Goal: Task Accomplishment & Management: Complete application form

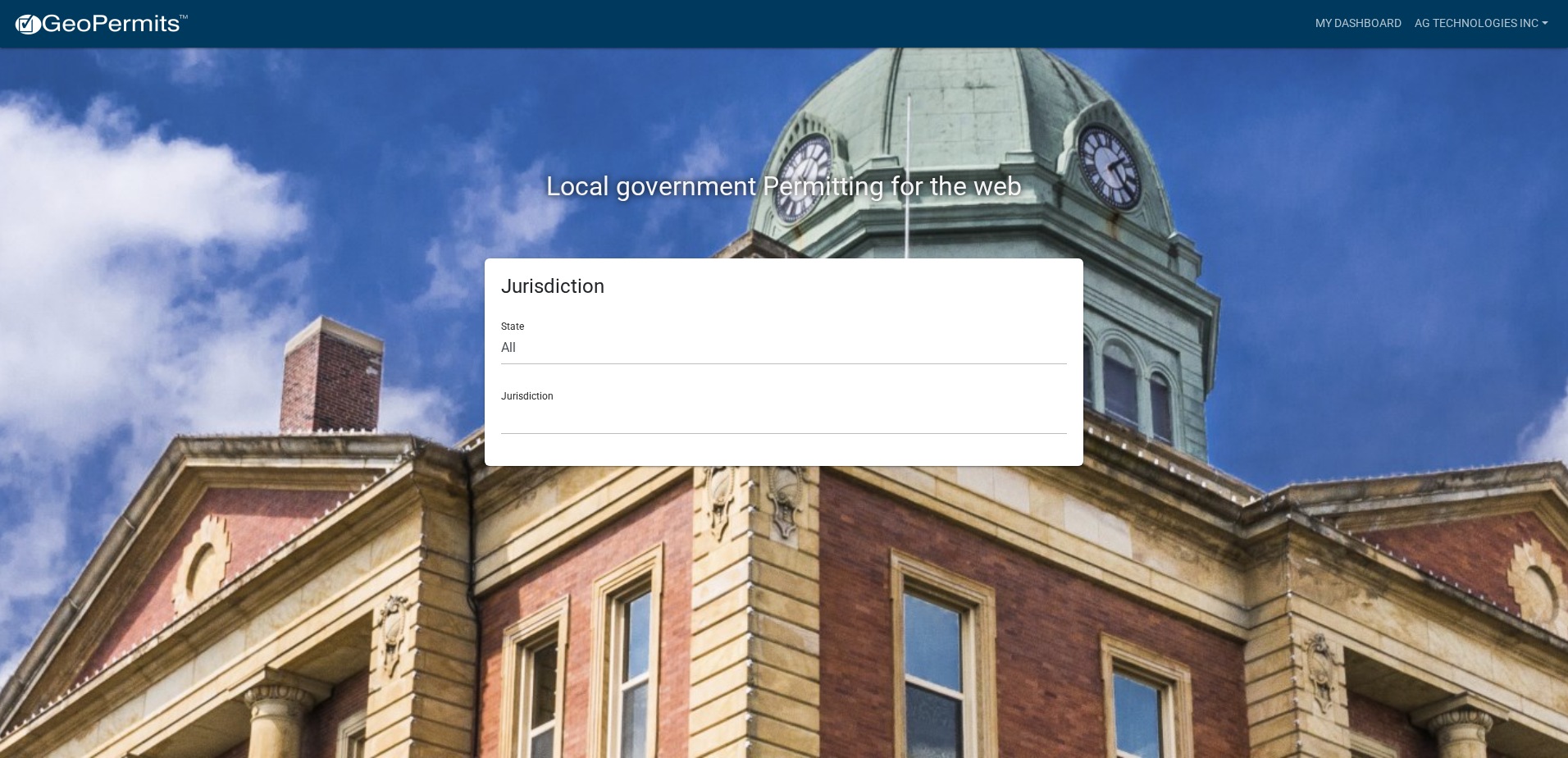
click at [548, 400] on div "Jurisdiction [GEOGRAPHIC_DATA], [US_STATE] [GEOGRAPHIC_DATA], [US_STATE][PERSON…" at bounding box center [784, 406] width 566 height 56
click at [522, 350] on select "All [US_STATE] [US_STATE] [US_STATE] [US_STATE] [US_STATE] [US_STATE] [US_STATE…" at bounding box center [784, 347] width 566 height 33
select select "[US_STATE]"
click at [501, 331] on select "All [US_STATE] [US_STATE] [US_STATE] [US_STATE] [US_STATE] [US_STATE] [US_STATE…" at bounding box center [784, 347] width 566 height 33
click at [565, 417] on select "City of [GEOGRAPHIC_DATA], [US_STATE] City of [GEOGRAPHIC_DATA], [US_STATE] Cit…" at bounding box center [784, 417] width 566 height 33
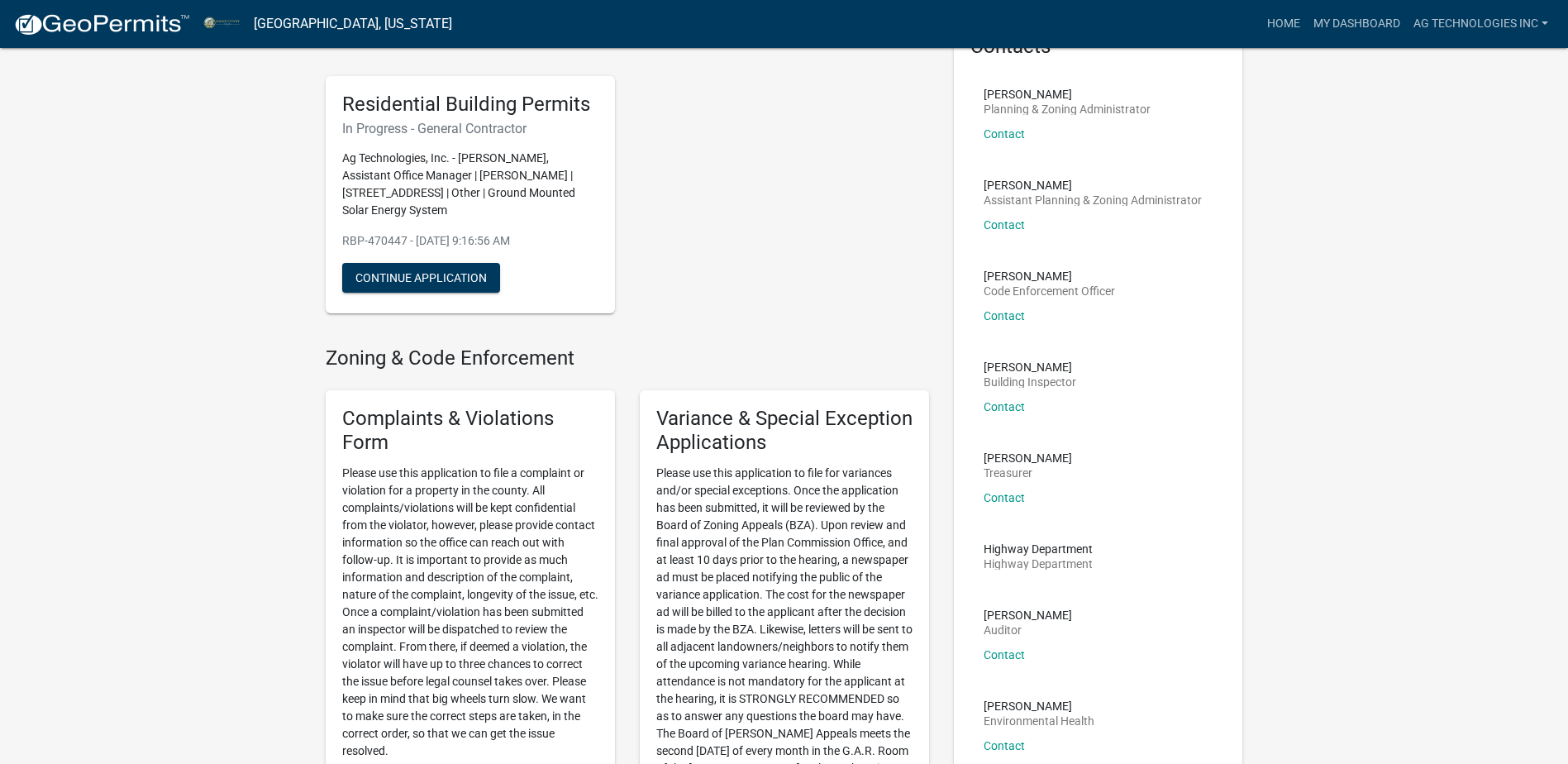
scroll to position [166, 0]
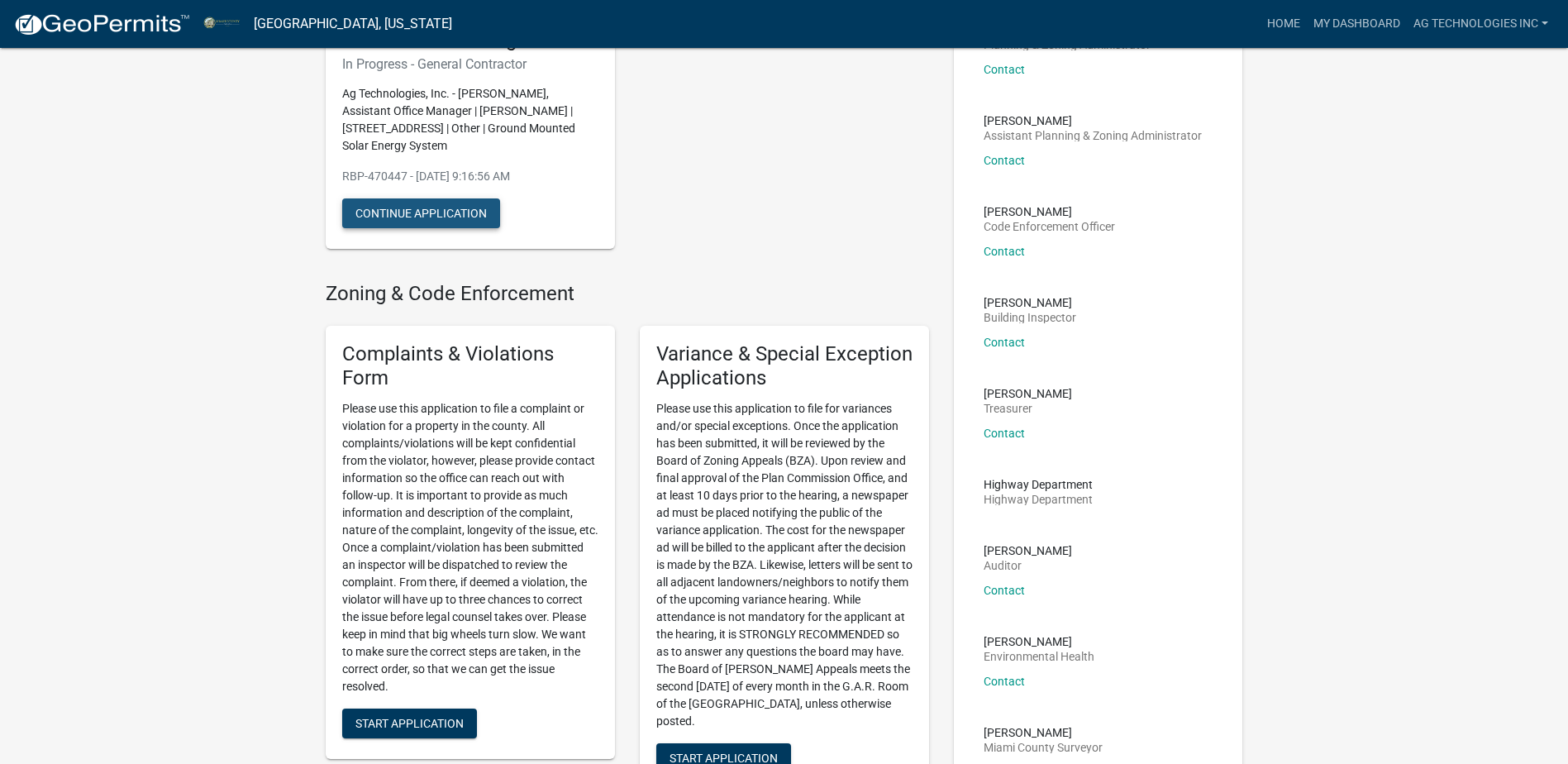
click at [440, 211] on button "Continue Application" at bounding box center [421, 213] width 158 height 30
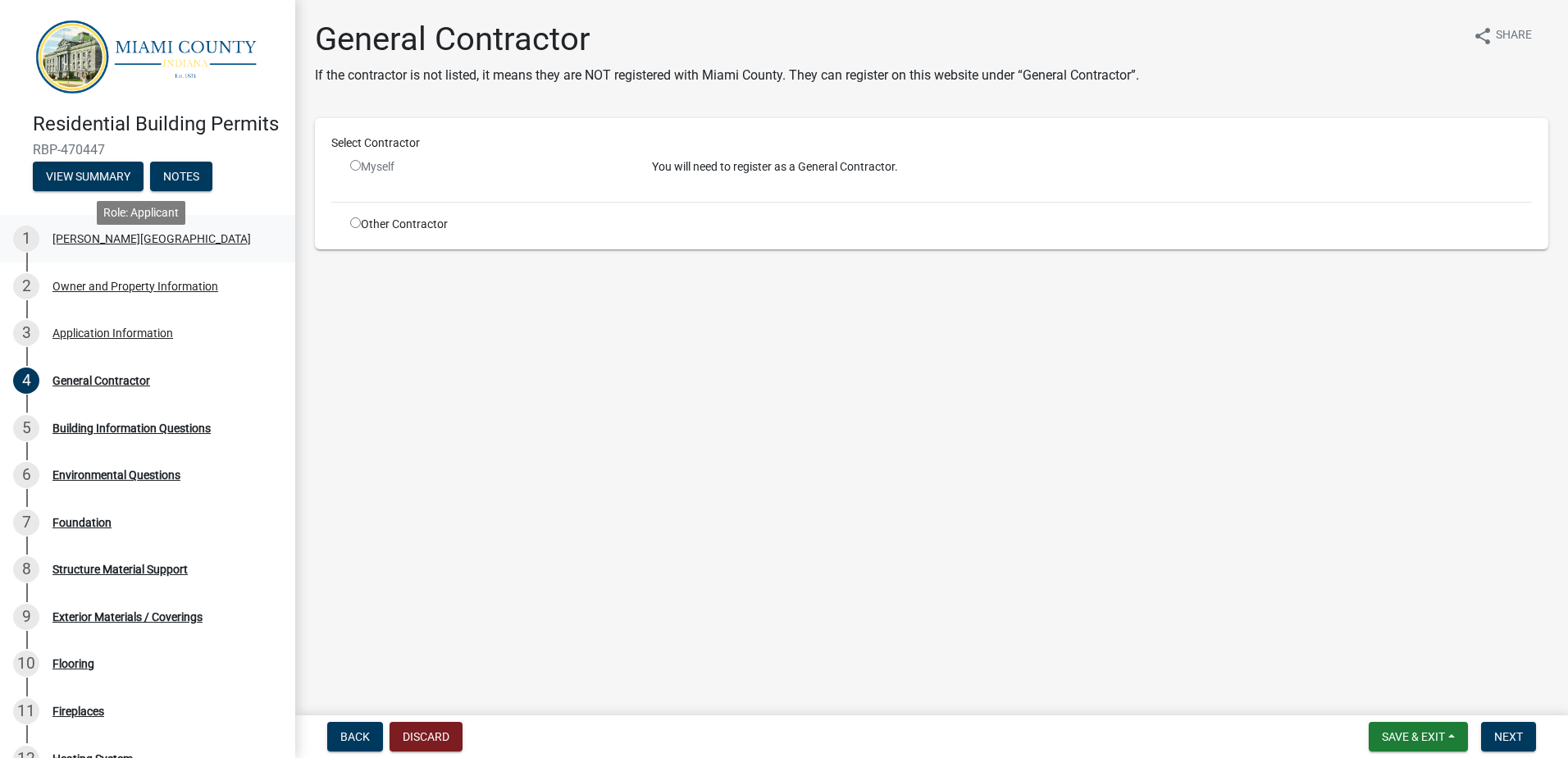
click at [118, 245] on div "[PERSON_NAME][GEOGRAPHIC_DATA]" at bounding box center [151, 238] width 198 height 11
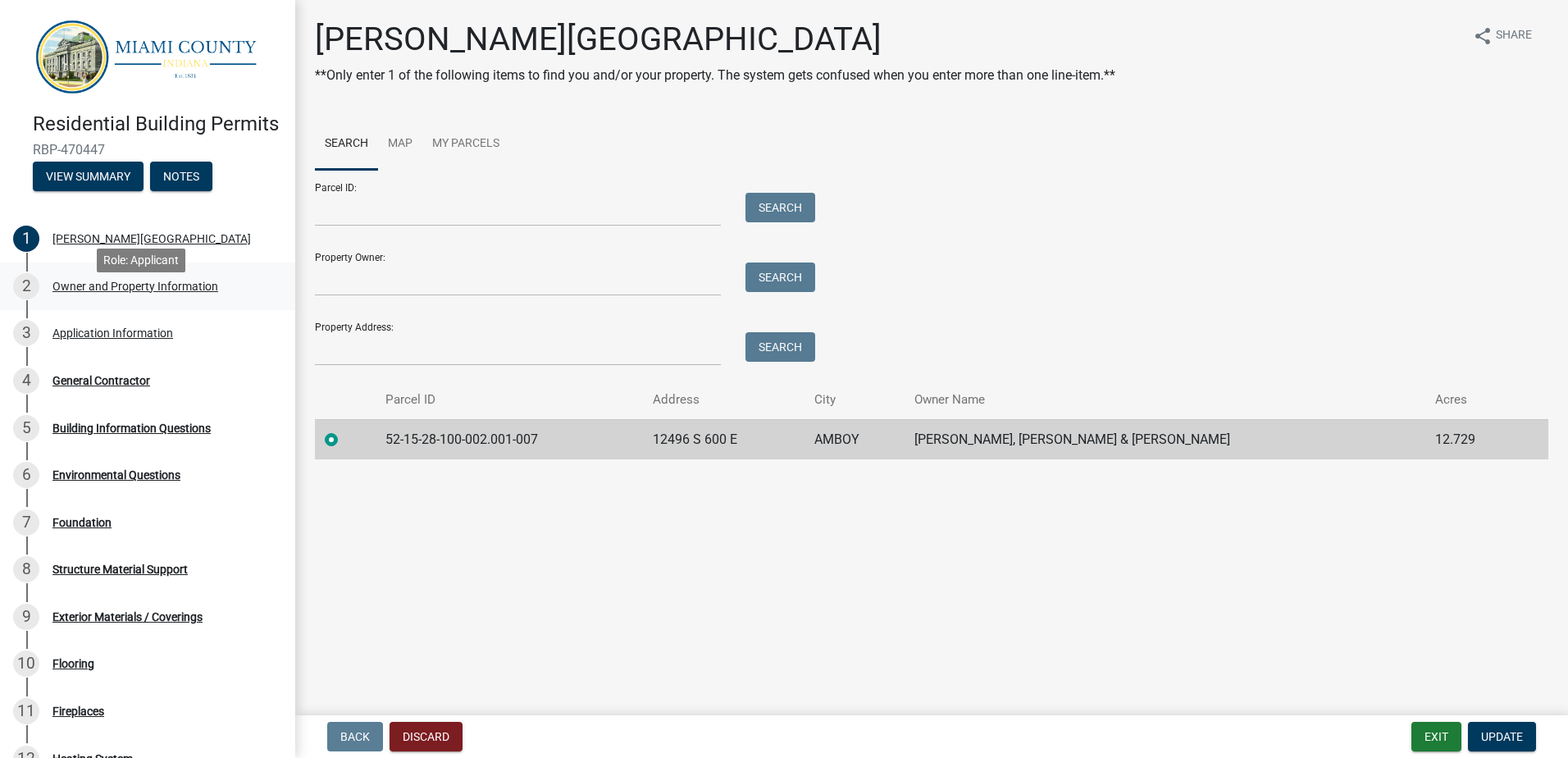
click at [135, 292] on div "Owner and Property Information" at bounding box center [135, 286] width 166 height 11
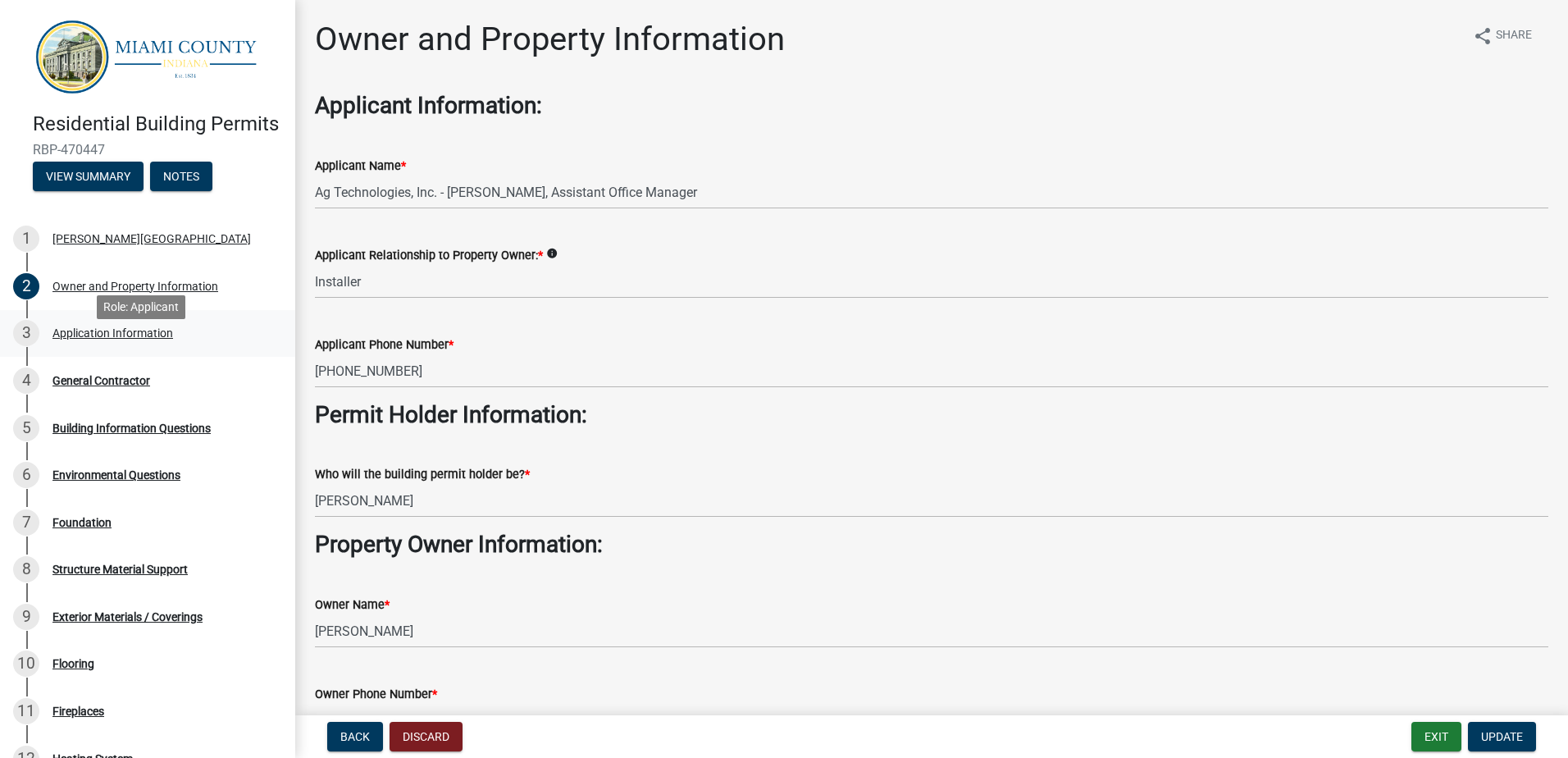
click at [117, 339] on div "Application Information" at bounding box center [112, 333] width 121 height 11
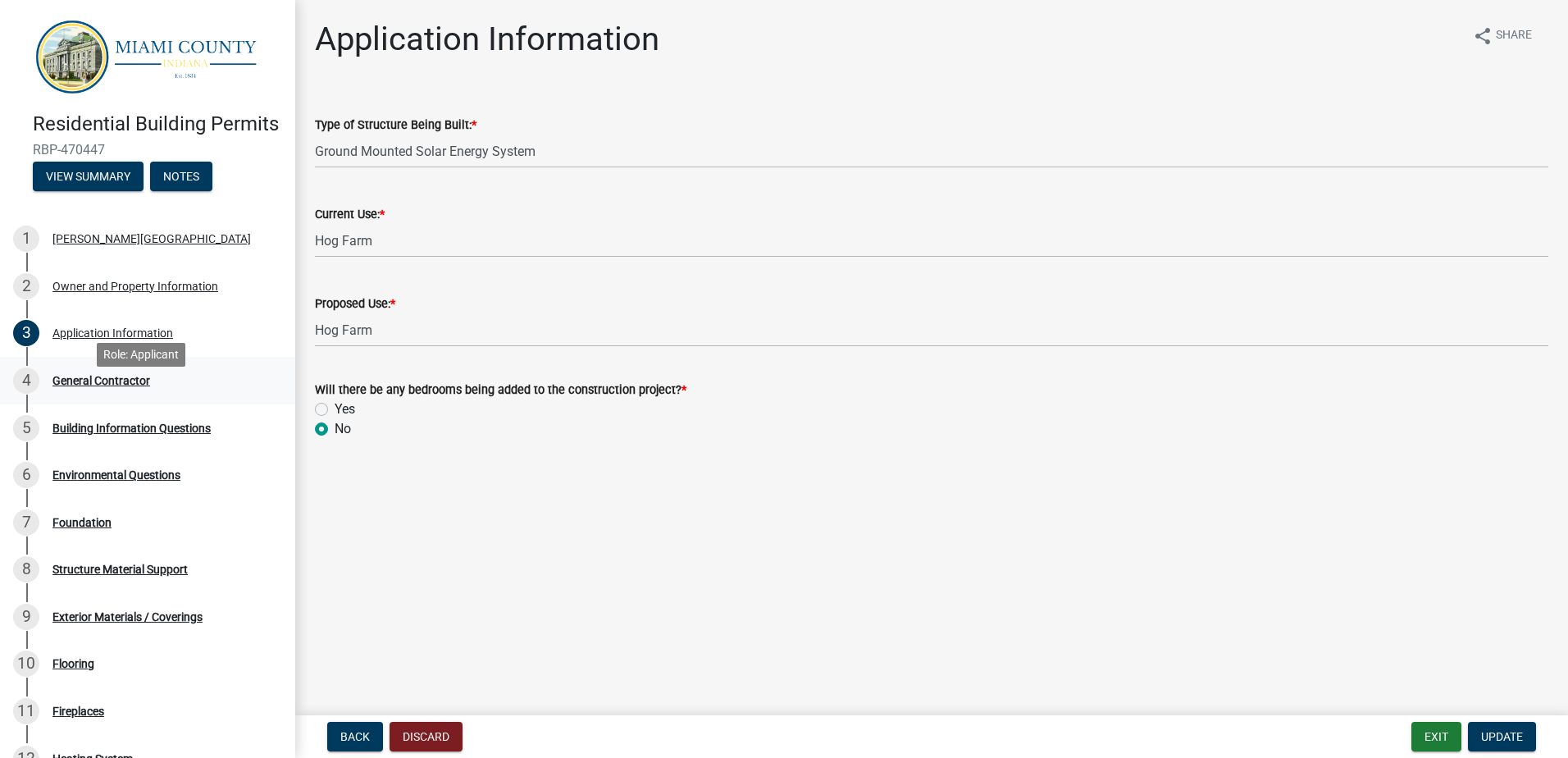
click at [125, 387] on div "General Contractor" at bounding box center [101, 380] width 98 height 11
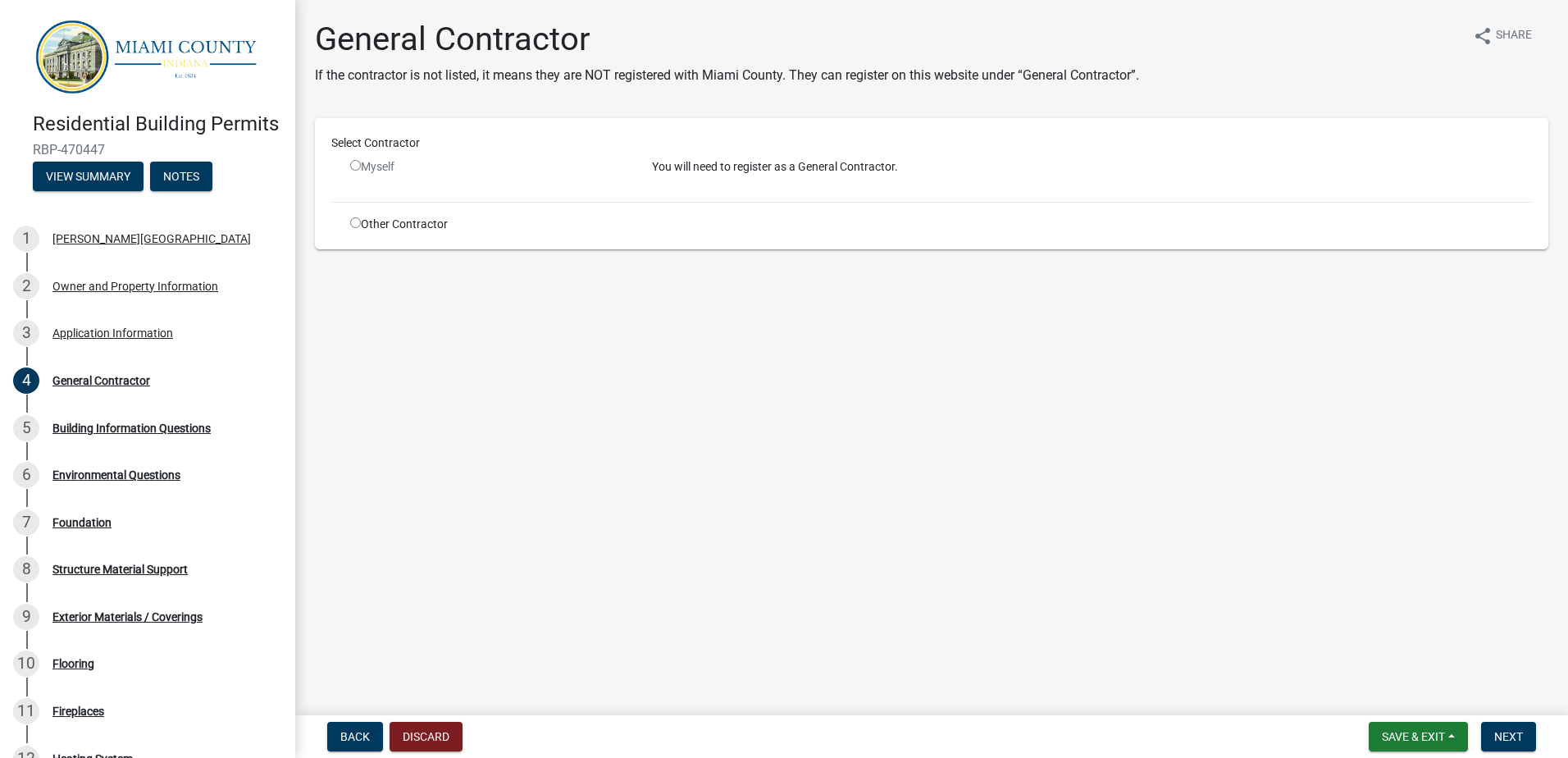
click at [355, 221] on input "radio" at bounding box center [355, 222] width 10 height 10
radio input "true"
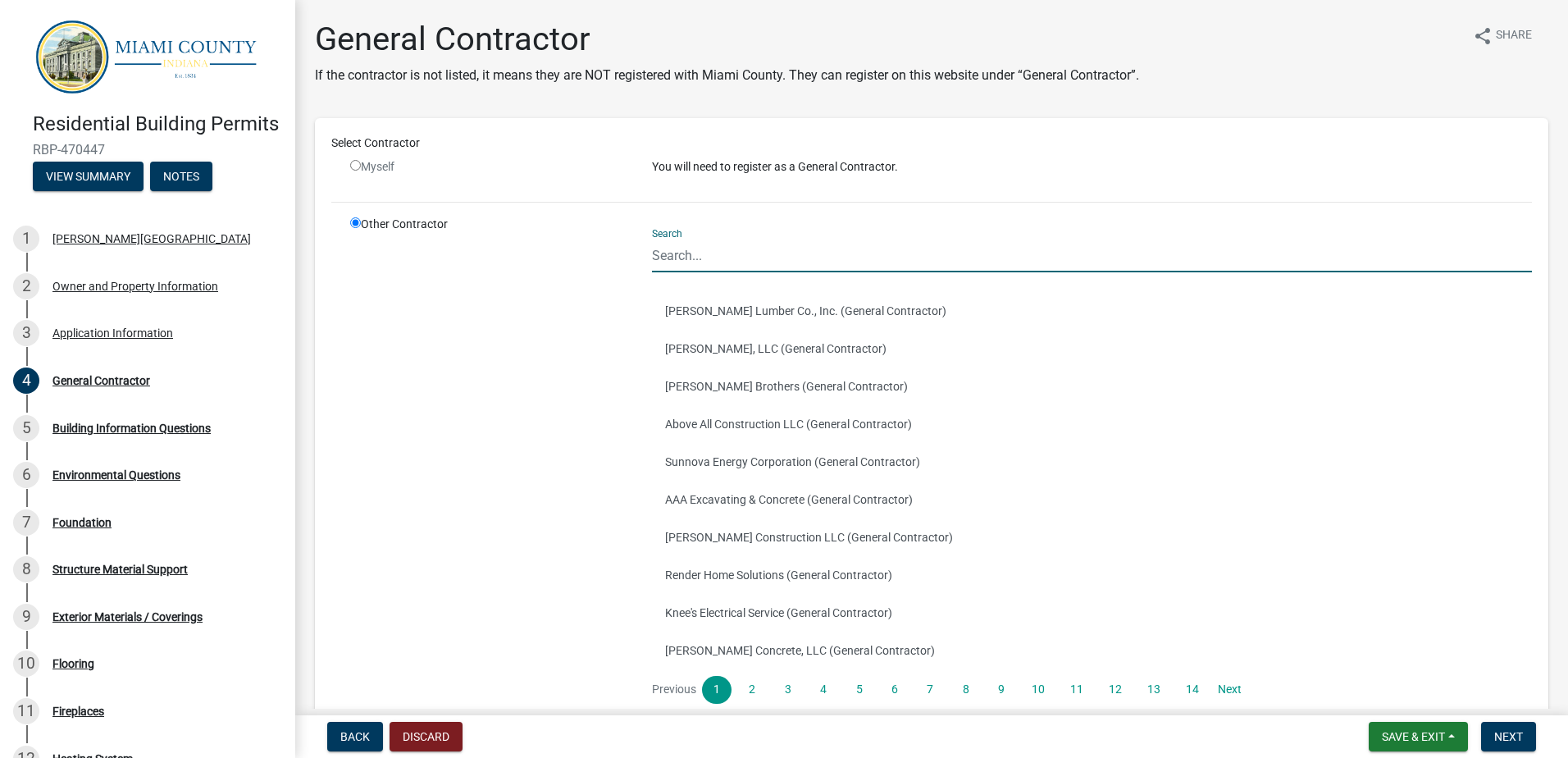
click at [692, 243] on input "Search" at bounding box center [1092, 255] width 880 height 33
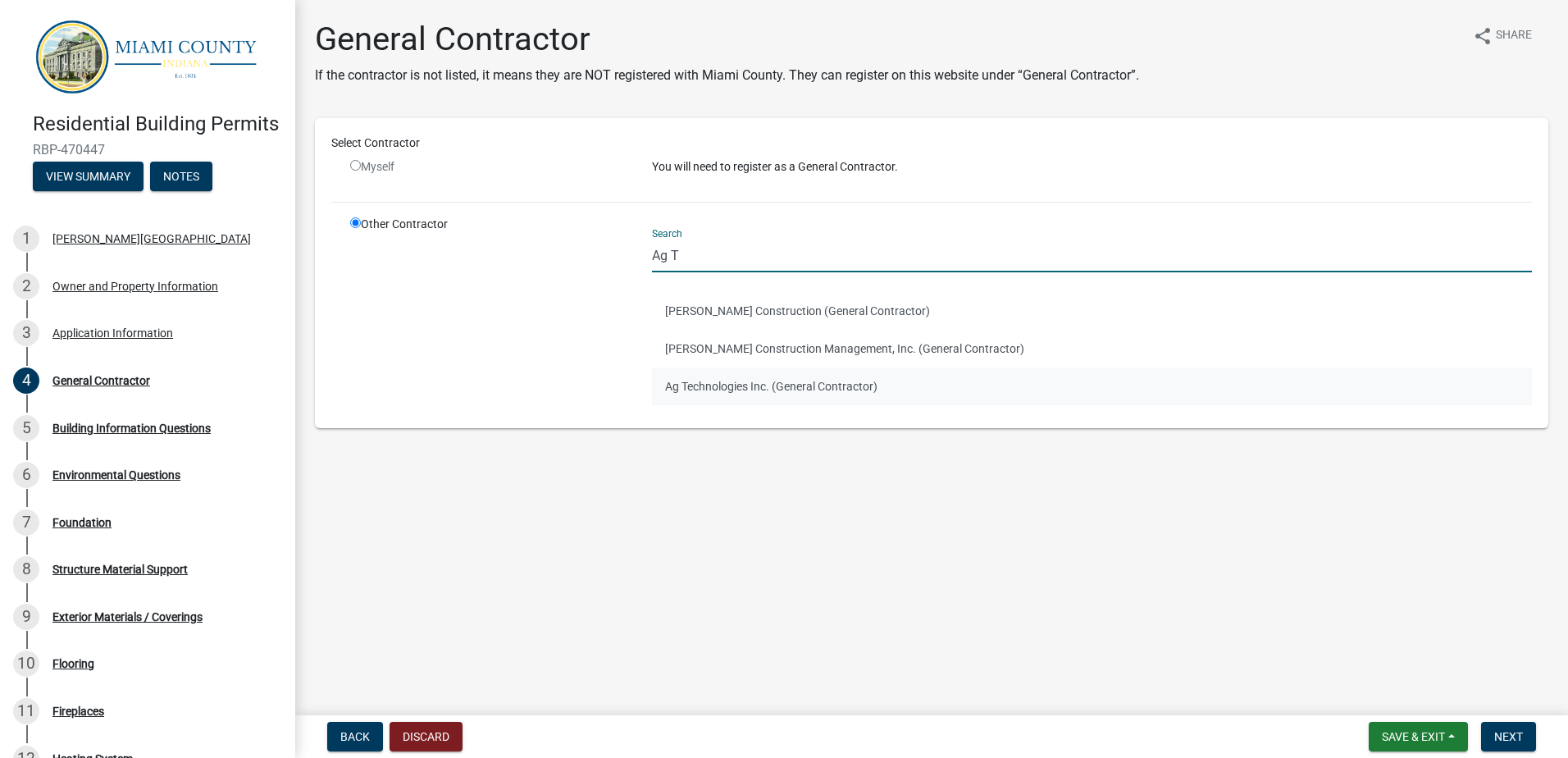
type input "Ag T"
click at [773, 394] on button "Ag Technologies Inc. (General Contractor)" at bounding box center [1092, 387] width 880 height 38
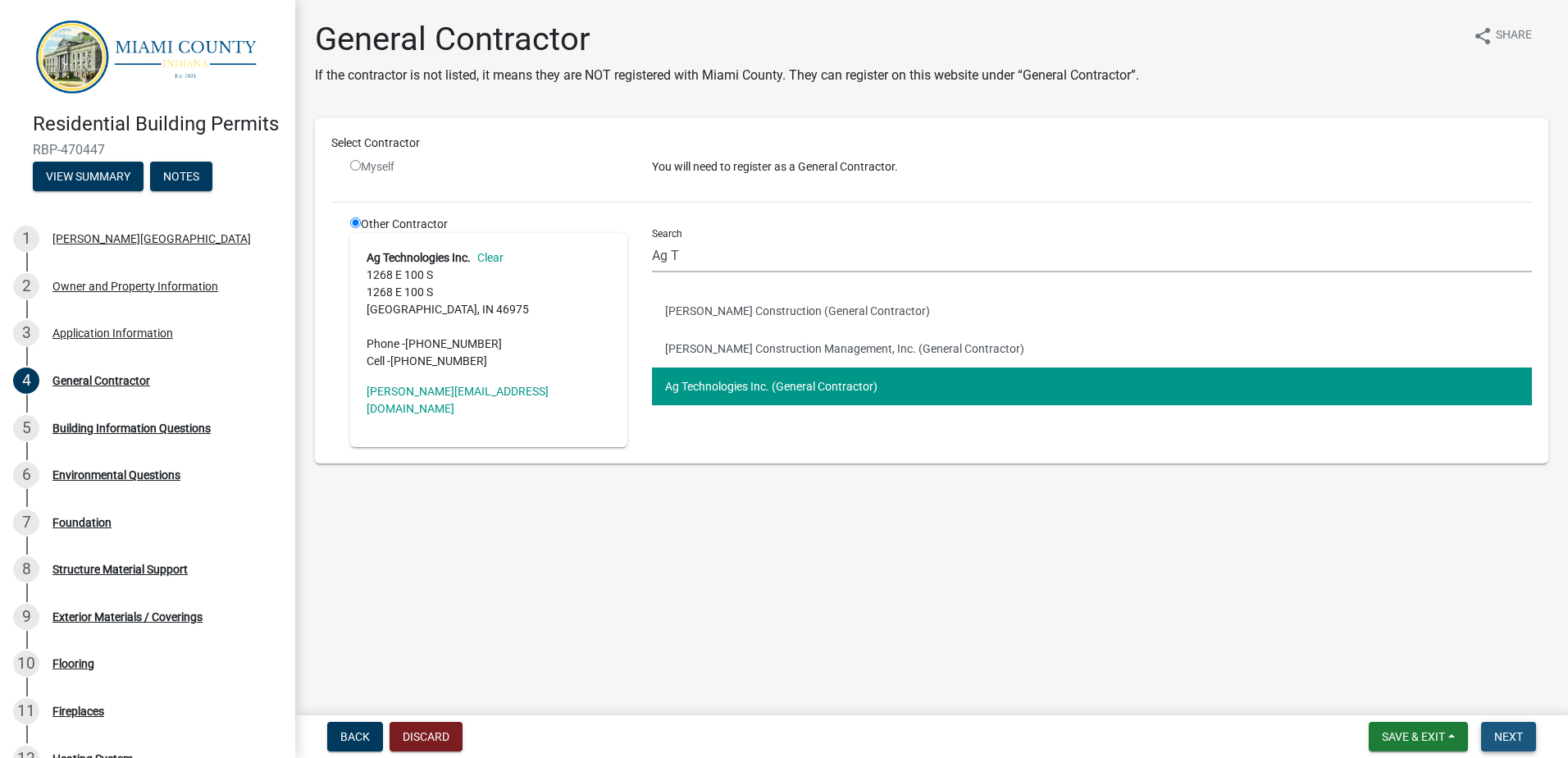
click at [1502, 733] on span "Next" at bounding box center [1509, 736] width 29 height 13
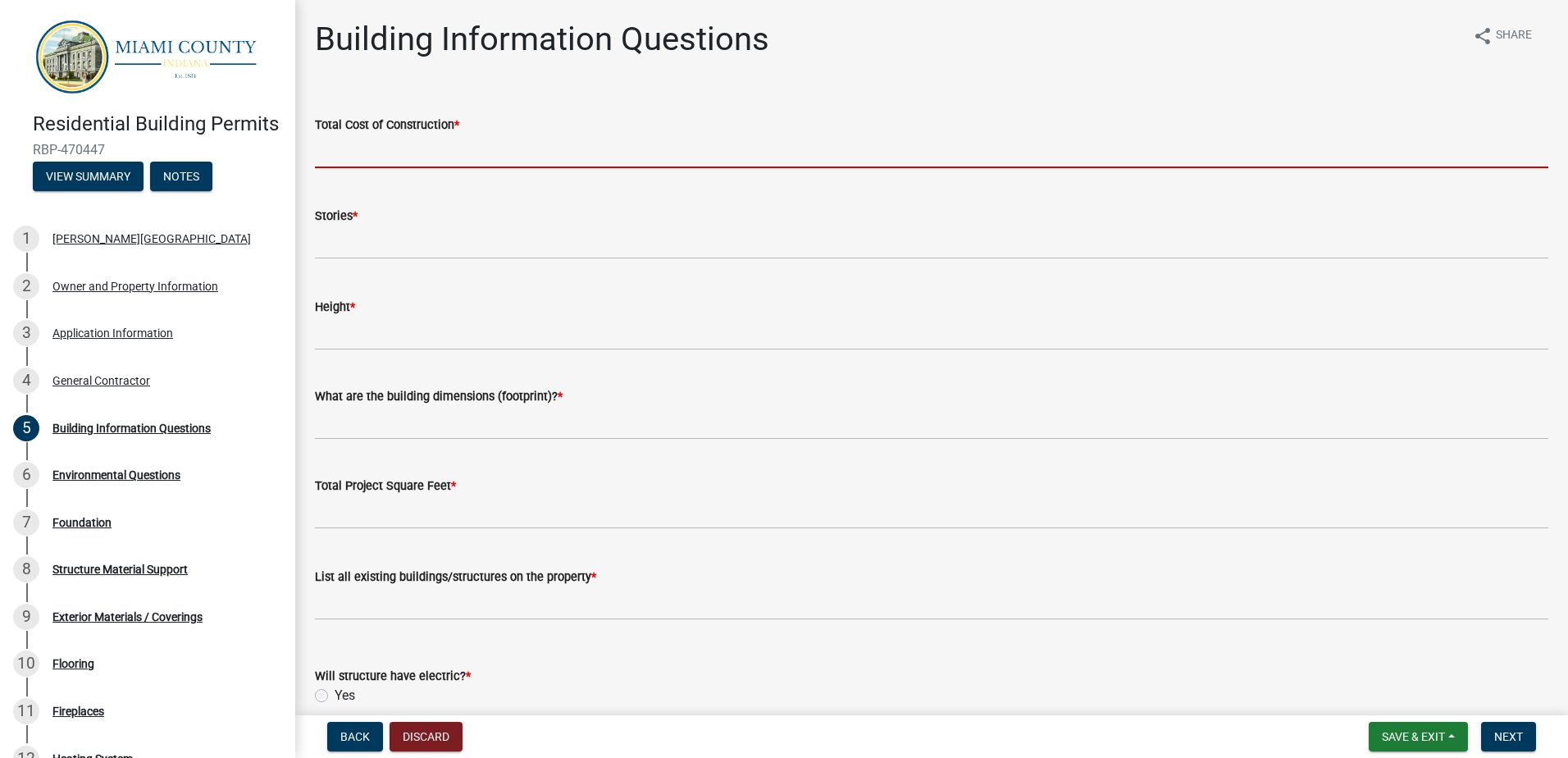
click at [472, 155] on input "text" at bounding box center [932, 151] width 1234 height 33
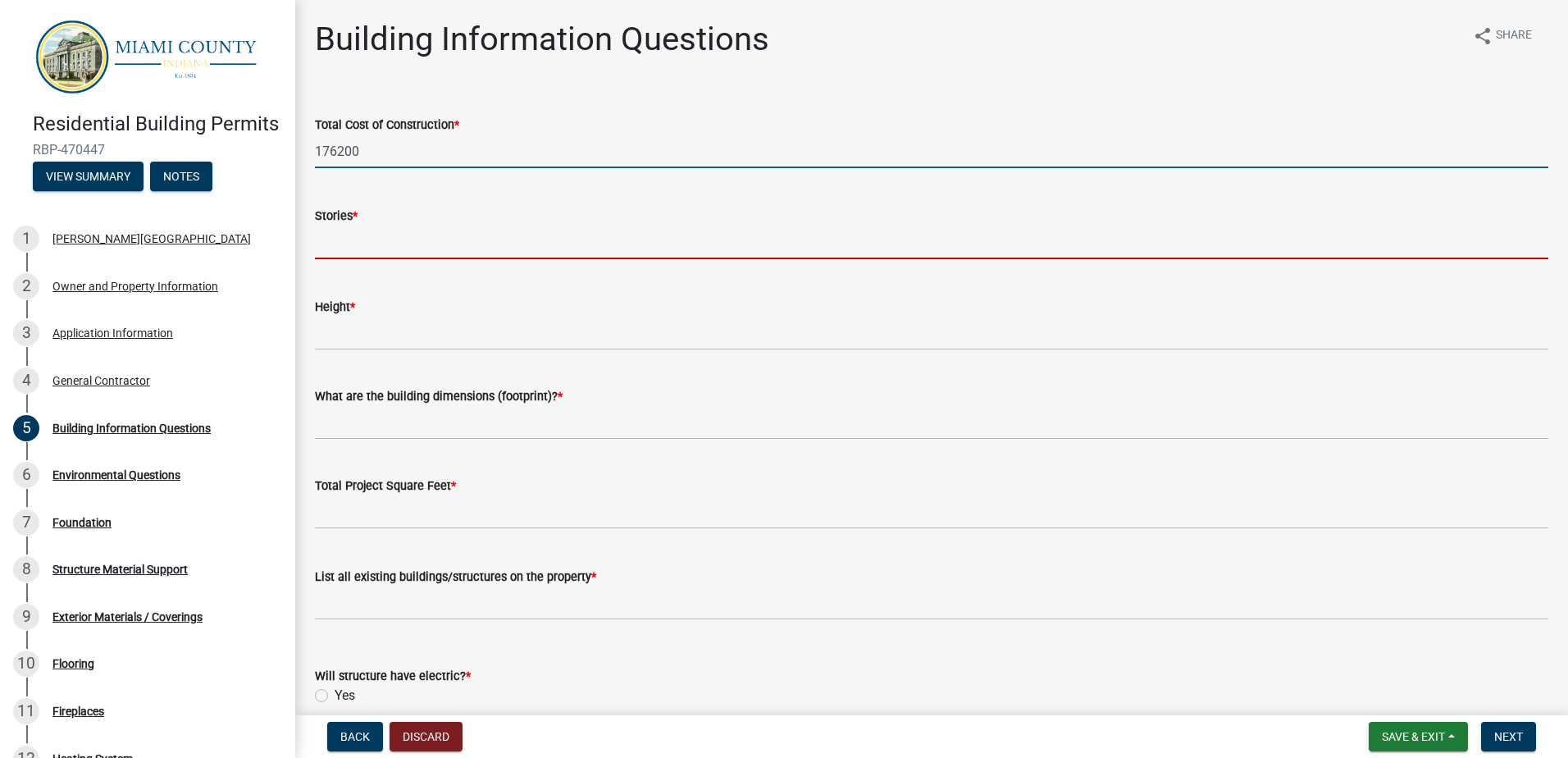
click at [339, 148] on input "176200" at bounding box center [932, 151] width 1234 height 33
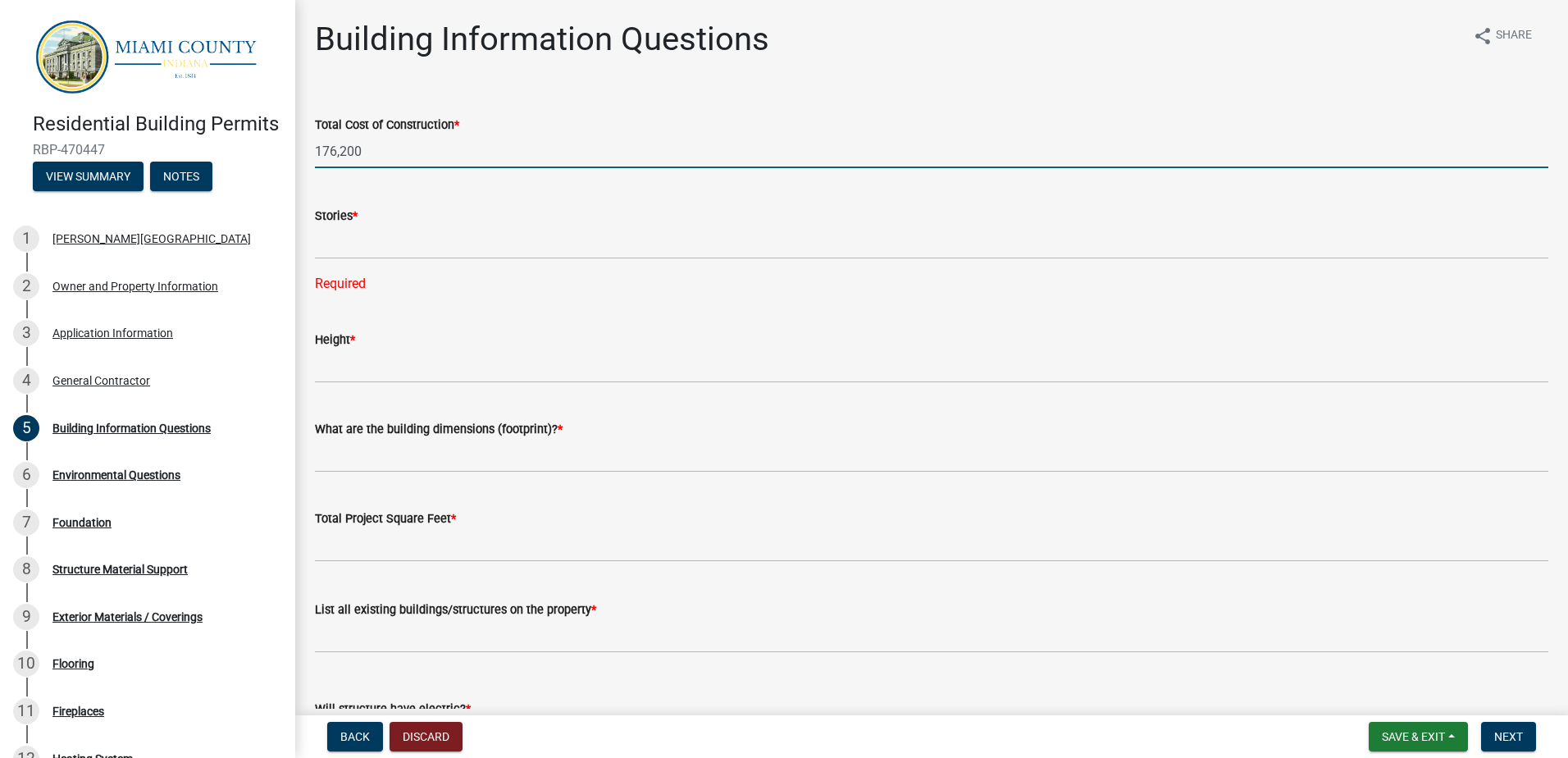
click at [376, 153] on input "176,200" at bounding box center [932, 151] width 1234 height 33
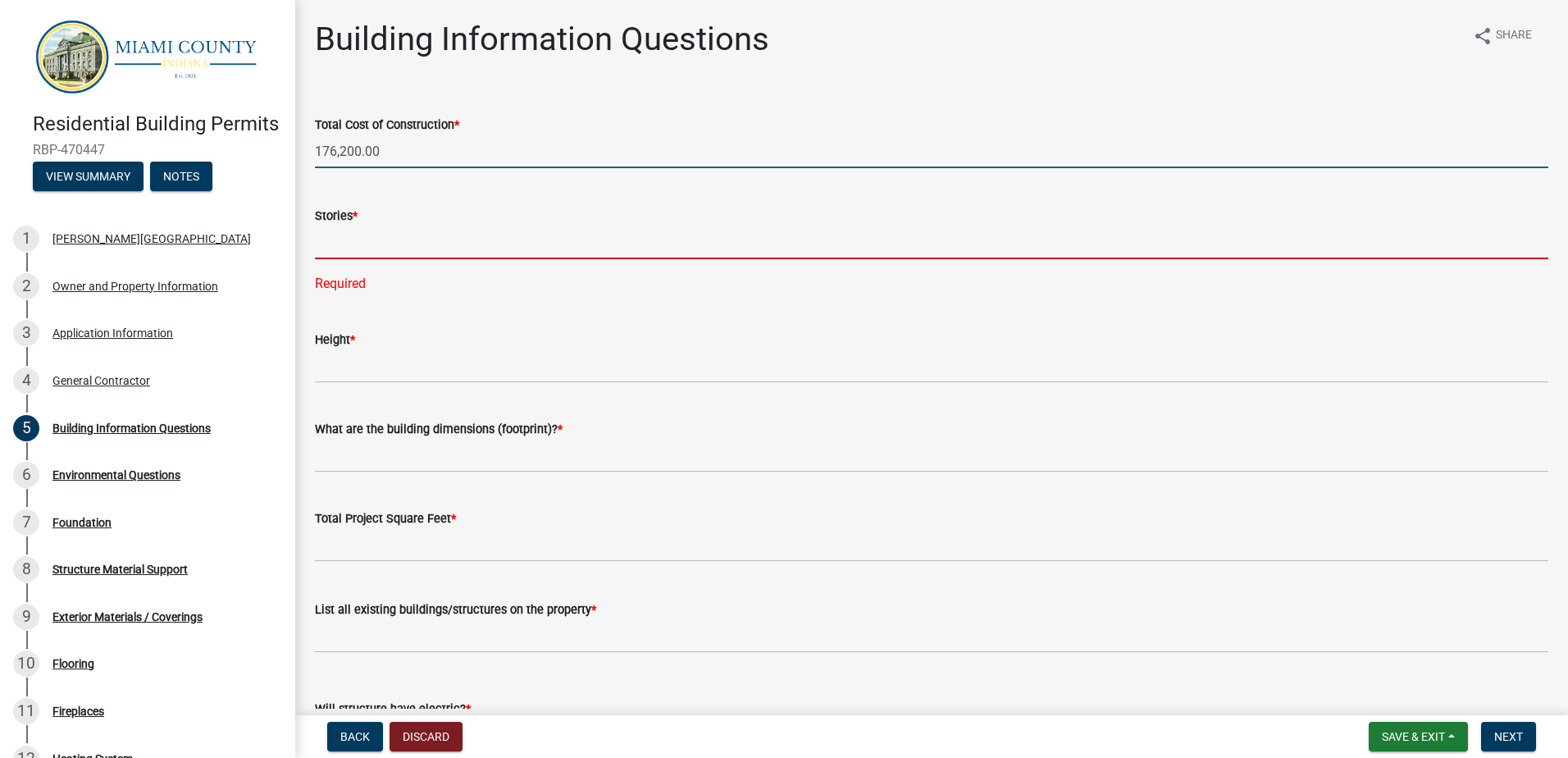
type input "176200"
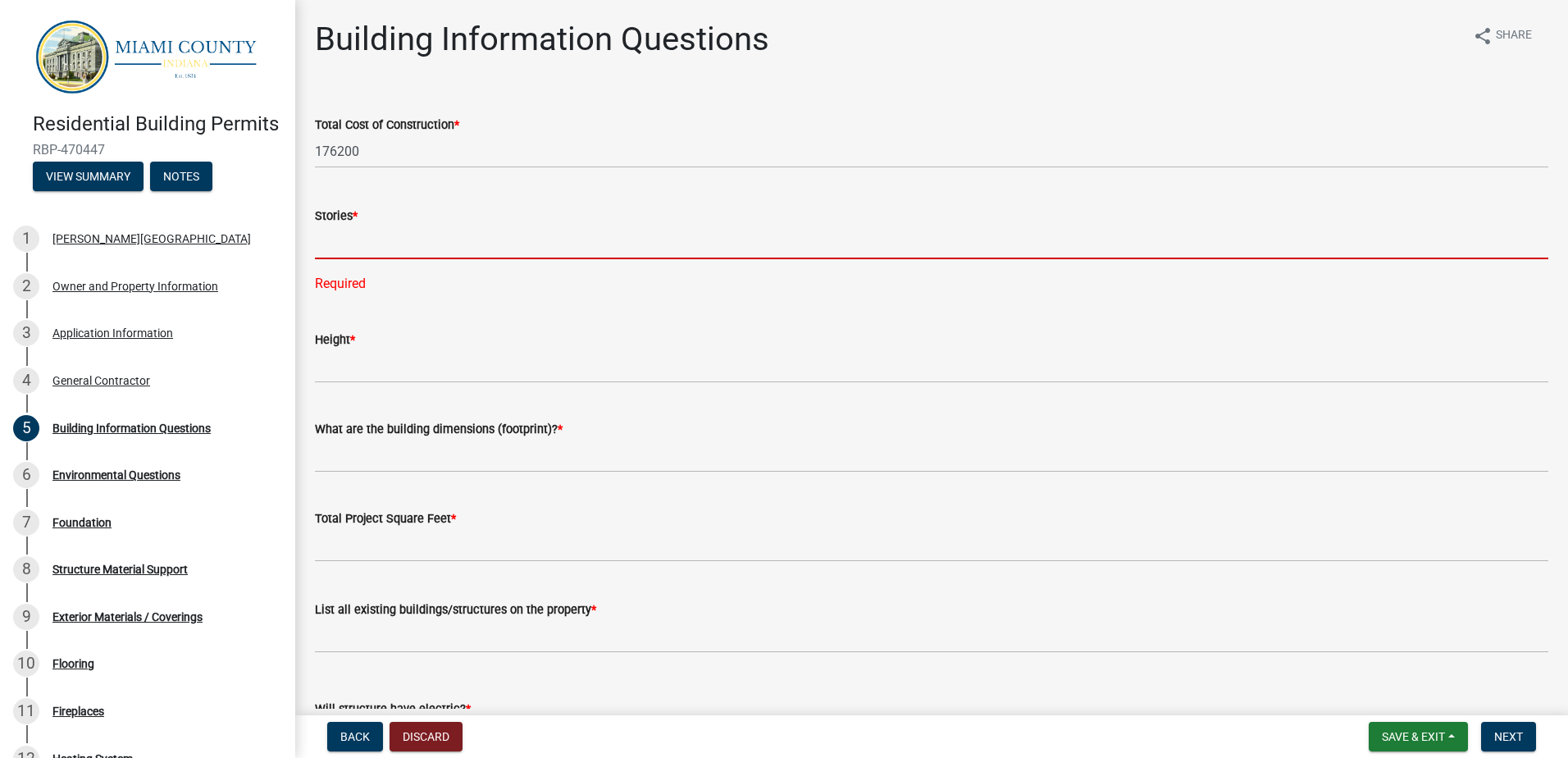
click at [359, 242] on input "text" at bounding box center [932, 242] width 1234 height 33
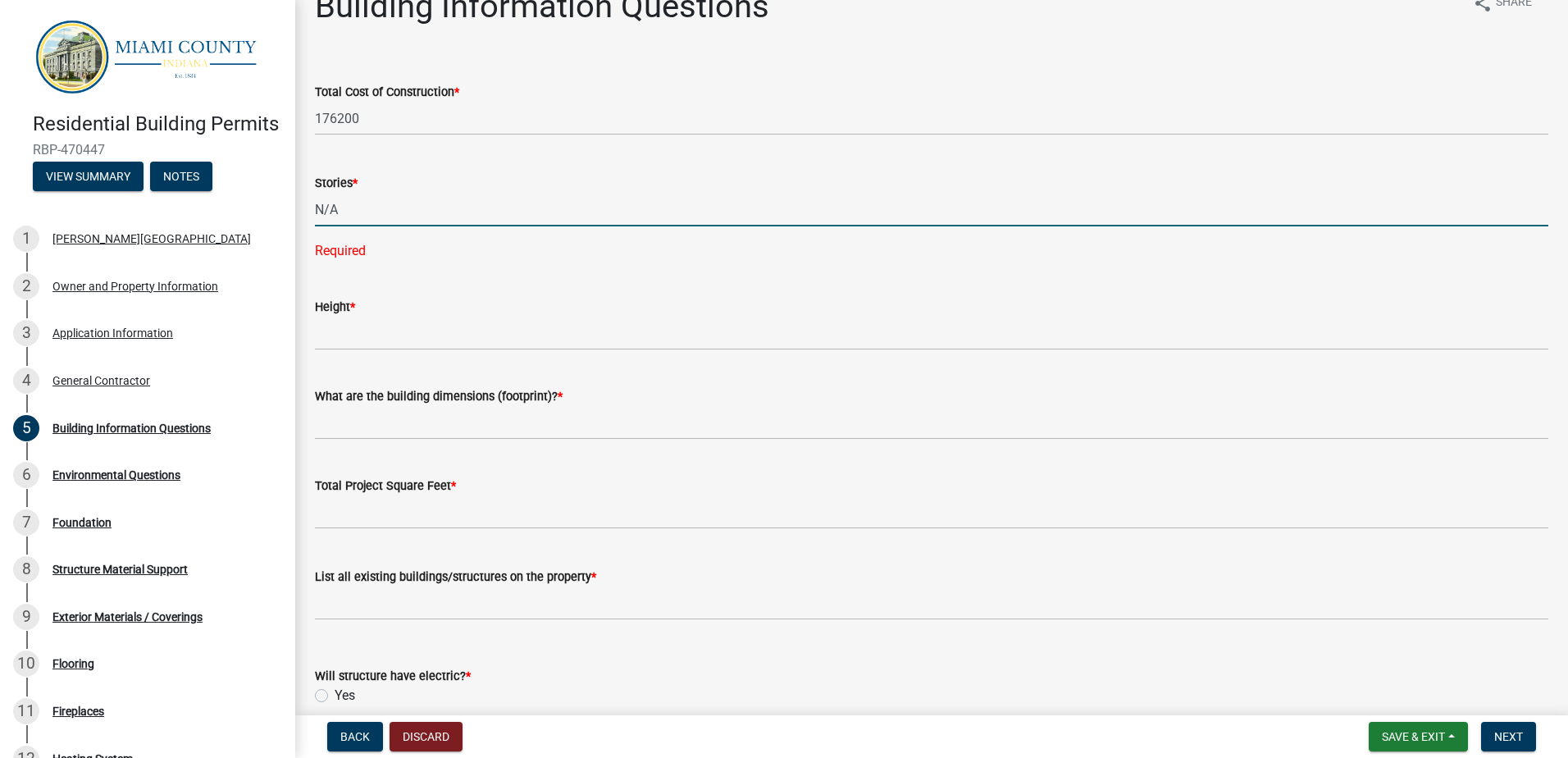
scroll to position [82, 0]
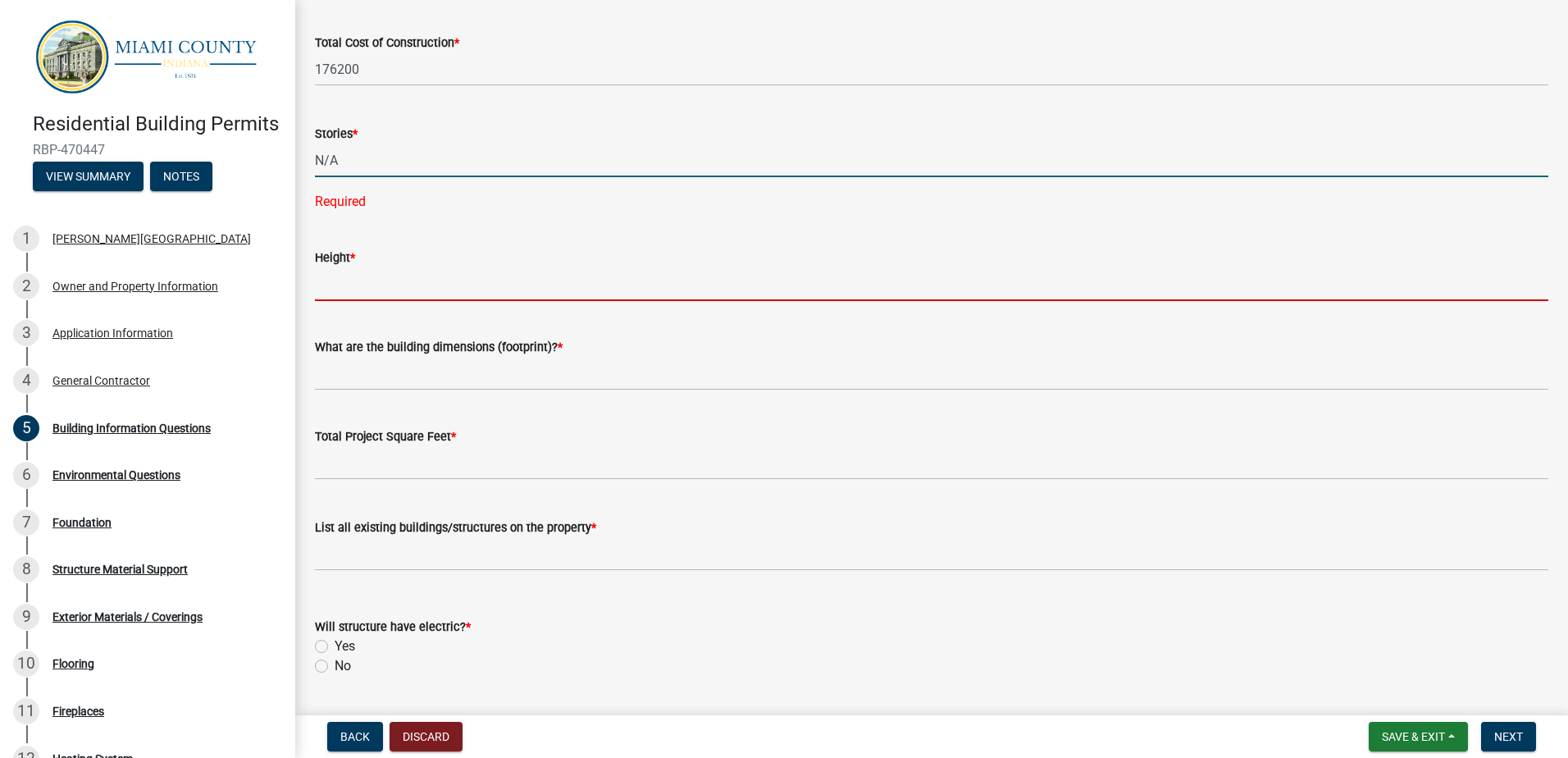
type input "0"
click at [366, 288] on wm-data-entity-input-list "Total Cost of Construction * 176200 Stories * 0 Required Height * What are the …" at bounding box center [932, 682] width 1234 height 1344
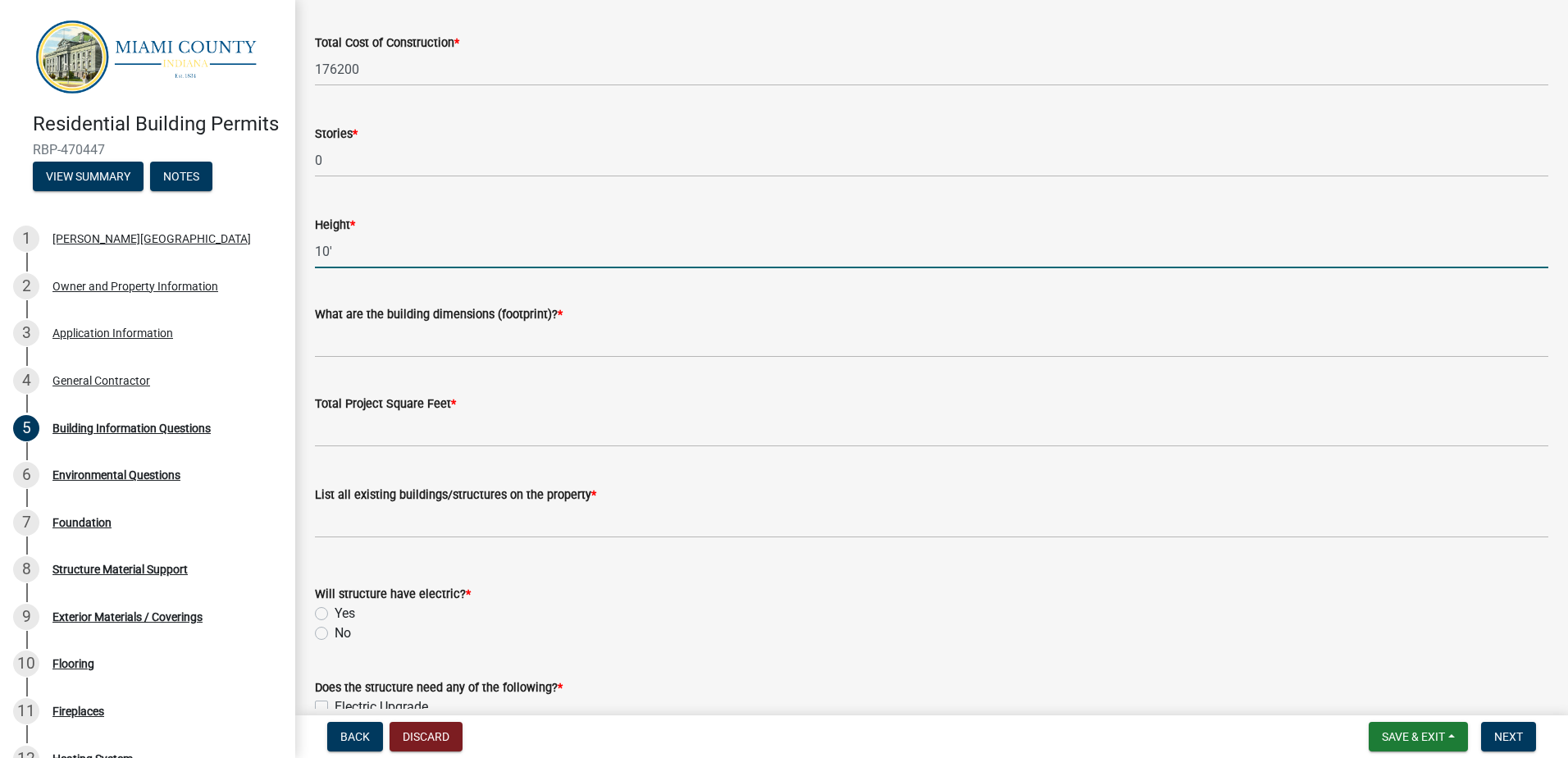
type input "10'"
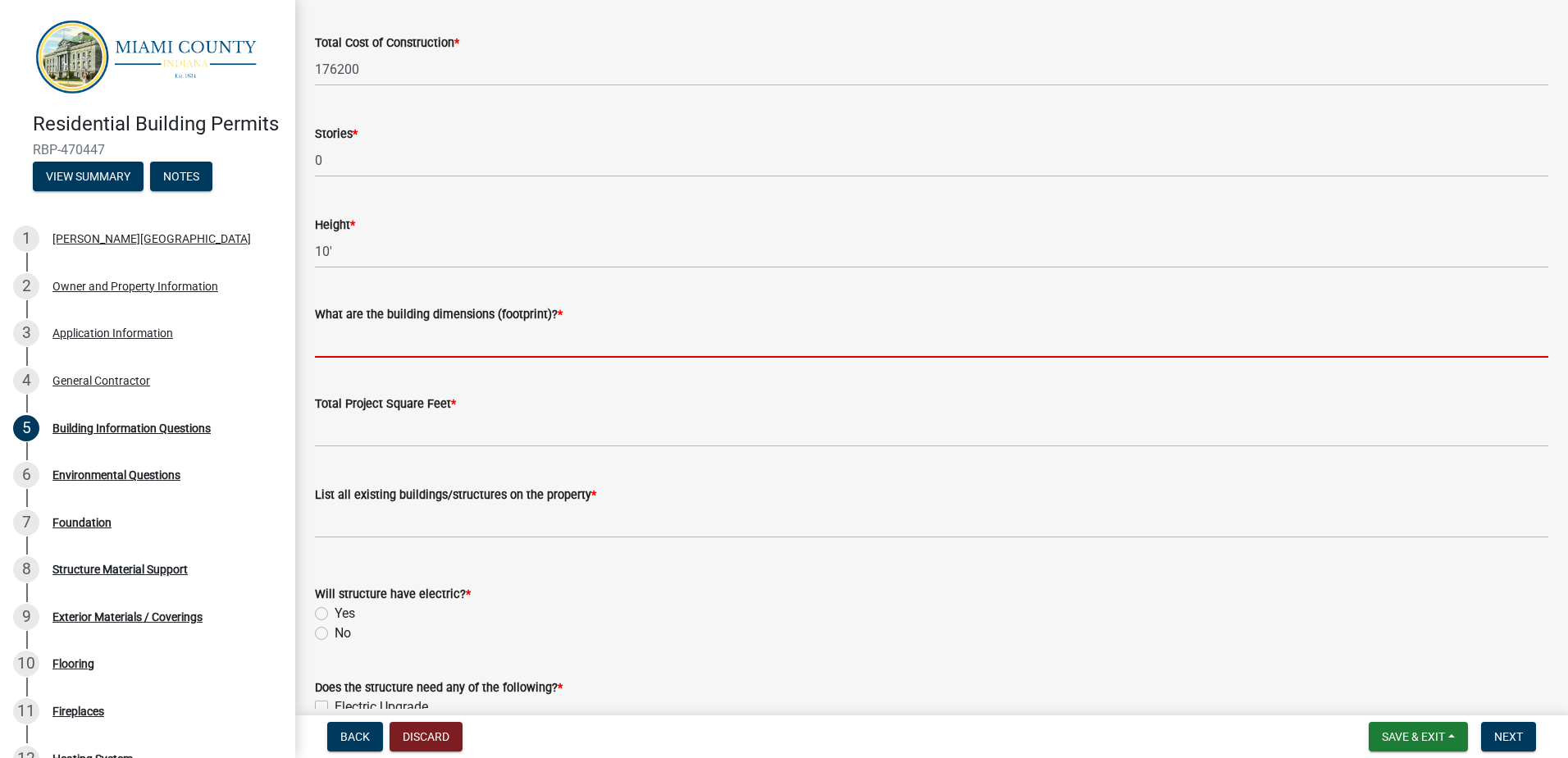
click at [416, 339] on input "What are the building dimensions (footprint)? *" at bounding box center [932, 341] width 1234 height 33
type input "6"
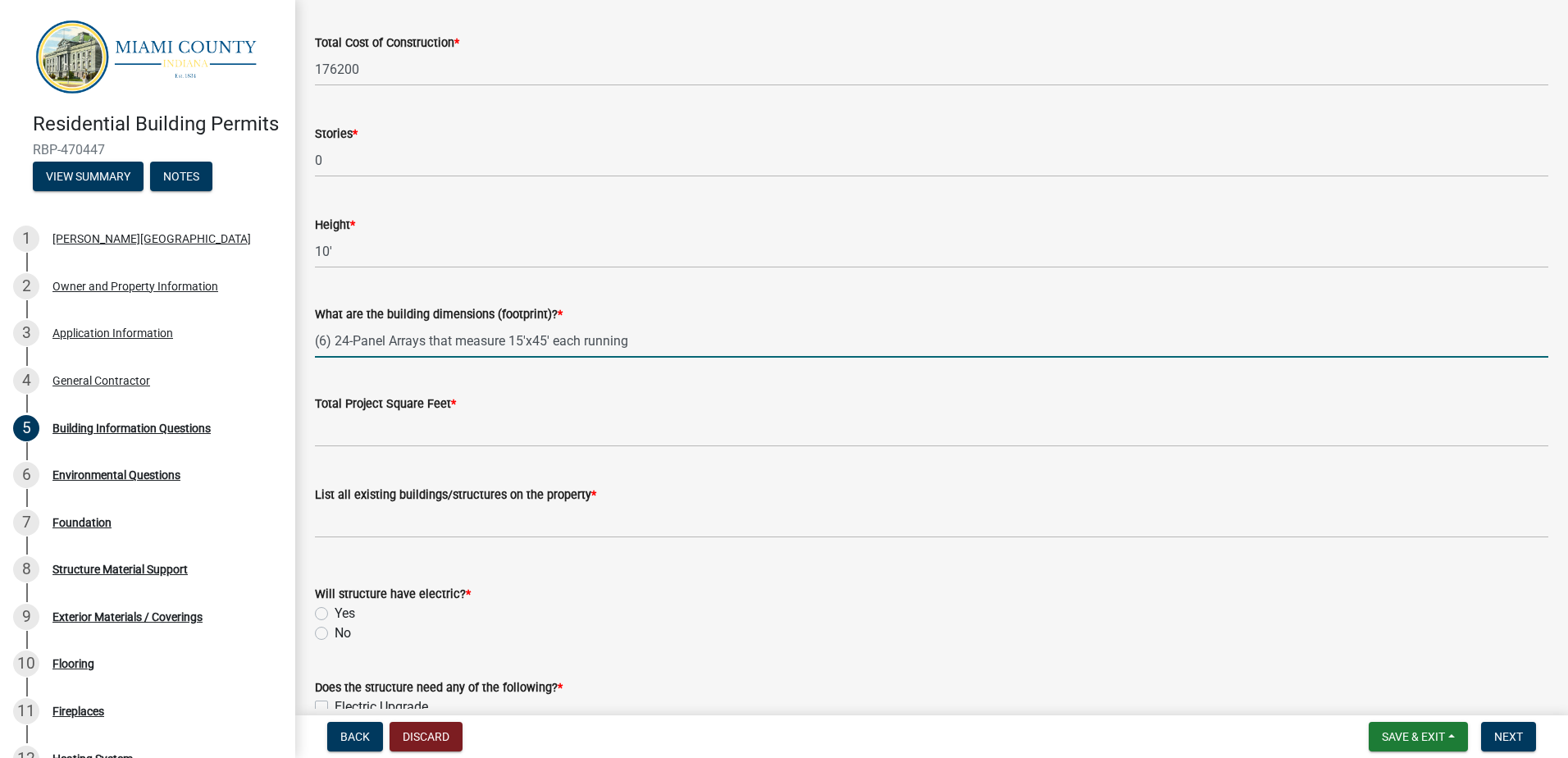
click at [648, 337] on input "(6) 24-Panel Arrays that measure 15'x45' each running" at bounding box center [932, 341] width 1234 height 33
type input "(6) 24-Panel Arrays that measure 15'x45' each running west to east."
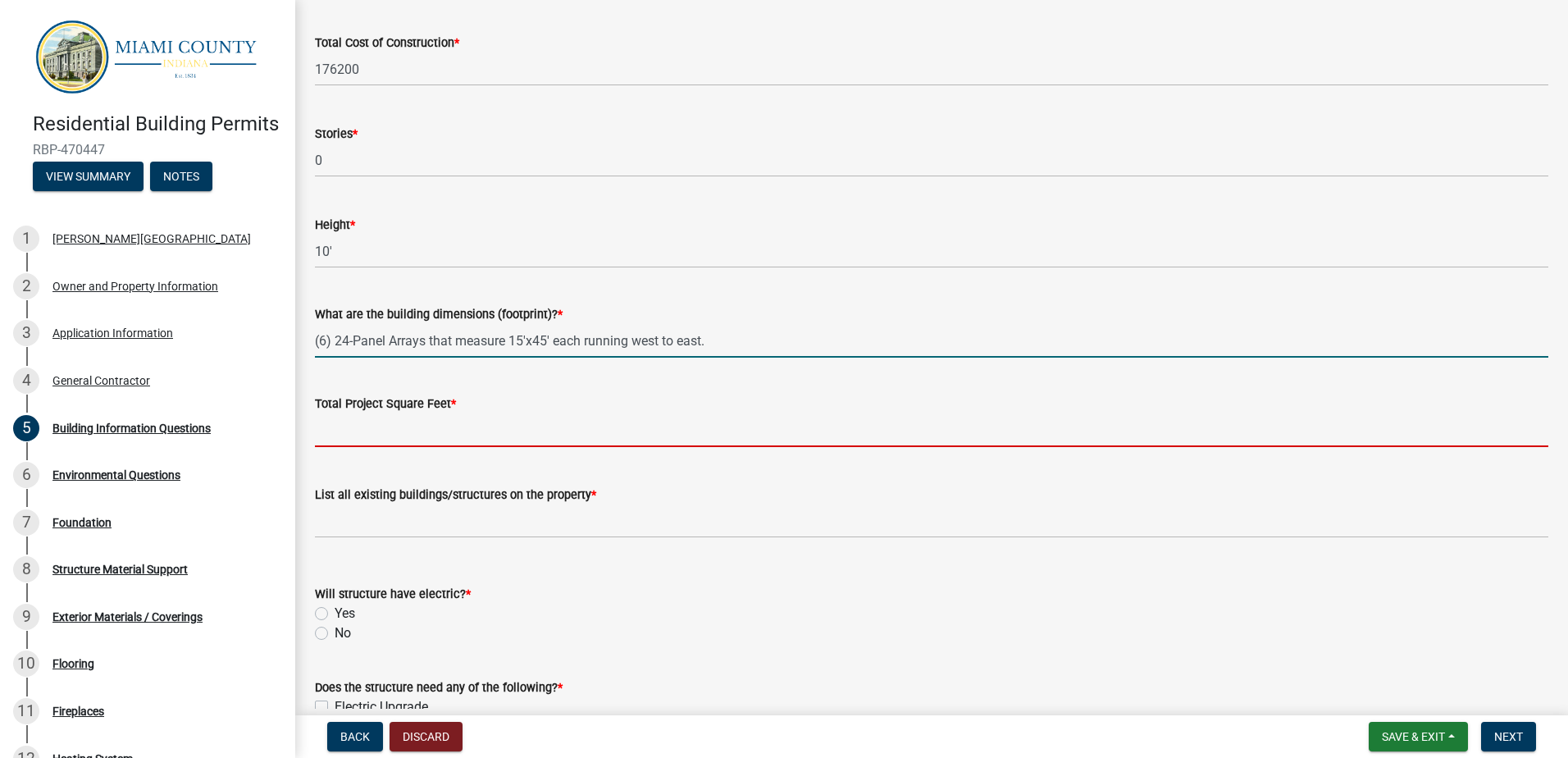
click at [352, 440] on input "text" at bounding box center [932, 429] width 1234 height 33
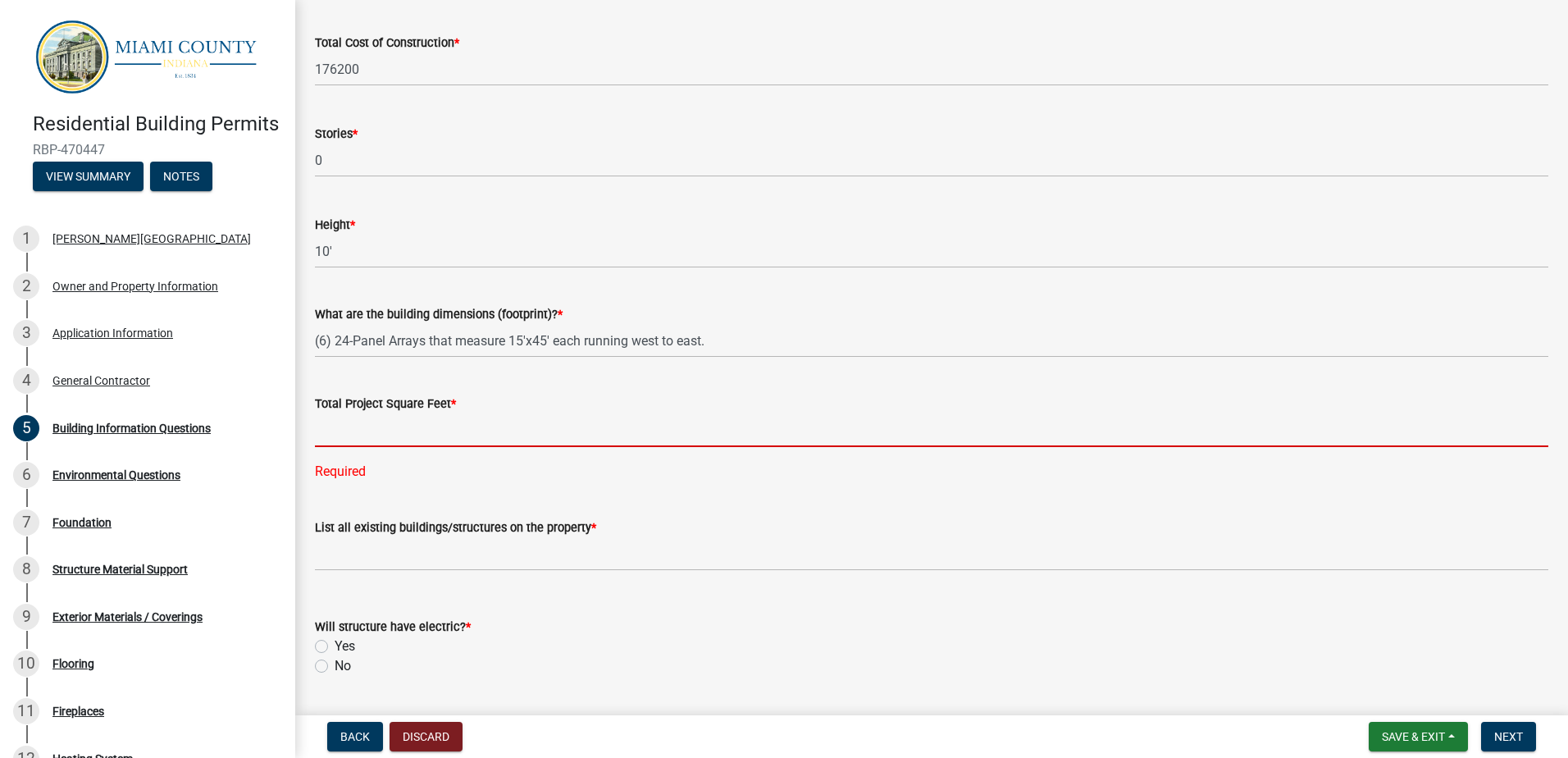
click at [357, 427] on input "text" at bounding box center [932, 429] width 1234 height 33
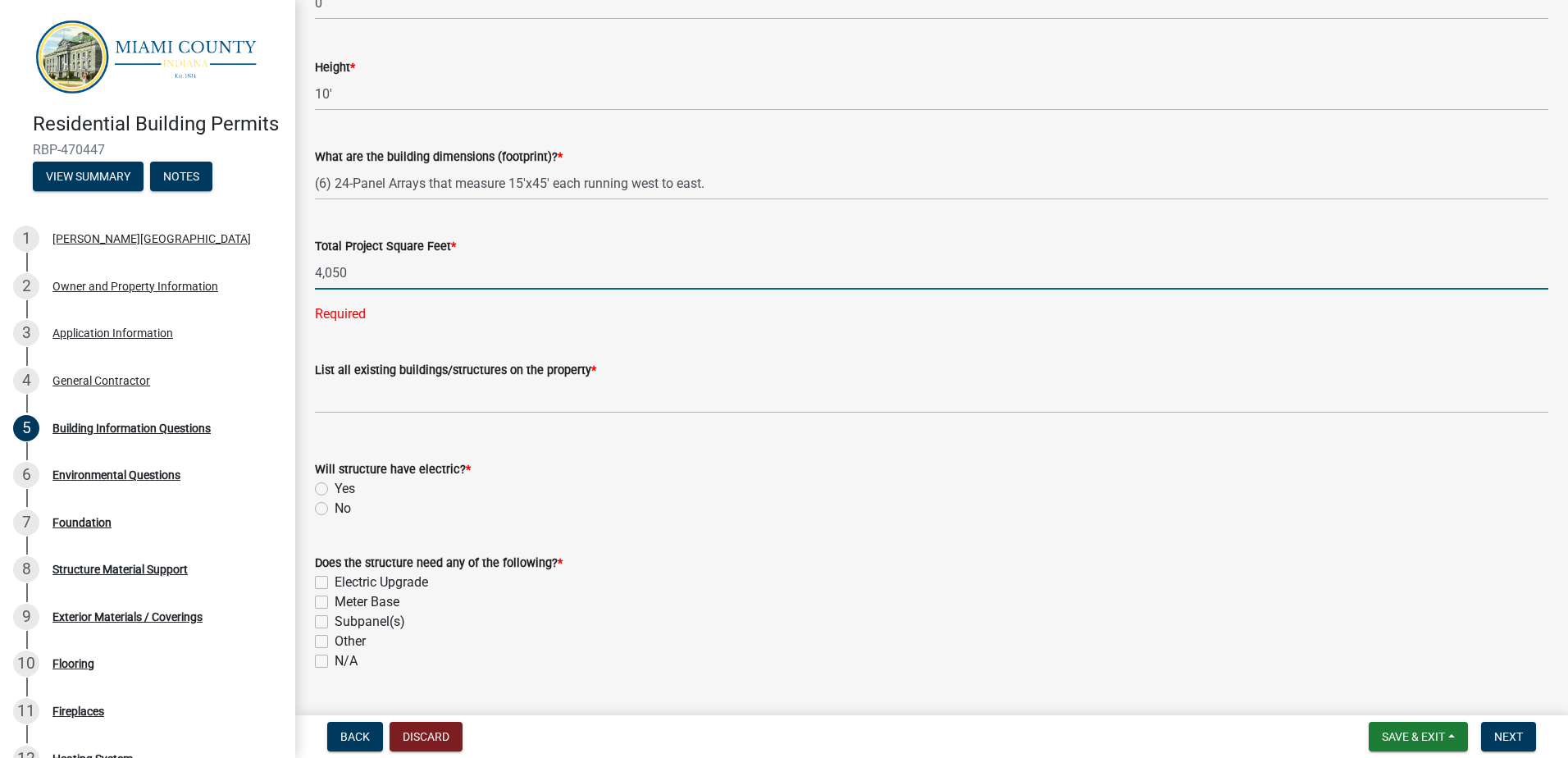
scroll to position [246, 0]
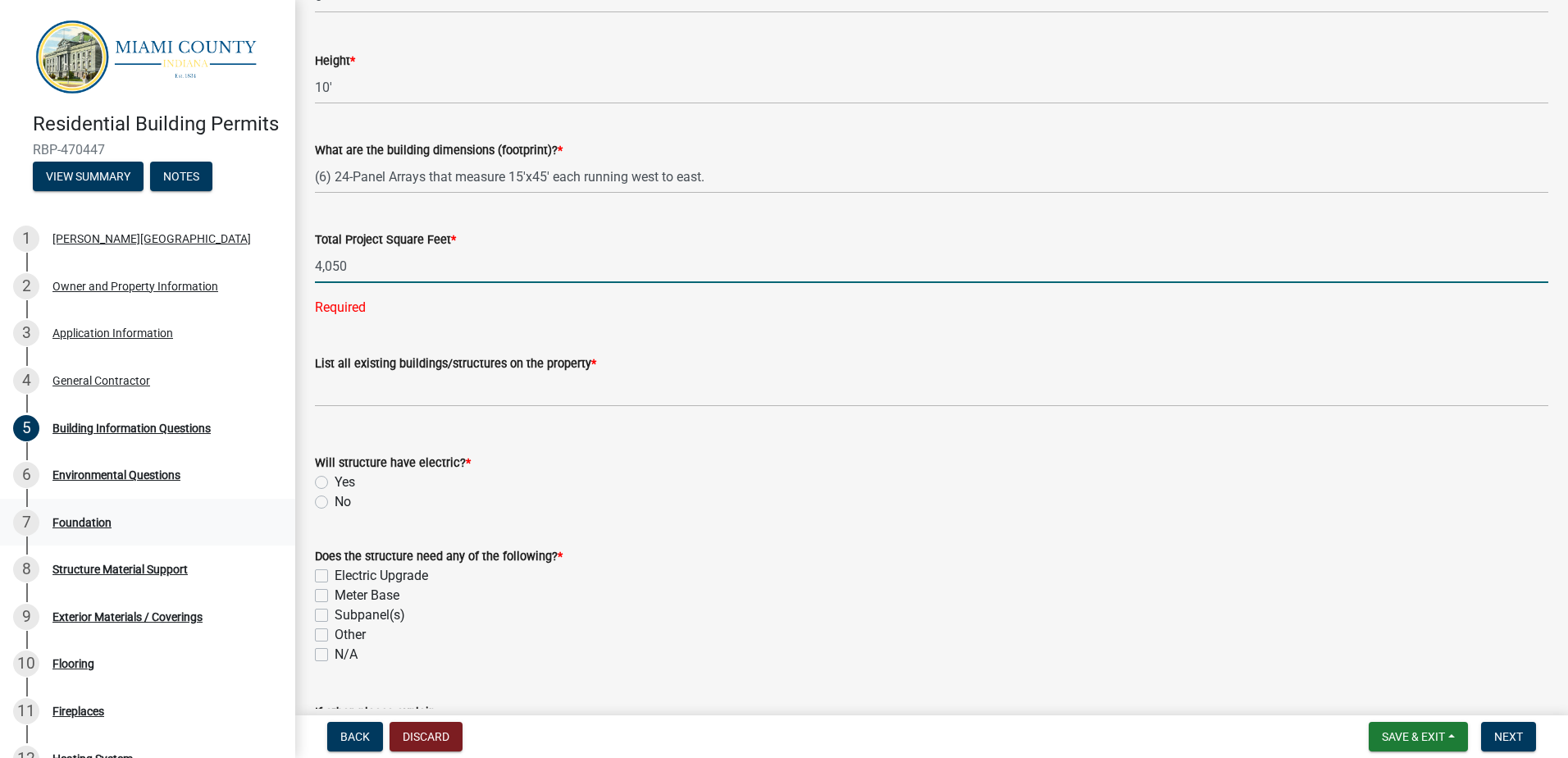
type input "4050"
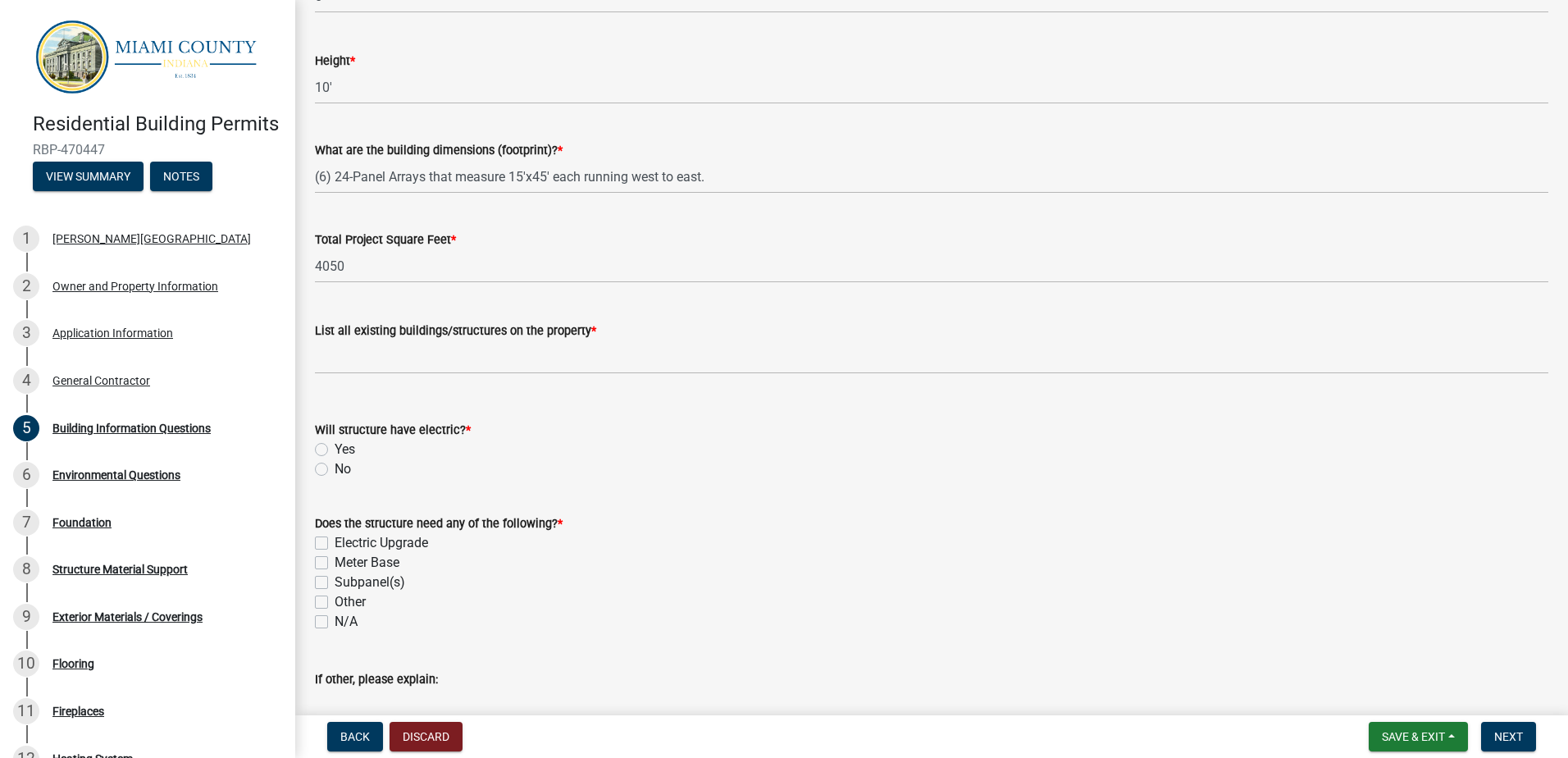
drag, startPoint x: 381, startPoint y: 375, endPoint x: 375, endPoint y: 364, distance: 12.5
click at [380, 371] on wm-data-entity-input "List all existing buildings/structures on the property *" at bounding box center [932, 342] width 1234 height 90
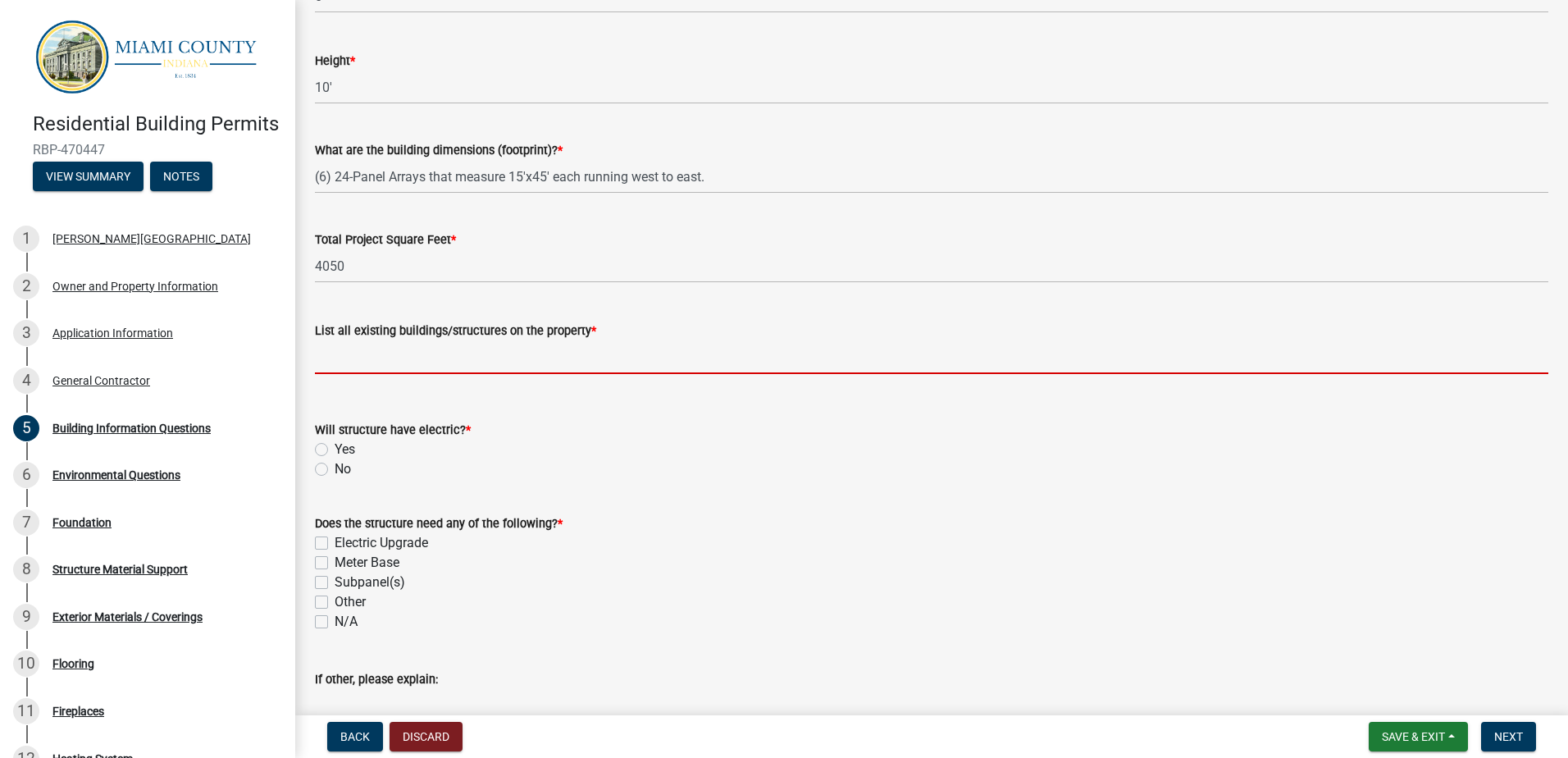
click at [370, 357] on input "List all existing buildings/structures on the property *" at bounding box center [932, 357] width 1234 height 33
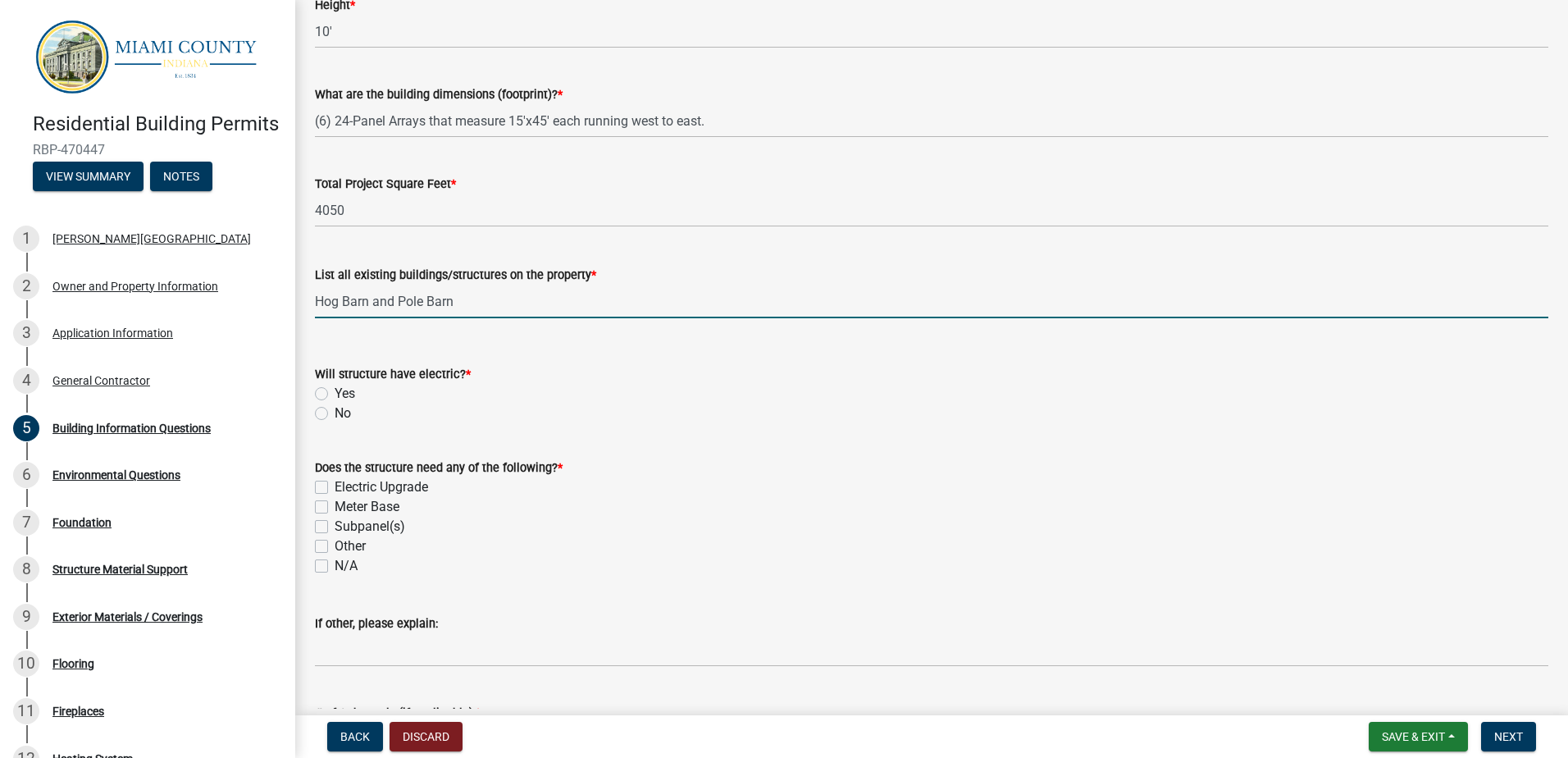
scroll to position [329, 0]
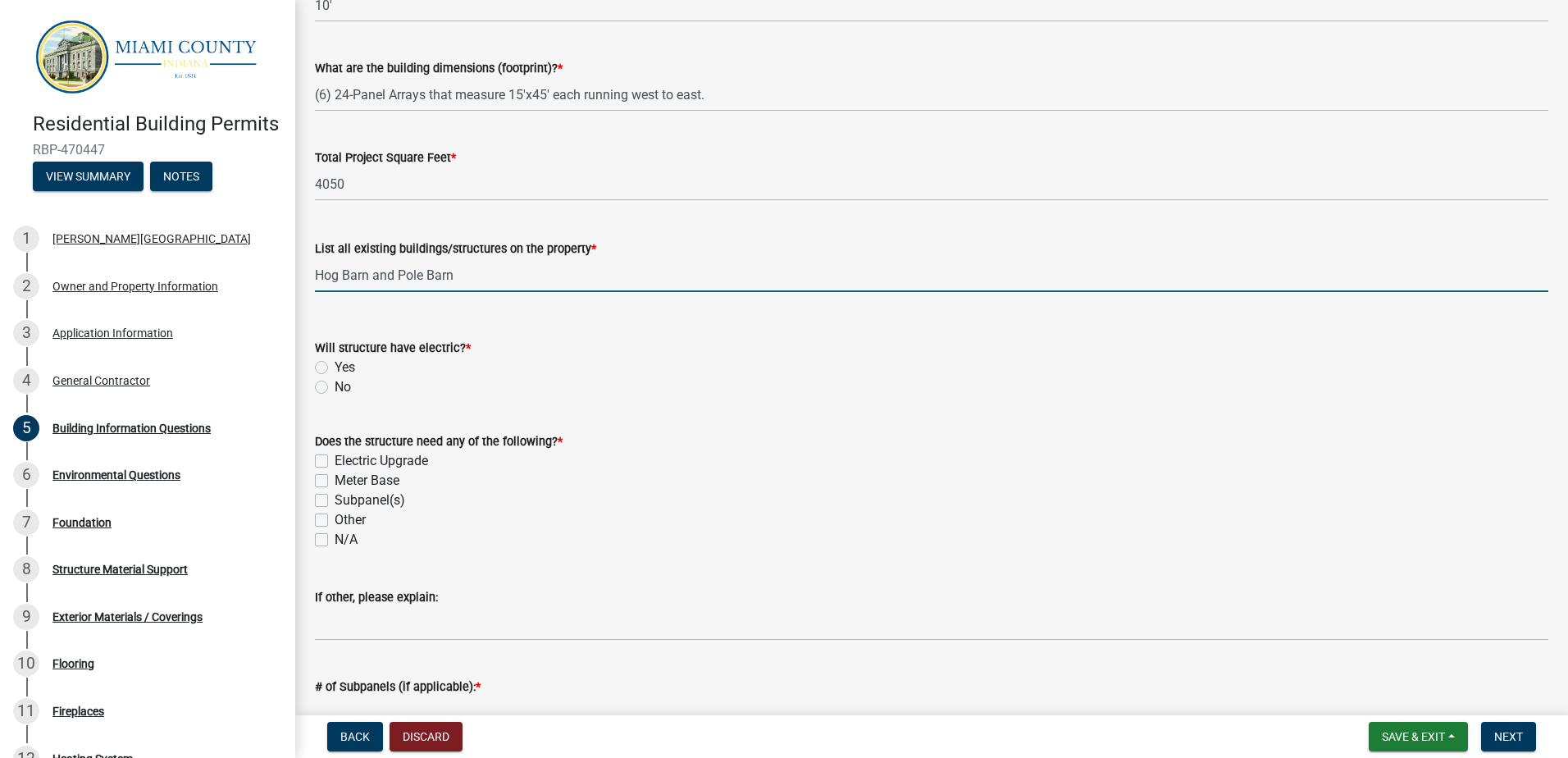
type input "Hog Barn and Pole Barn"
click at [321, 360] on div "Yes" at bounding box center [932, 367] width 1234 height 20
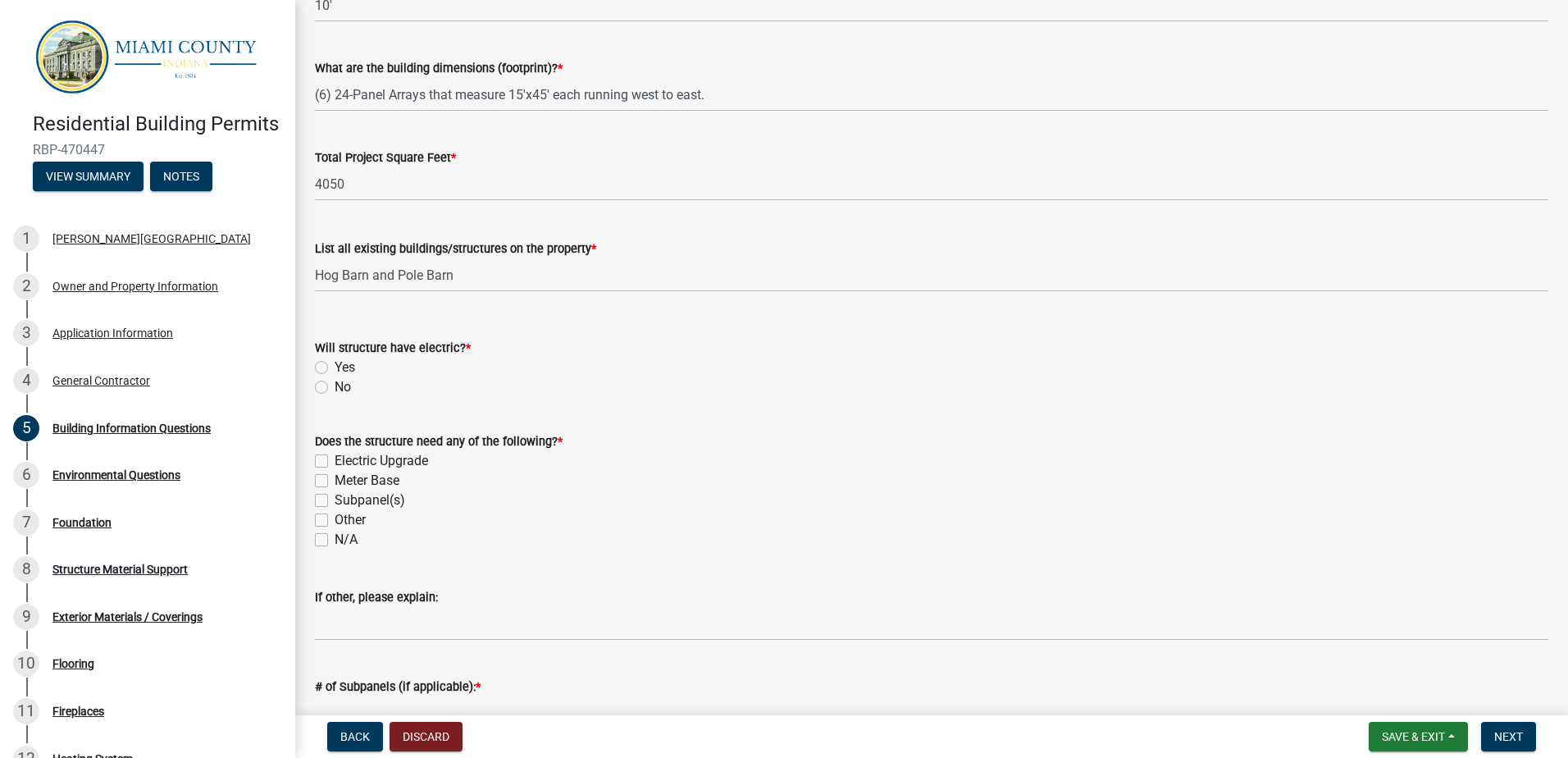
click at [334, 367] on label "Yes" at bounding box center [345, 367] width 21 height 20
click at [334, 367] on input "Yes" at bounding box center [340, 363] width 10 height 10
radio input "true"
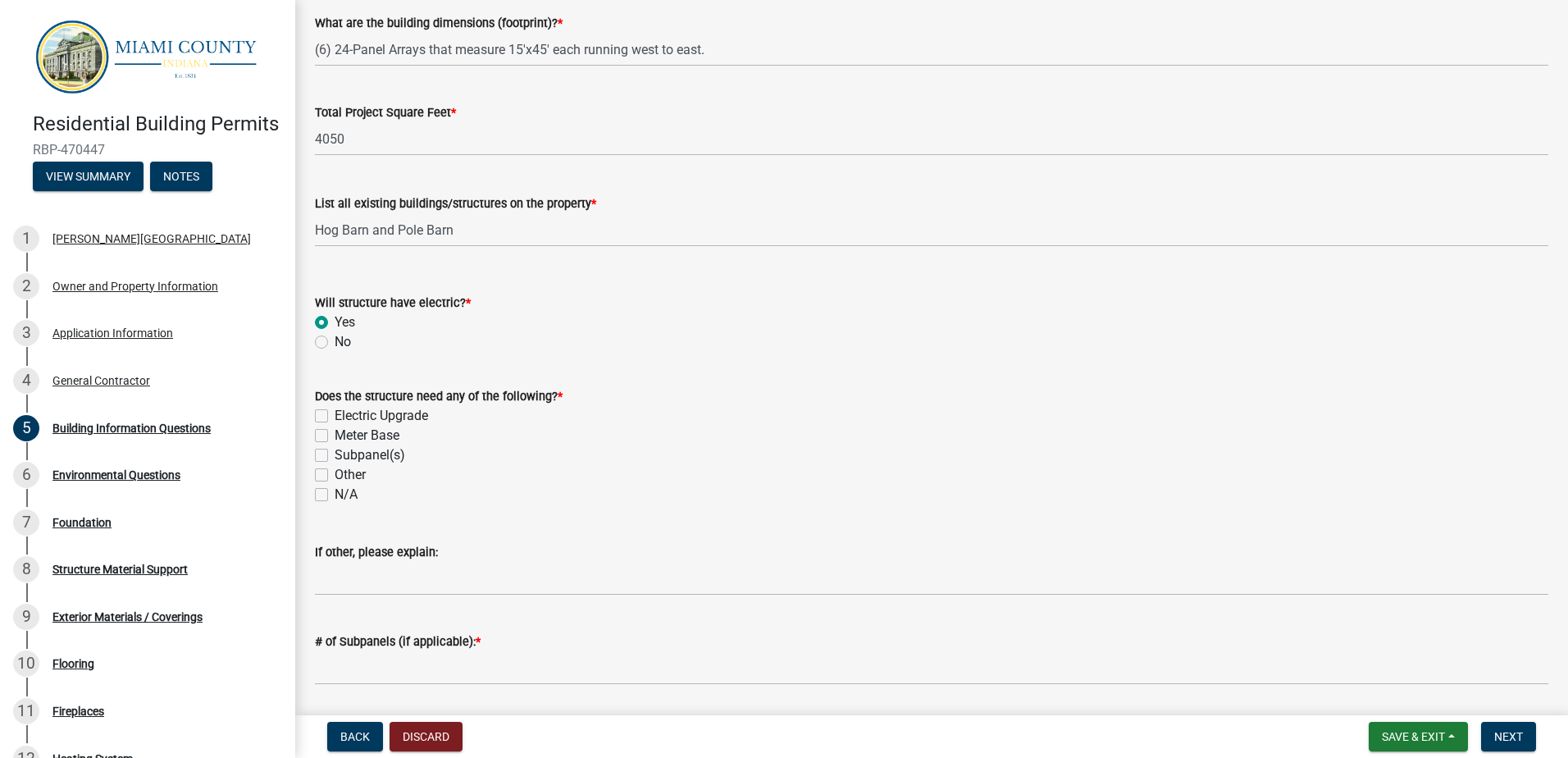
scroll to position [492, 0]
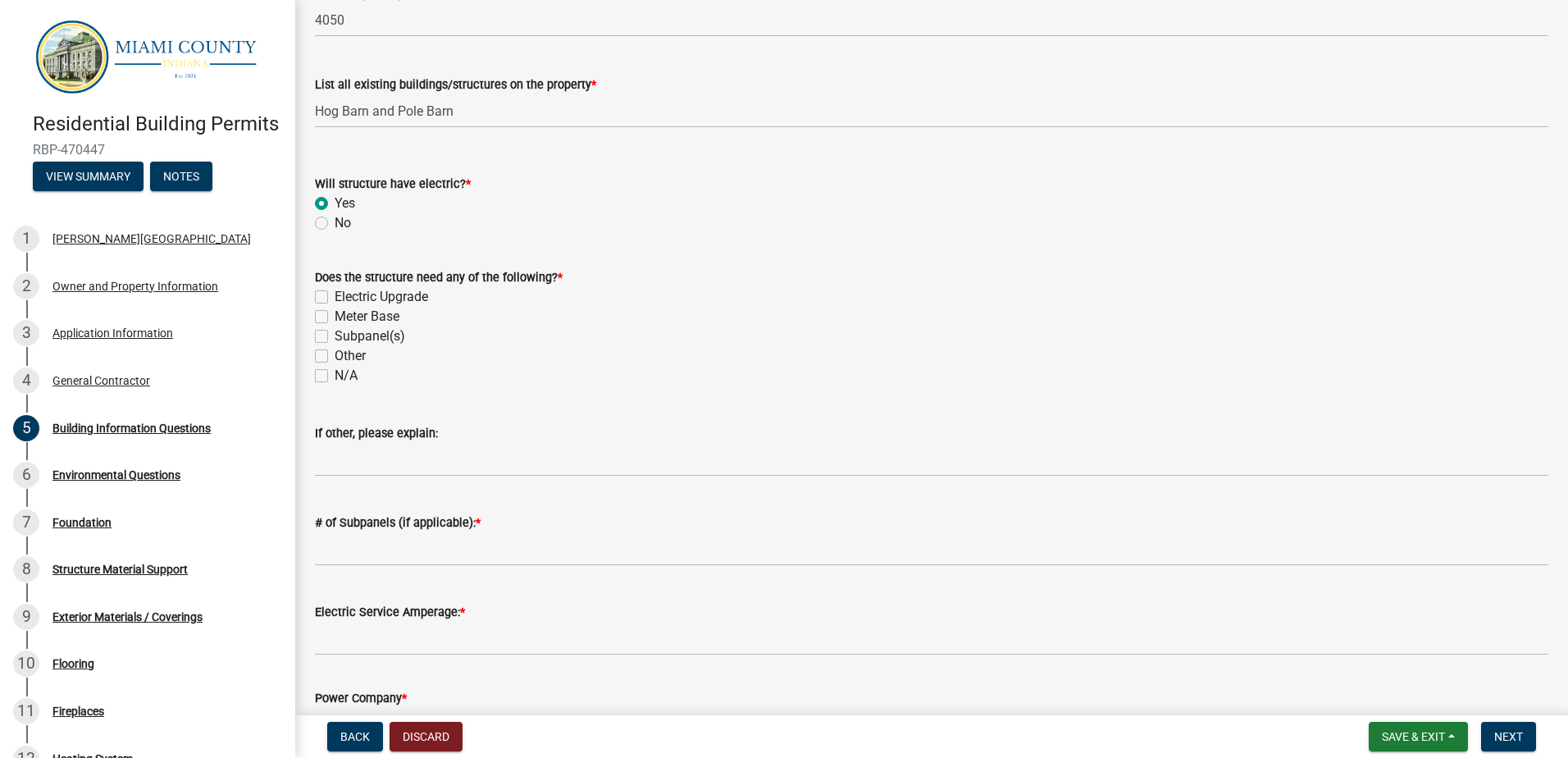
click at [334, 376] on label "N/A" at bounding box center [346, 376] width 23 height 20
click at [334, 376] on input "N/A" at bounding box center [340, 371] width 10 height 10
checkbox input "true"
checkbox input "false"
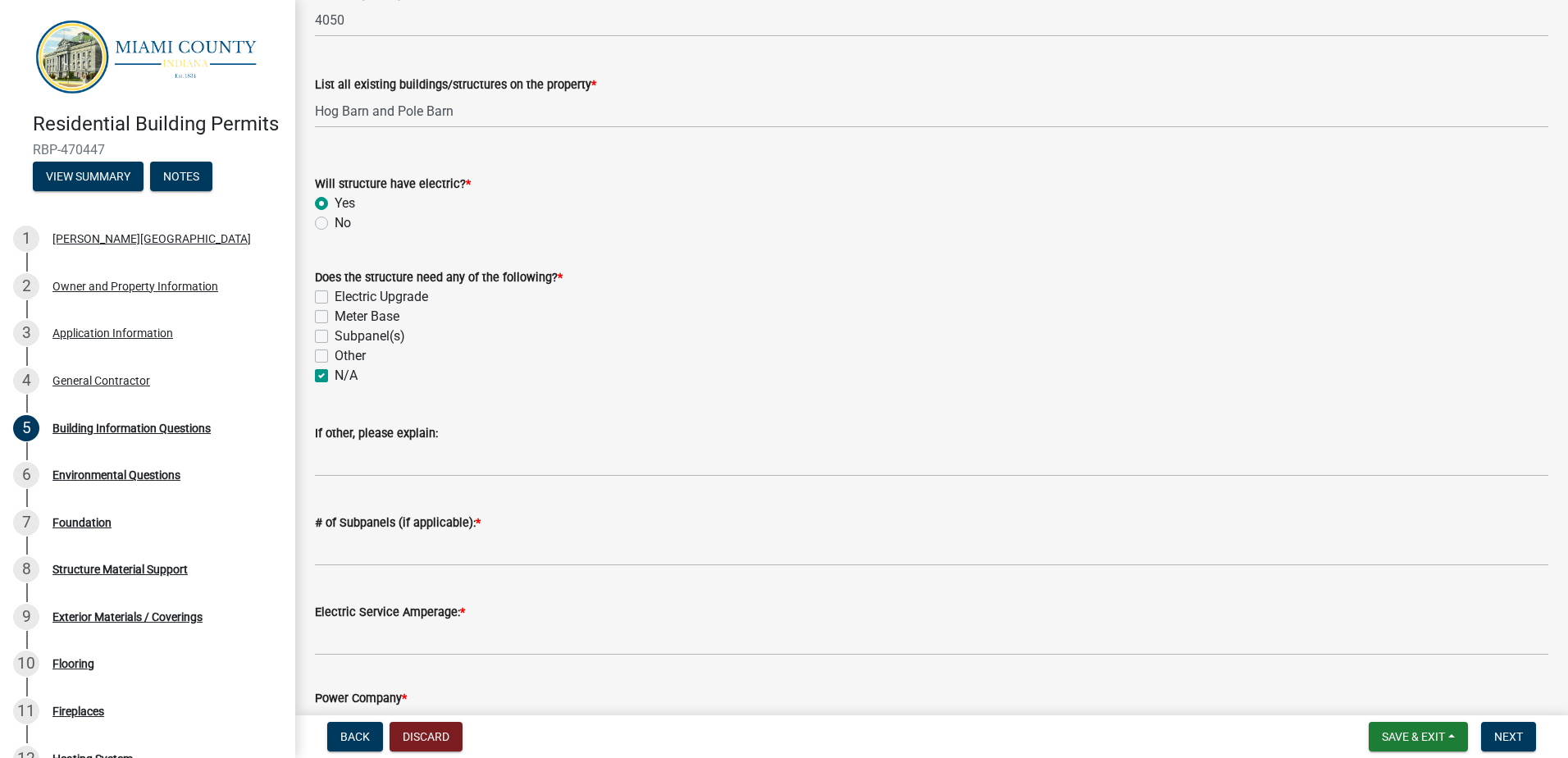
checkbox input "false"
checkbox input "true"
drag, startPoint x: 405, startPoint y: 529, endPoint x: 390, endPoint y: 553, distance: 28.3
click at [405, 529] on label "# of Subpanels (if applicable): *" at bounding box center [398, 523] width 166 height 11
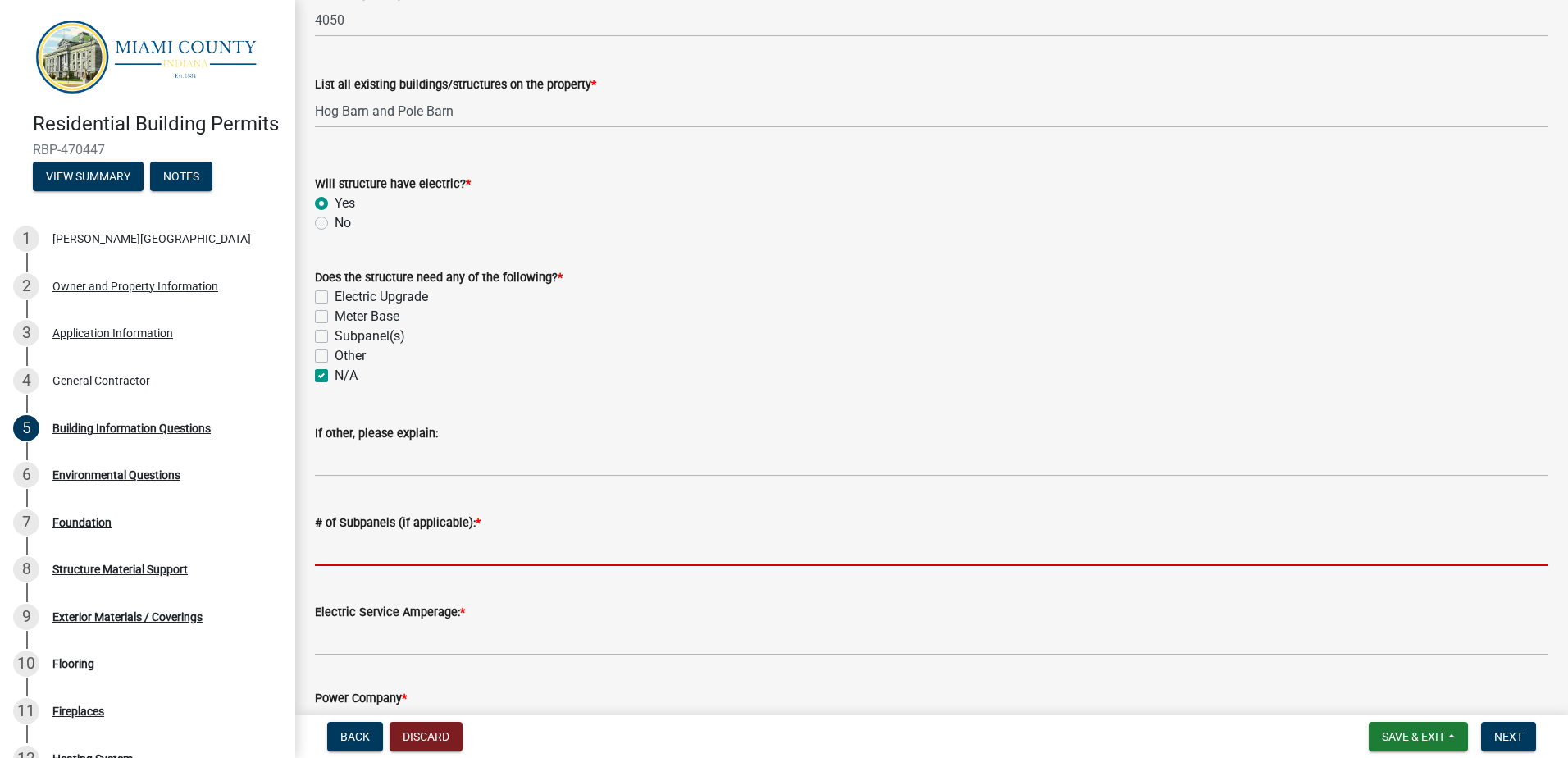
click at [405, 532] on input "# of Subpanels (if applicable): *" at bounding box center [932, 548] width 1234 height 33
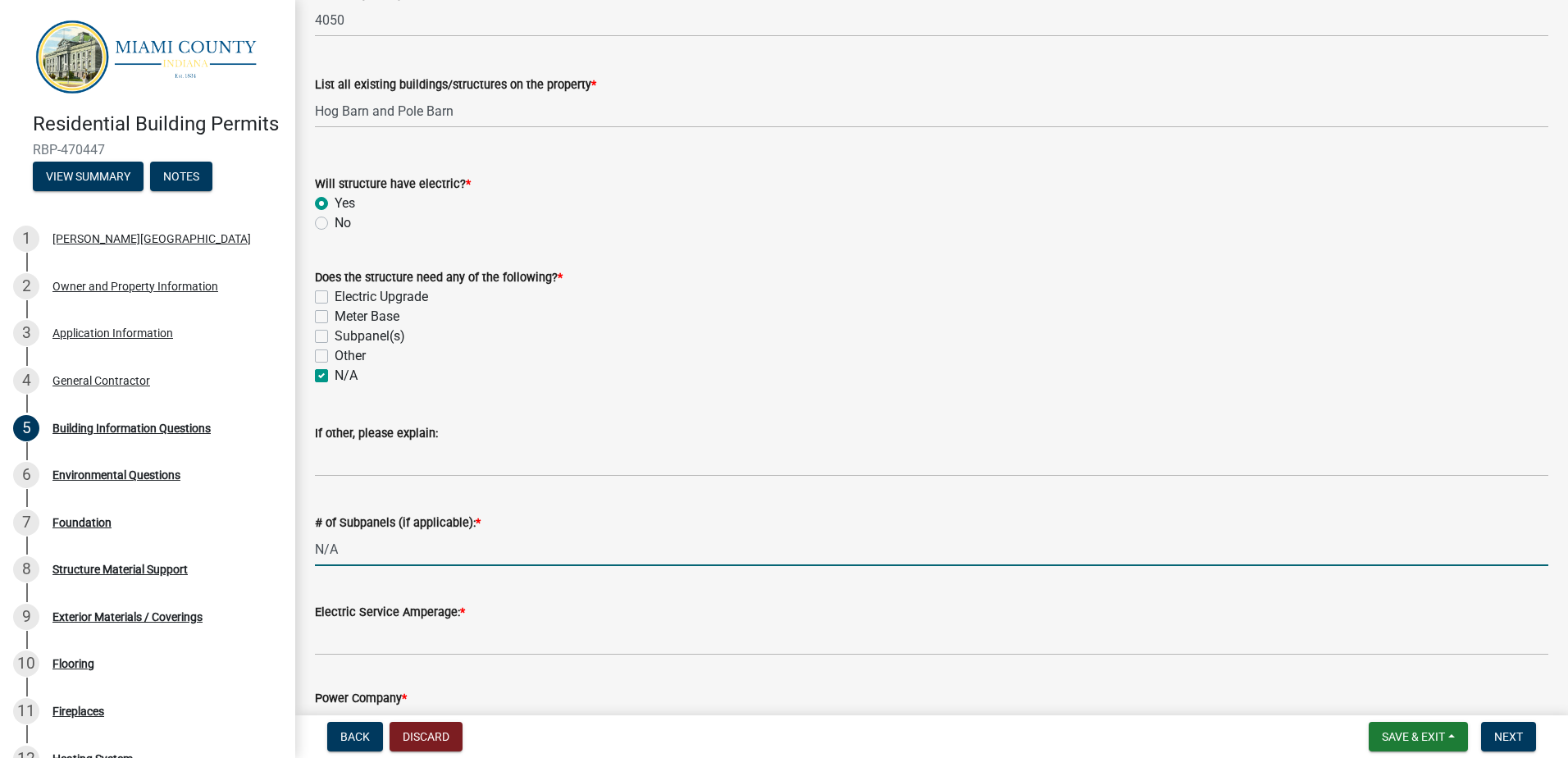
type input "N/A"
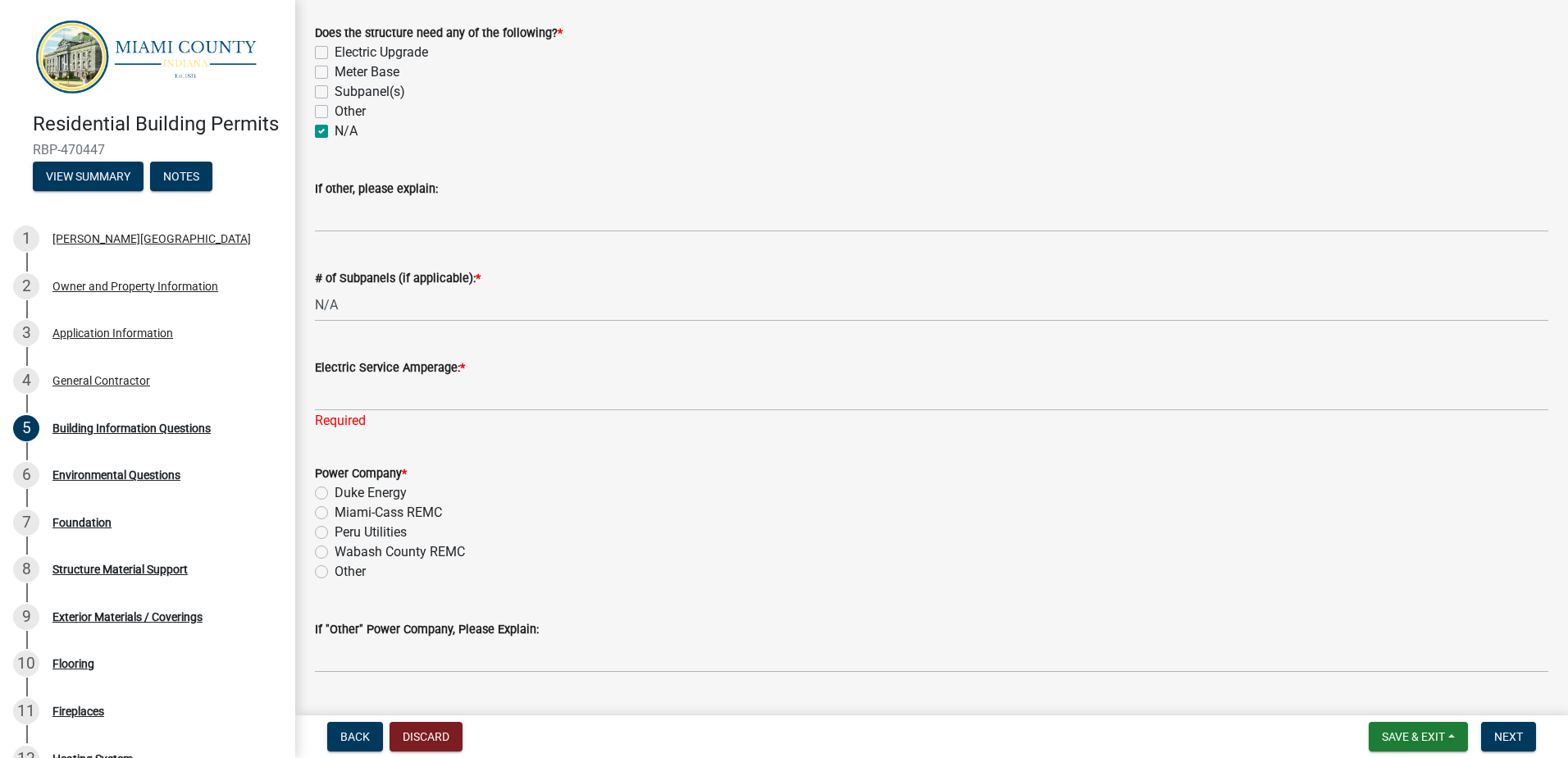
scroll to position [738, 0]
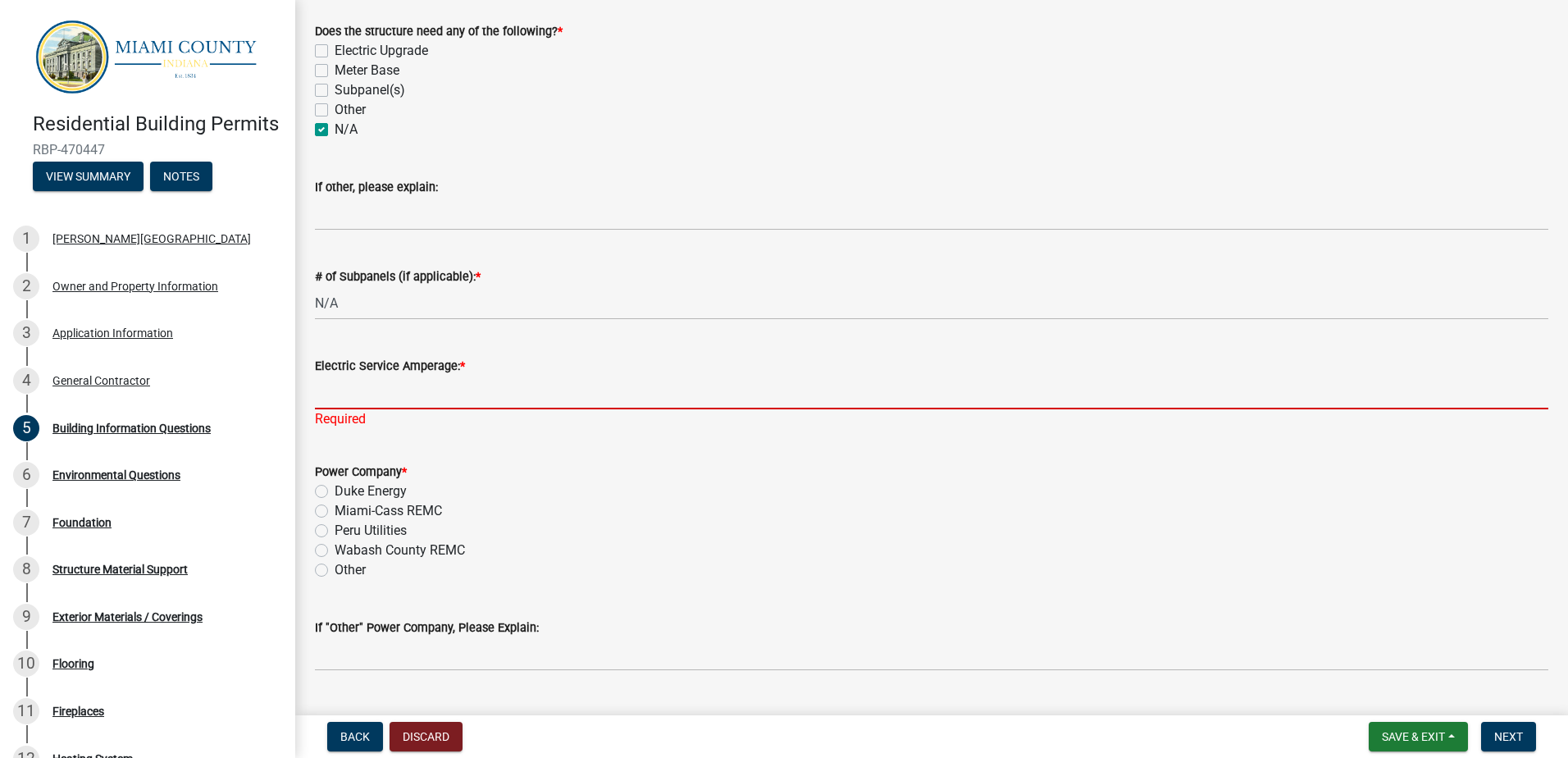
drag, startPoint x: 355, startPoint y: 394, endPoint x: 382, endPoint y: 386, distance: 28.2
click at [355, 394] on input "Electric Service Amperage: *" at bounding box center [932, 392] width 1234 height 33
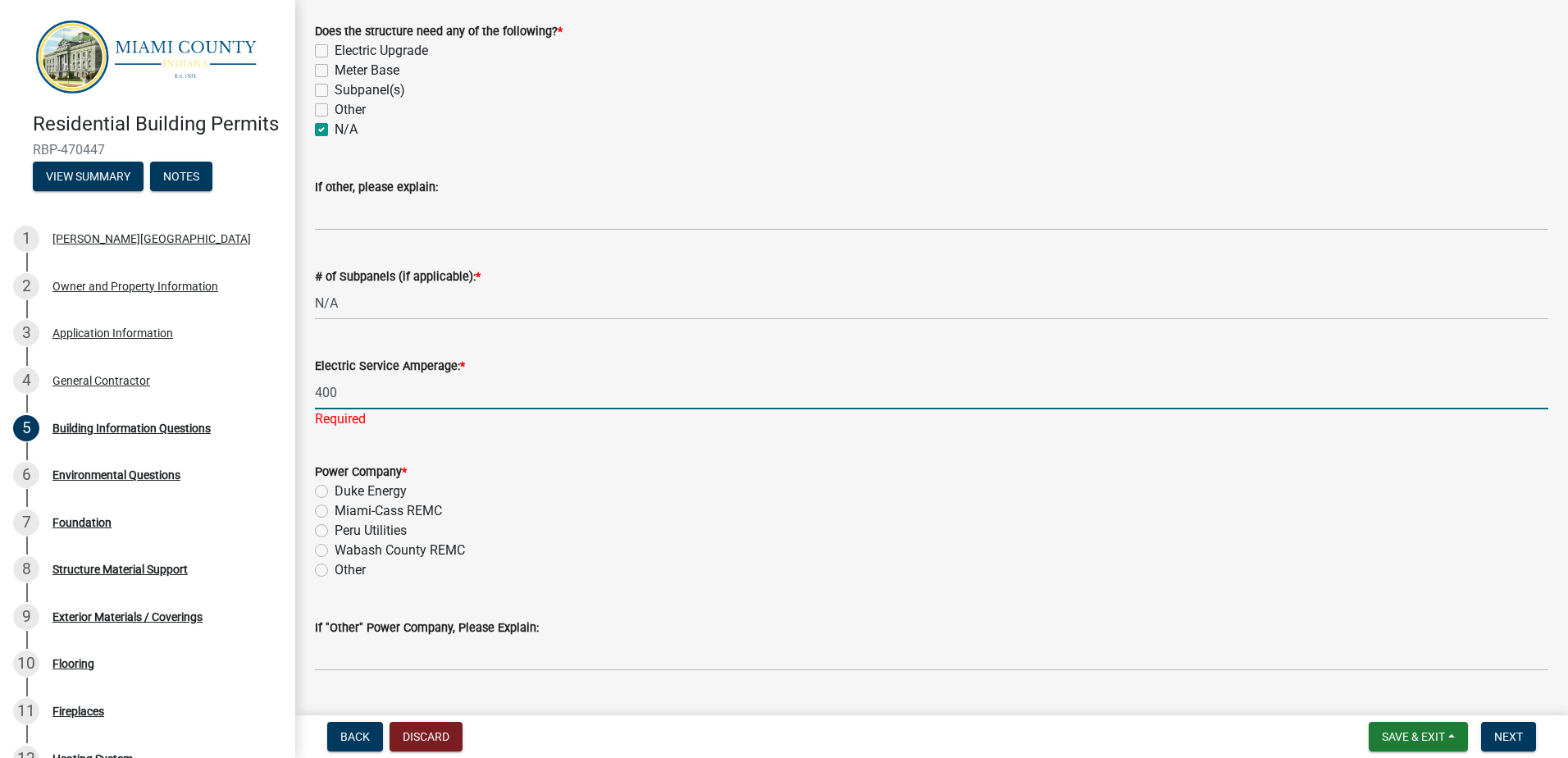
type input "400"
click at [321, 511] on div "Power Company * Duke Energy Miami-Cass REMC Peru Utilities [GEOGRAPHIC_DATA] RE…" at bounding box center [932, 521] width 1234 height 118
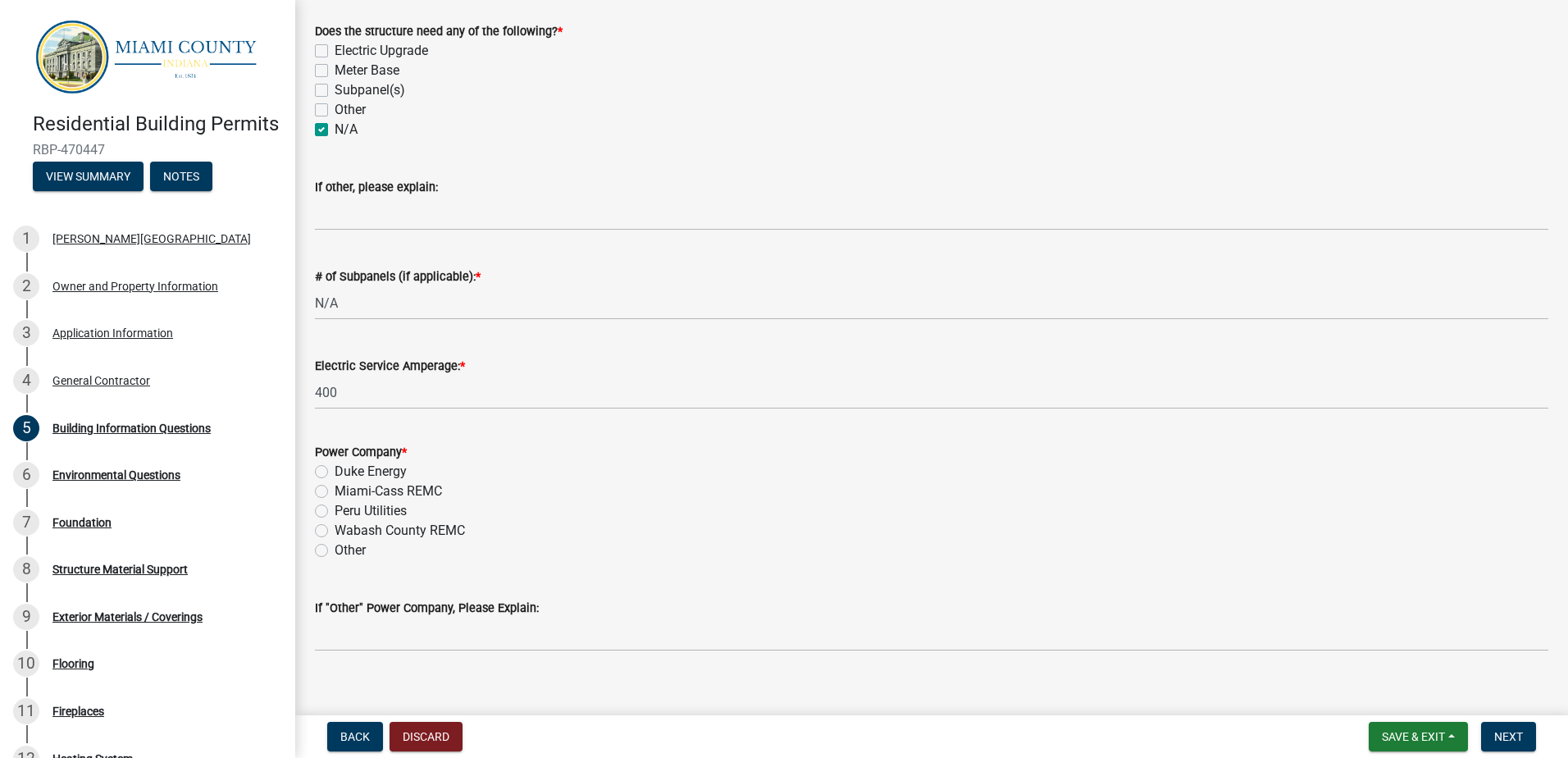
click at [334, 489] on label "Miami-Cass REMC" at bounding box center [388, 491] width 108 height 20
click at [334, 489] on input "Miami-Cass REMC" at bounding box center [340, 487] width 10 height 10
radio input "true"
click at [804, 507] on div "Peru Utilities" at bounding box center [932, 511] width 1234 height 20
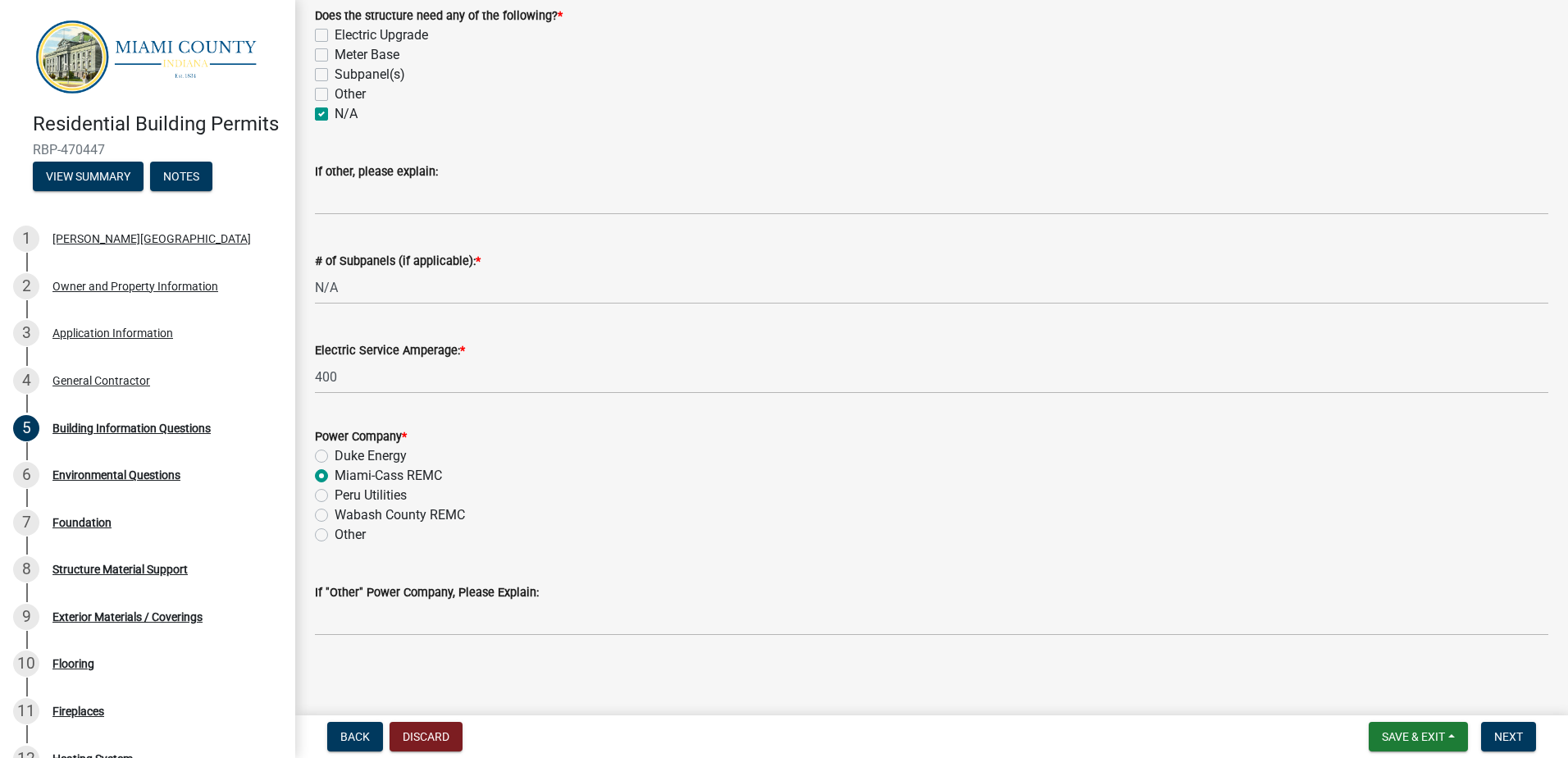
scroll to position [758, 0]
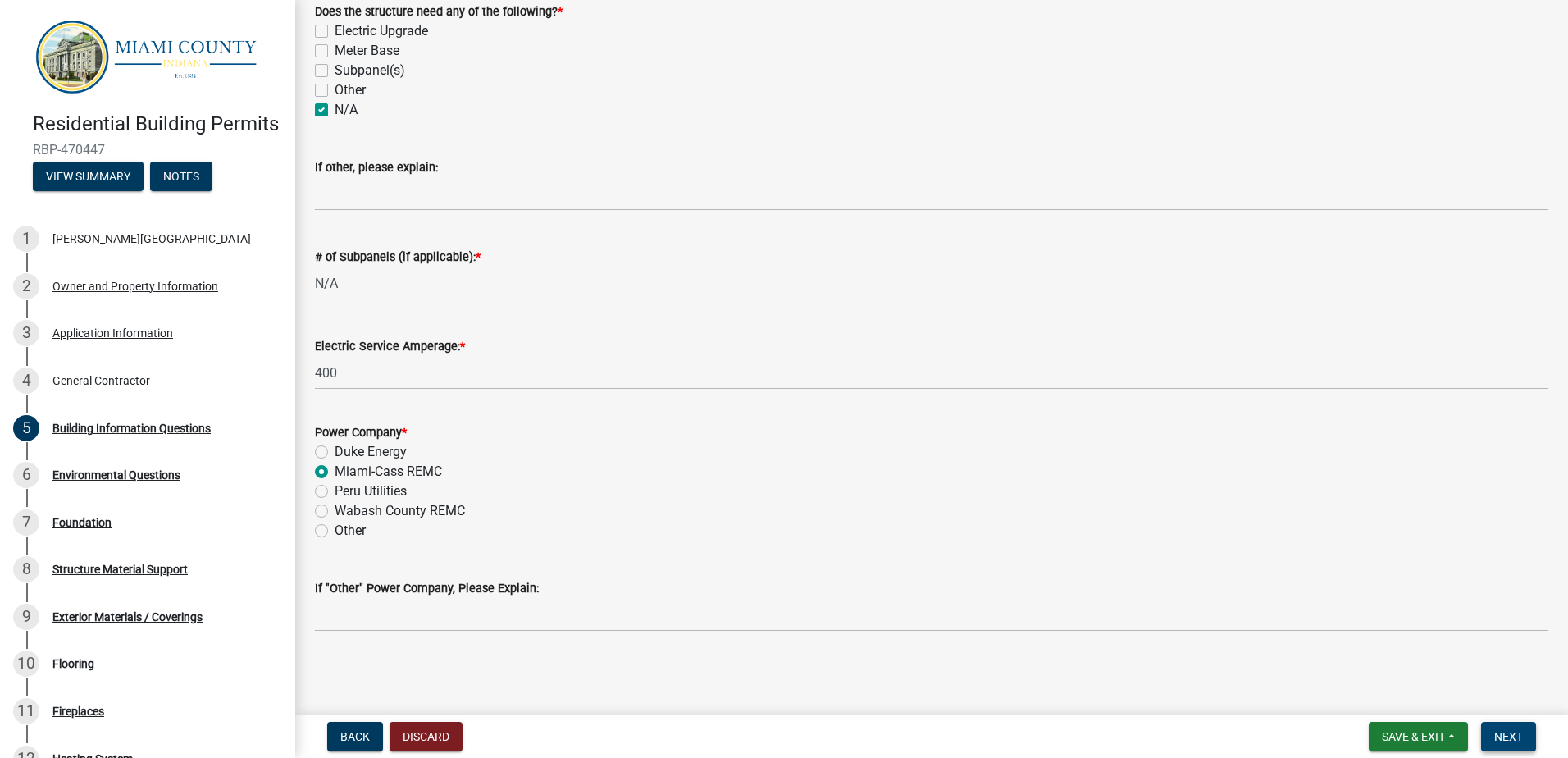
click at [1513, 734] on span "Next" at bounding box center [1509, 736] width 29 height 13
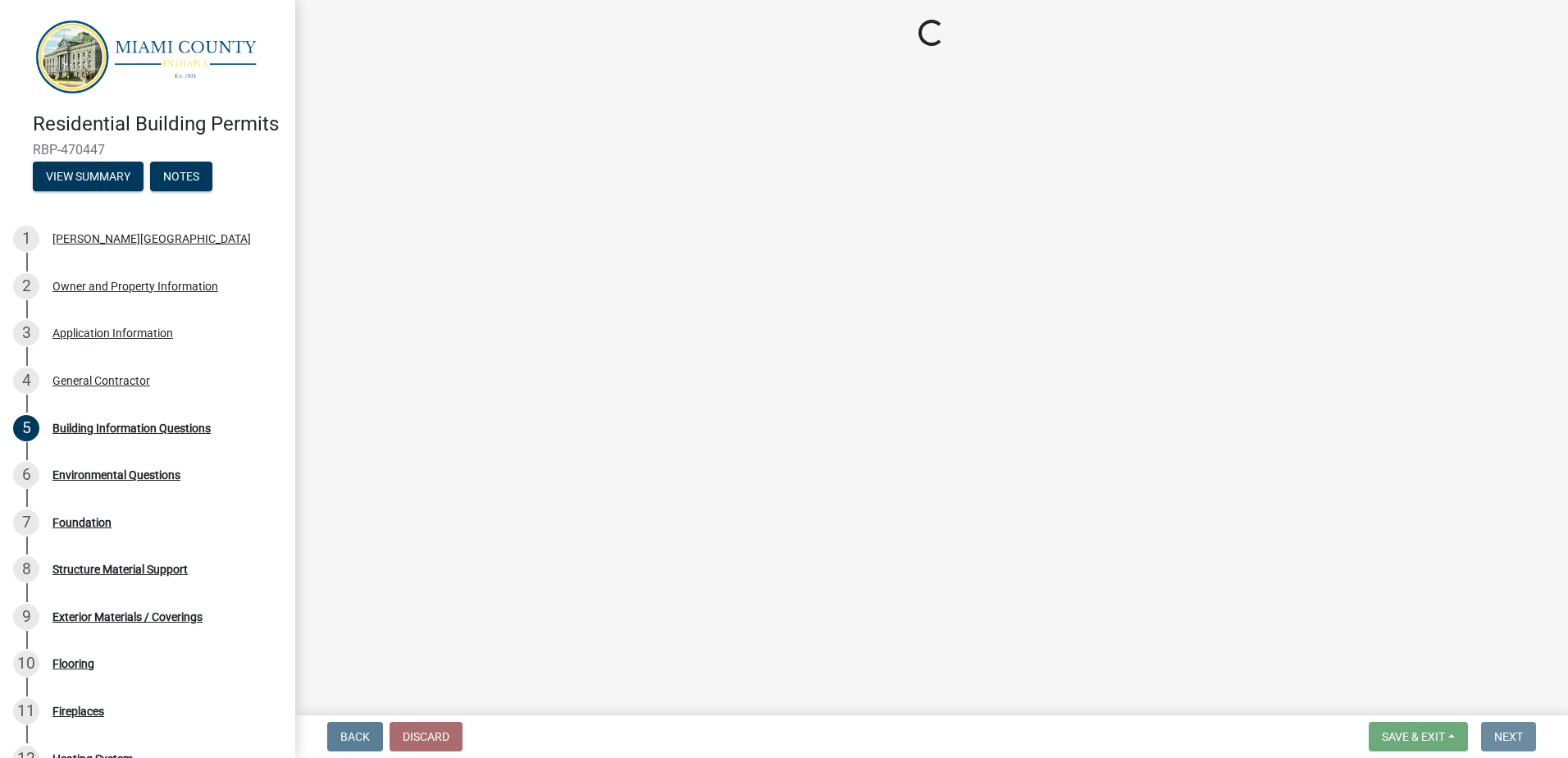
scroll to position [0, 0]
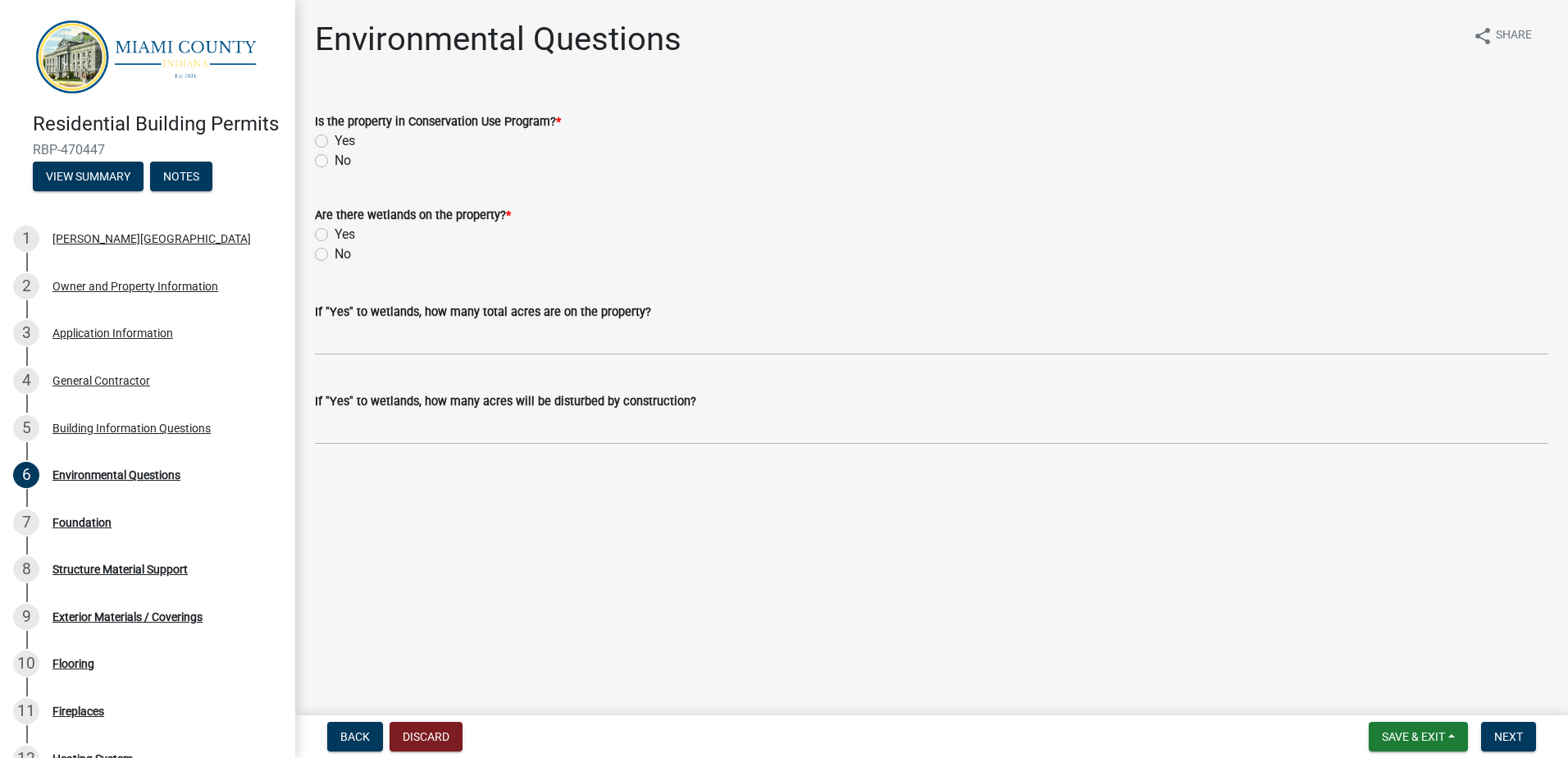
click at [334, 160] on label "No" at bounding box center [342, 160] width 16 height 20
click at [334, 160] on input "No" at bounding box center [340, 156] width 10 height 10
radio input "true"
click at [334, 252] on label "No" at bounding box center [342, 254] width 16 height 20
click at [334, 252] on input "No" at bounding box center [340, 250] width 10 height 10
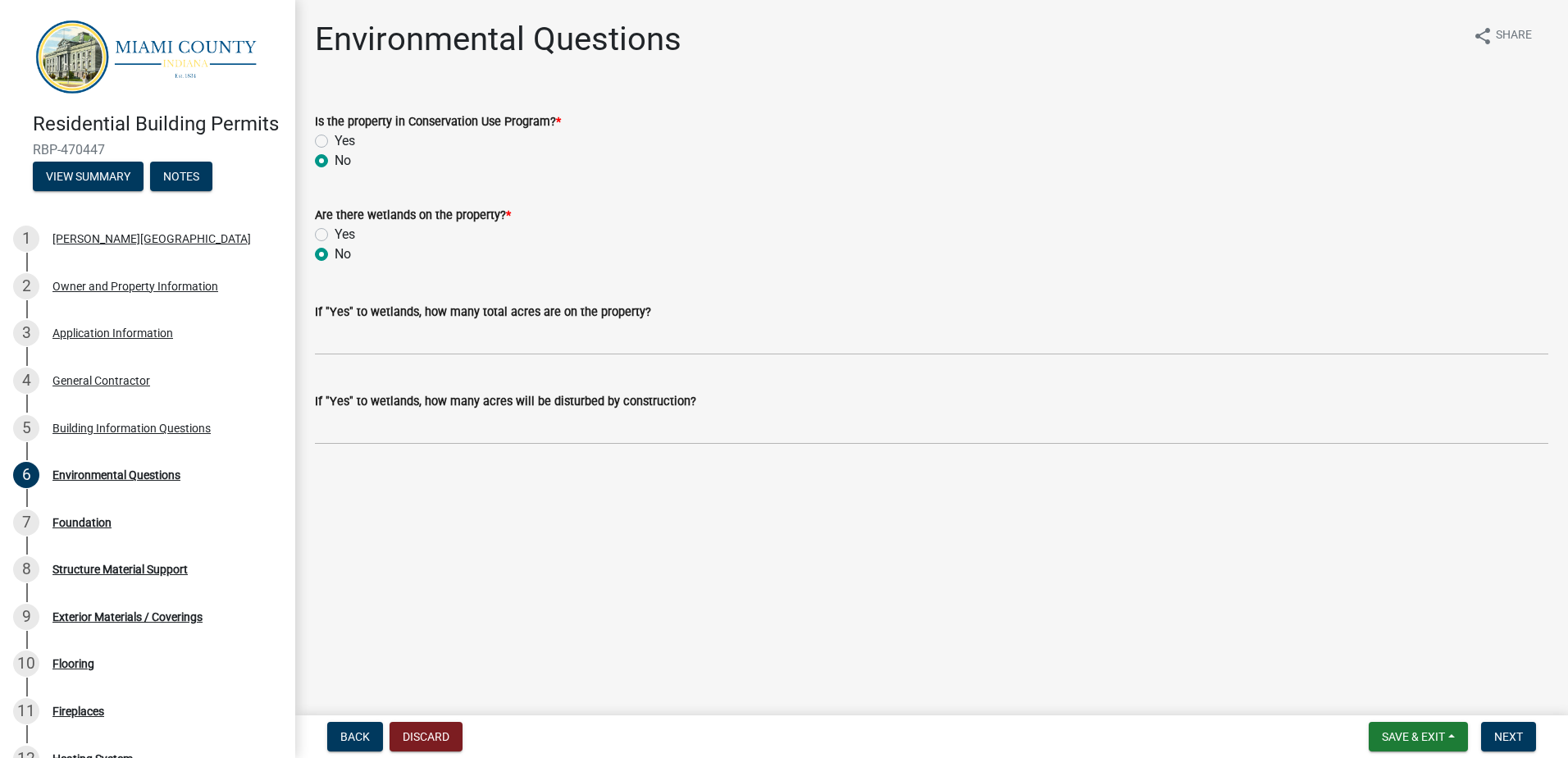
radio input "true"
click at [1510, 737] on span "Next" at bounding box center [1509, 736] width 29 height 13
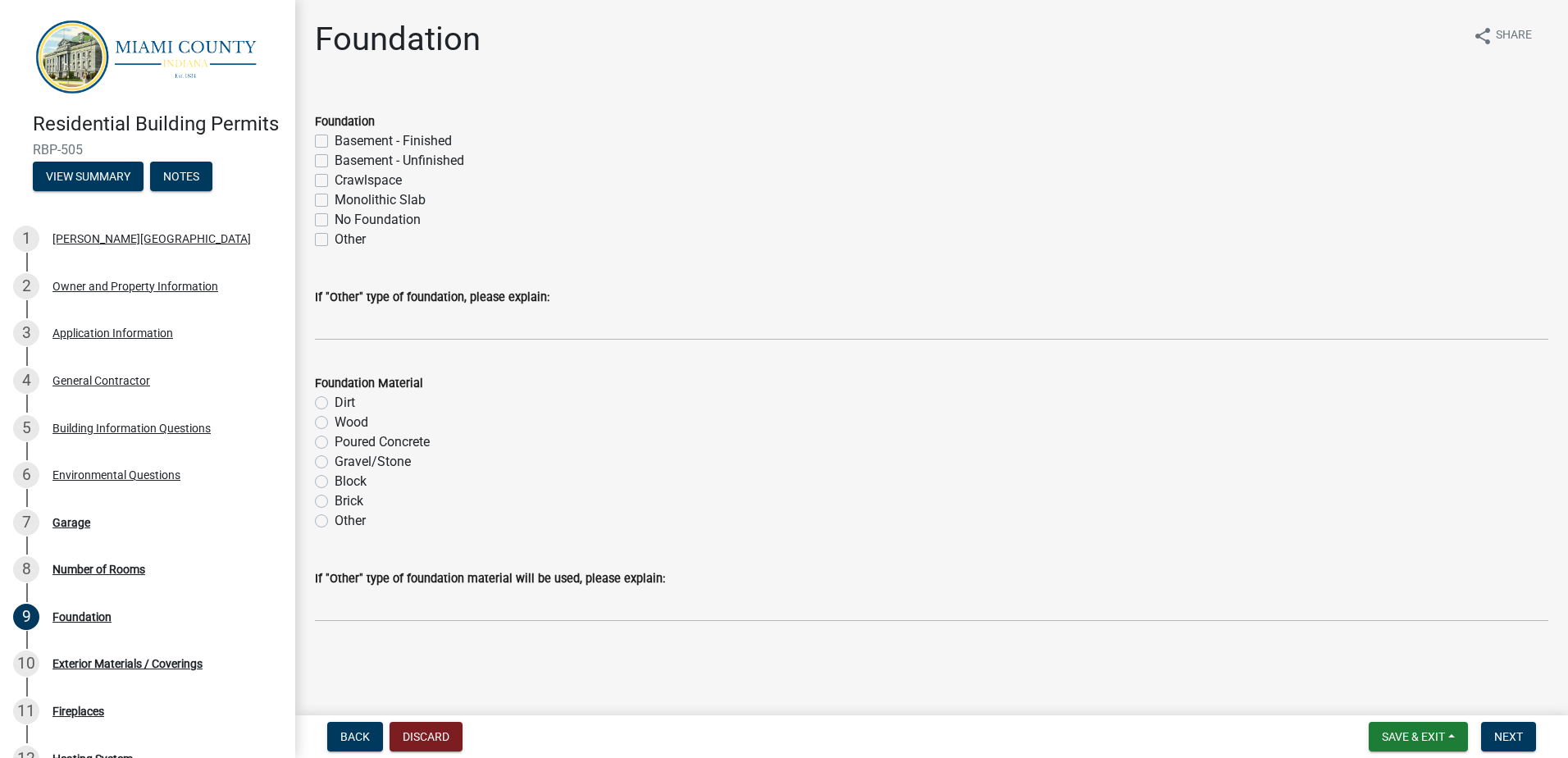
click at [334, 222] on label "No Foundation" at bounding box center [377, 219] width 86 height 20
click at [334, 221] on input "No Foundation" at bounding box center [340, 215] width 10 height 10
checkbox input "true"
checkbox input "false"
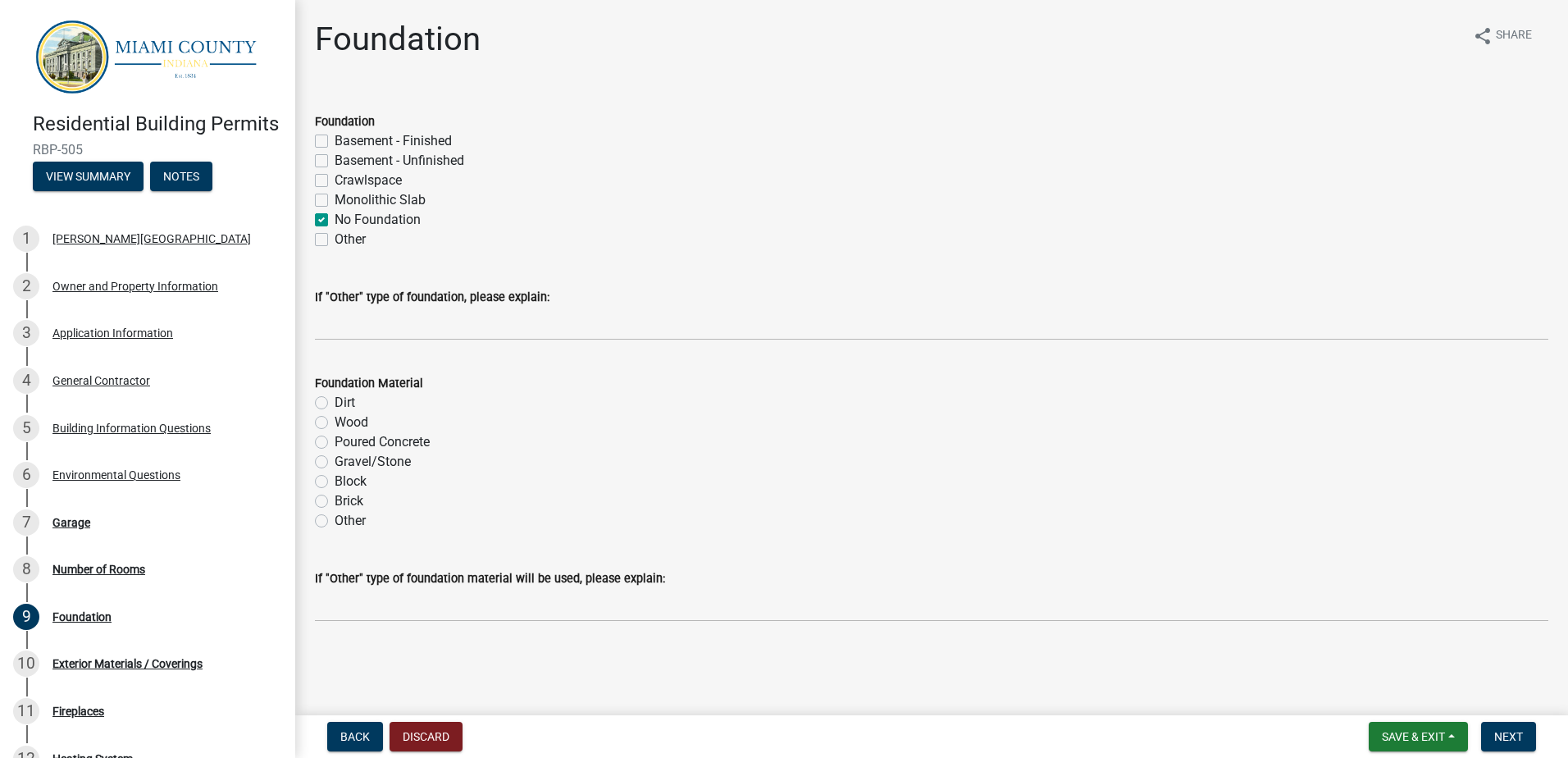
checkbox input "false"
checkbox input "true"
checkbox input "false"
click at [1512, 731] on span "Next" at bounding box center [1509, 736] width 29 height 13
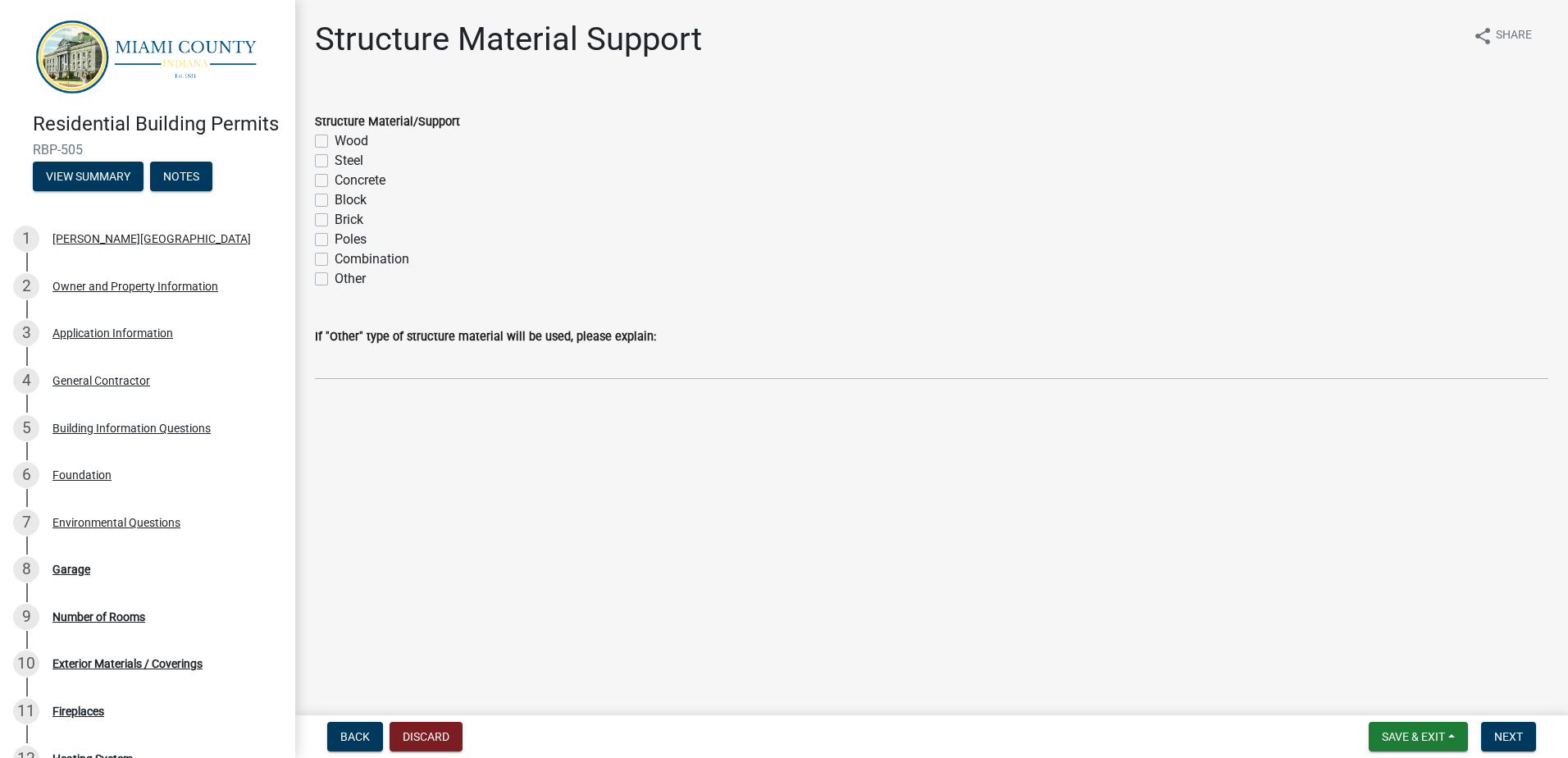
click at [334, 162] on label "Steel" at bounding box center [349, 160] width 29 height 20
click at [334, 162] on input "Steel" at bounding box center [340, 156] width 10 height 10
checkbox input "true"
checkbox input "false"
checkbox input "true"
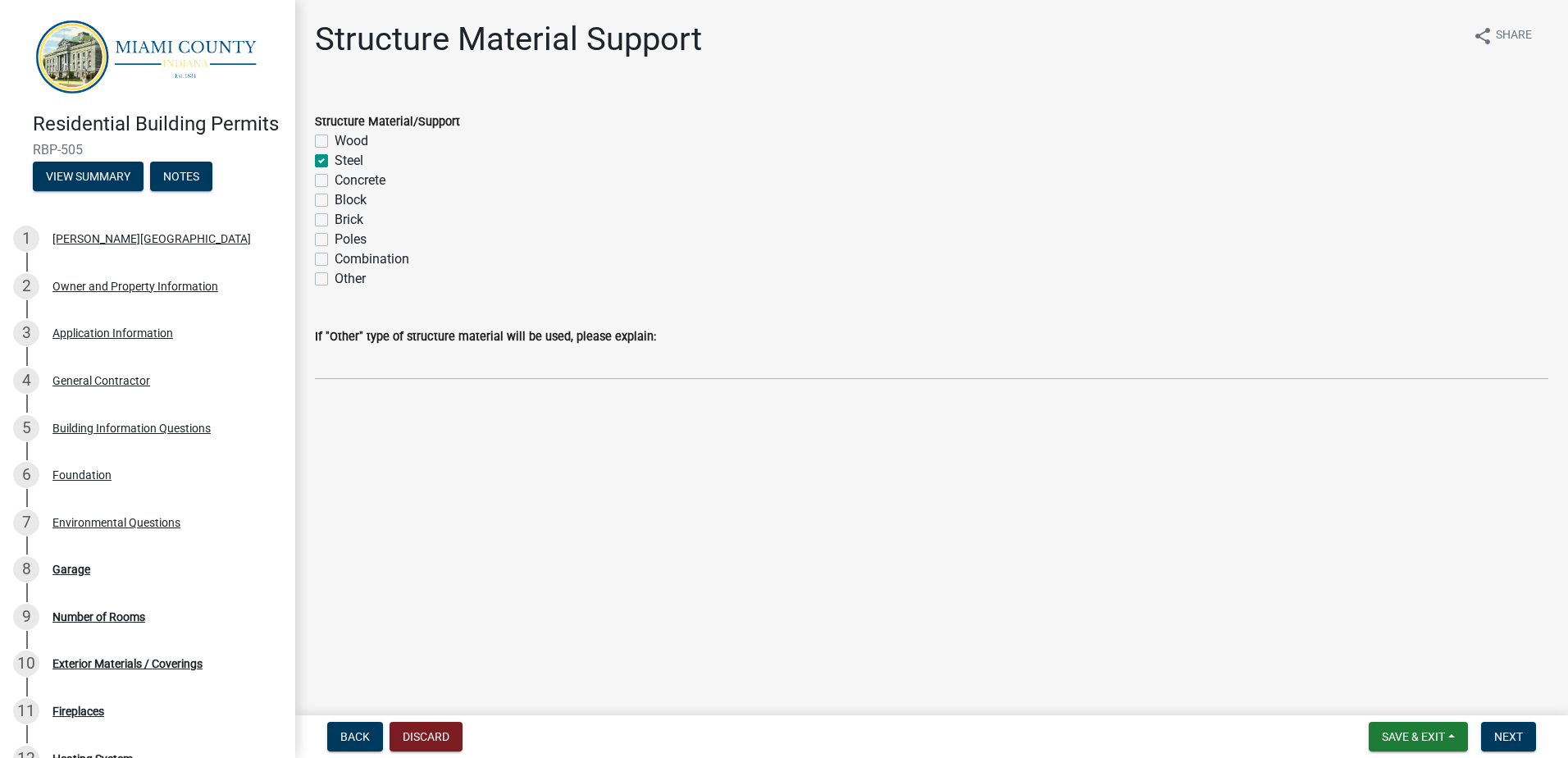
checkbox input "false"
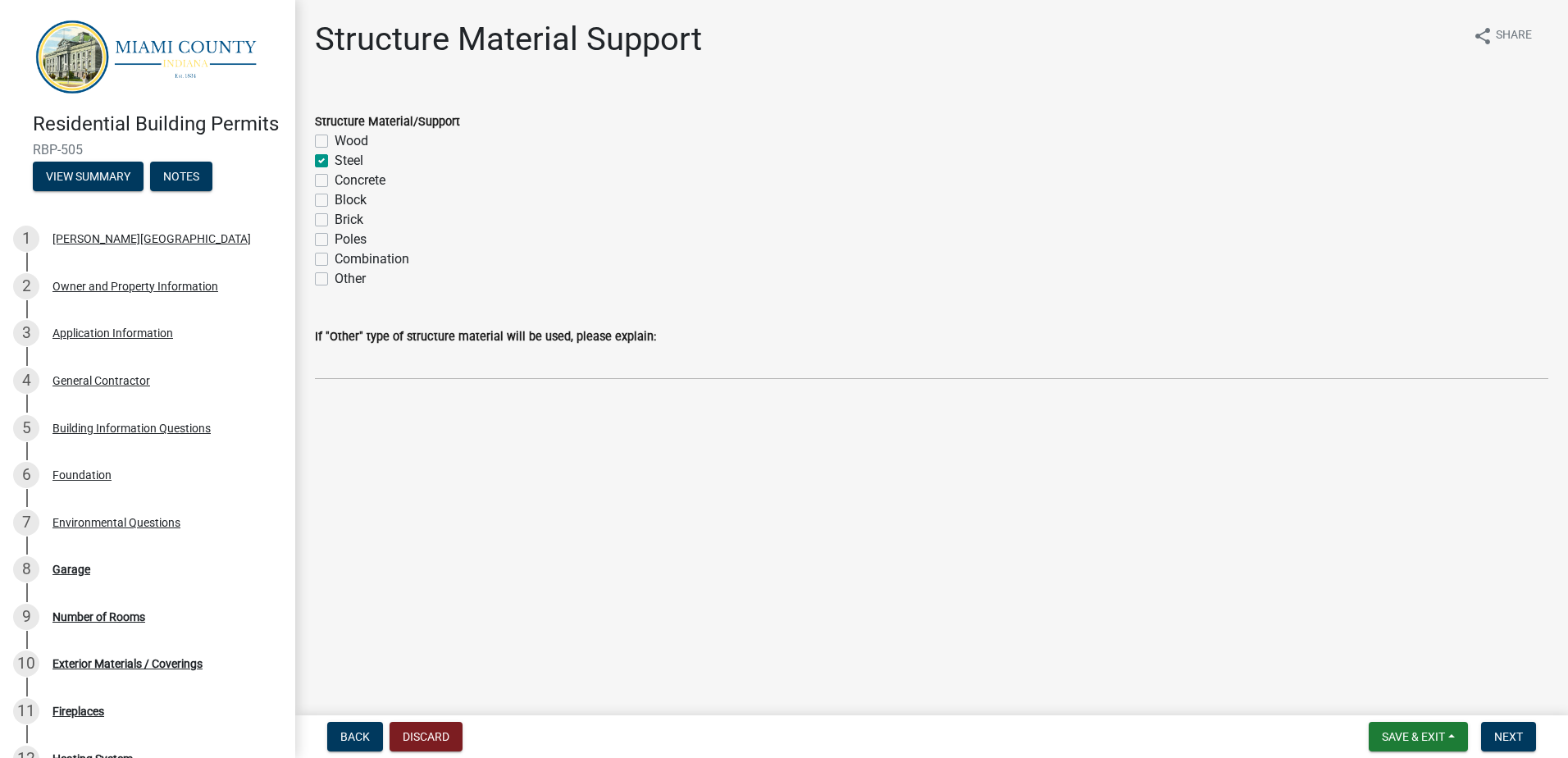
checkbox input "false"
click at [1511, 735] on span "Next" at bounding box center [1509, 736] width 29 height 13
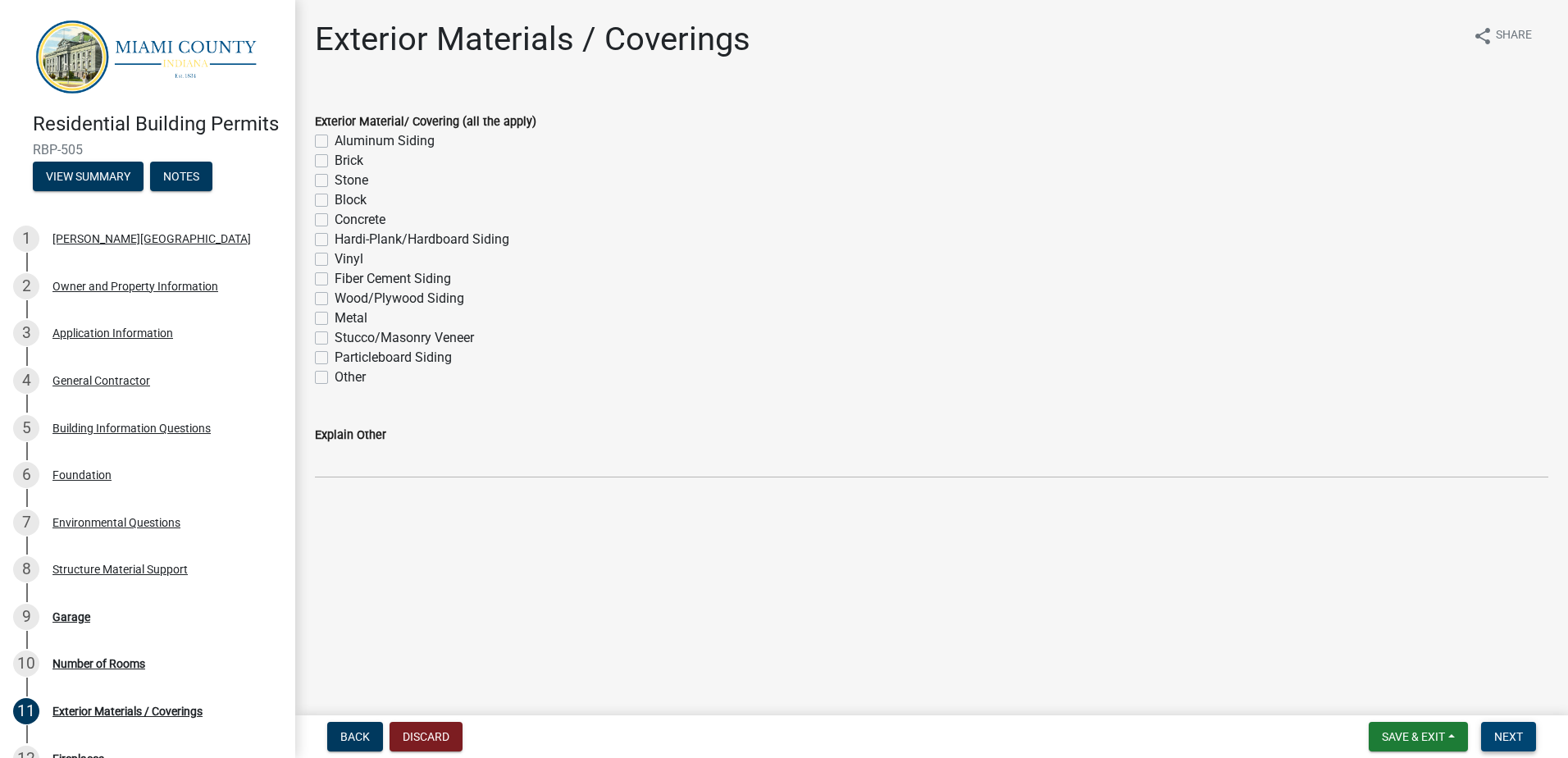
click at [1511, 737] on span "Next" at bounding box center [1509, 736] width 29 height 13
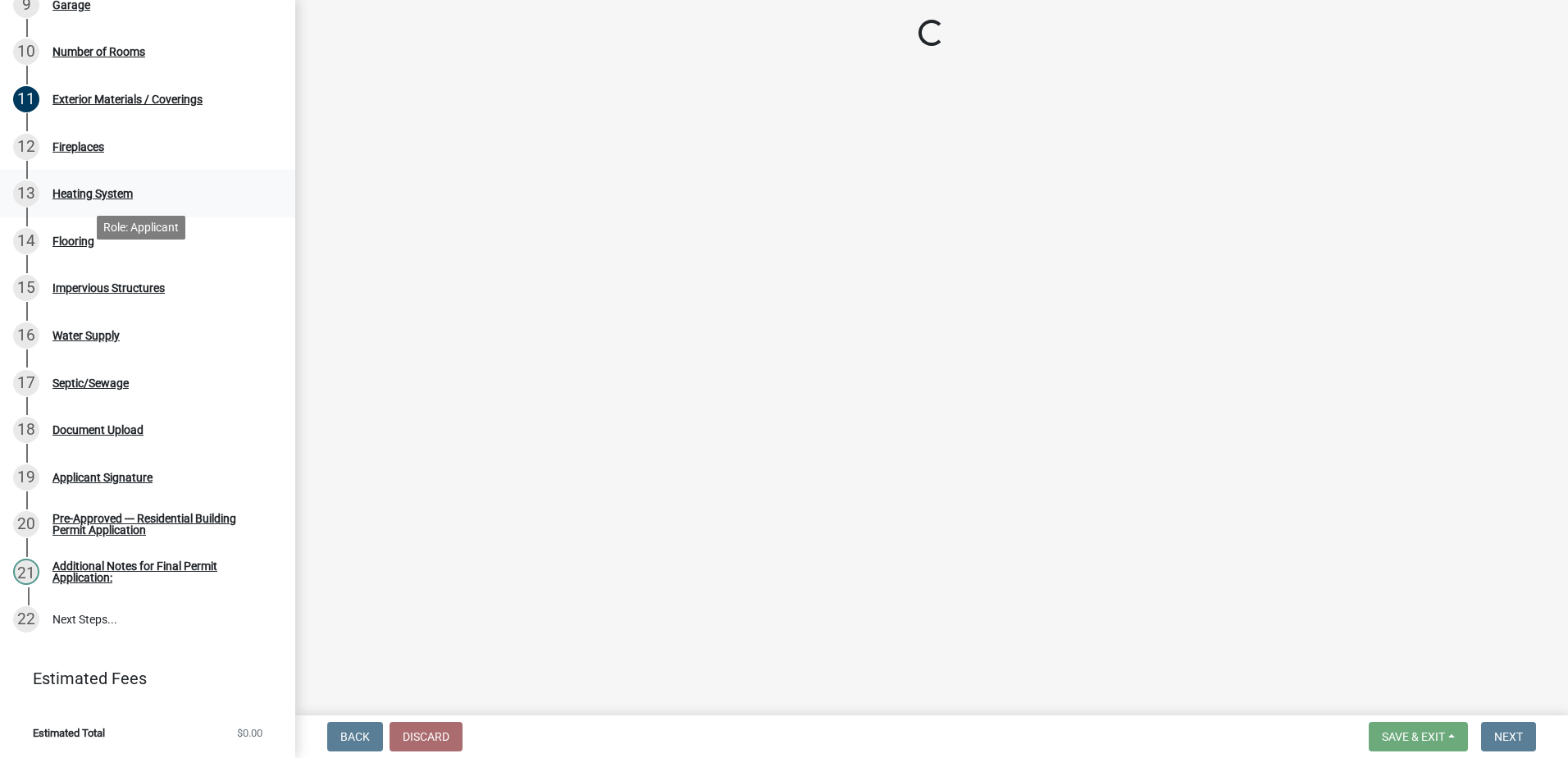
scroll to position [631, 0]
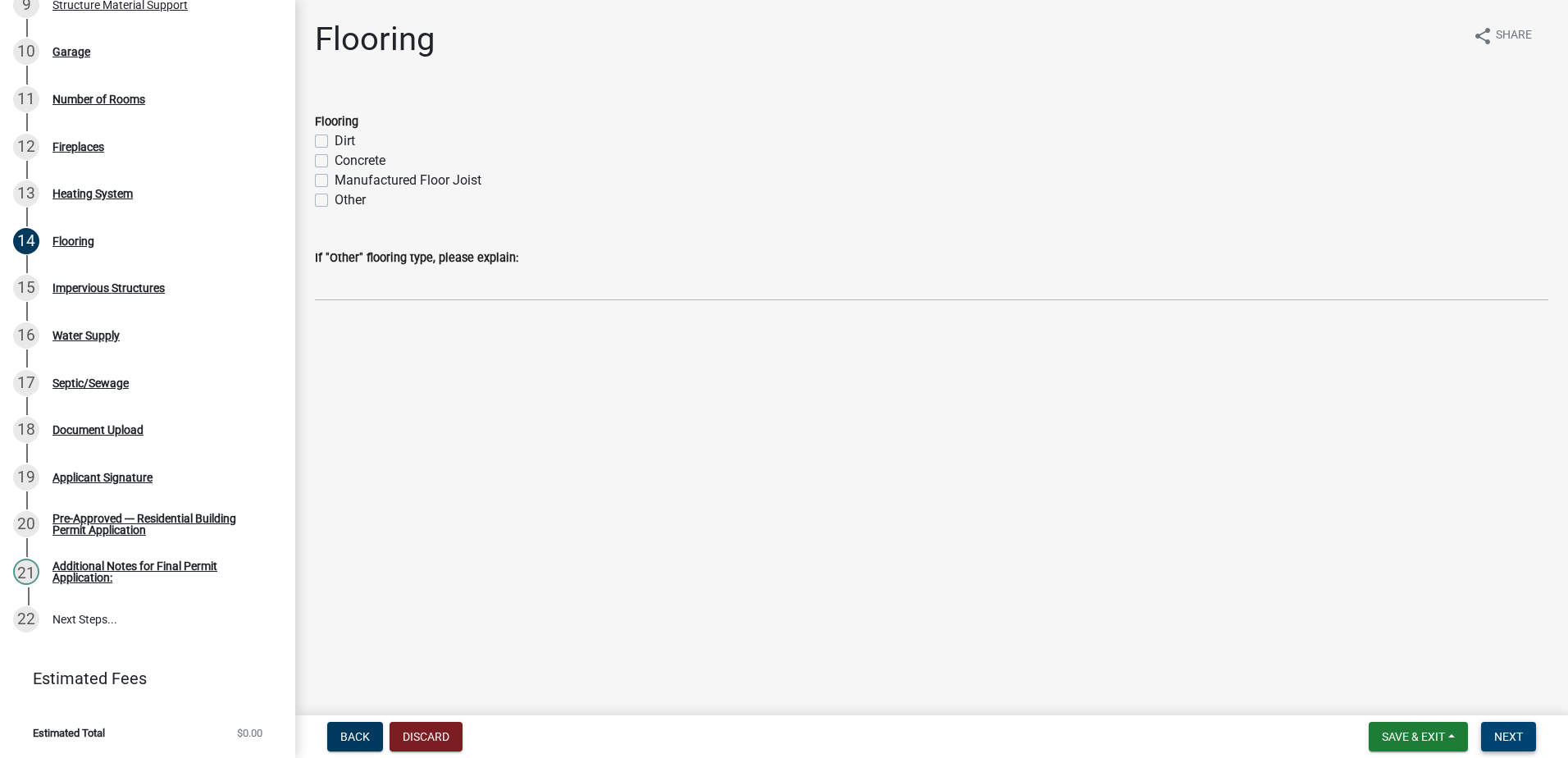
click at [1511, 731] on span "Next" at bounding box center [1509, 736] width 29 height 13
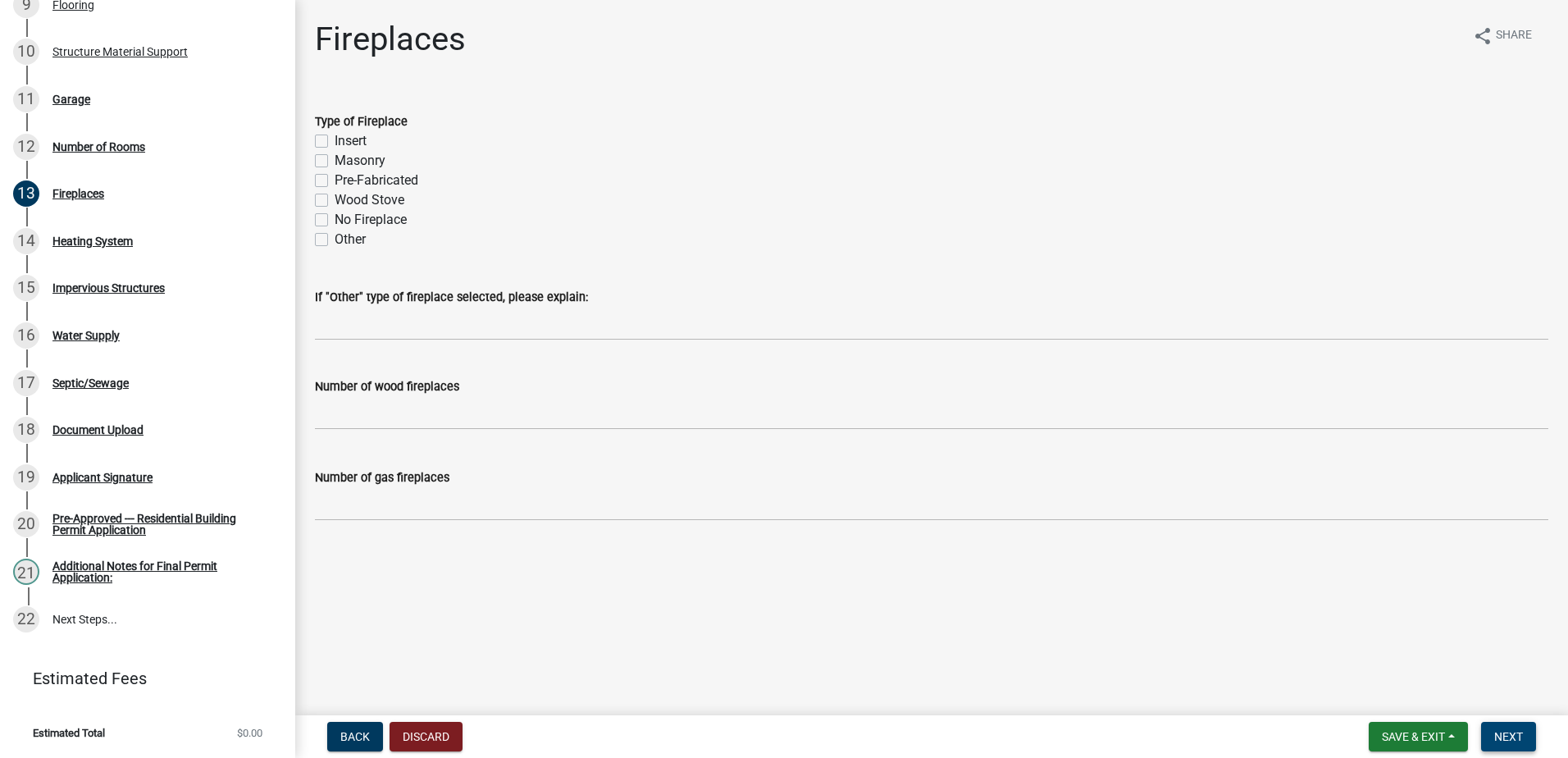
click at [1524, 730] on span "Next" at bounding box center [1509, 736] width 29 height 13
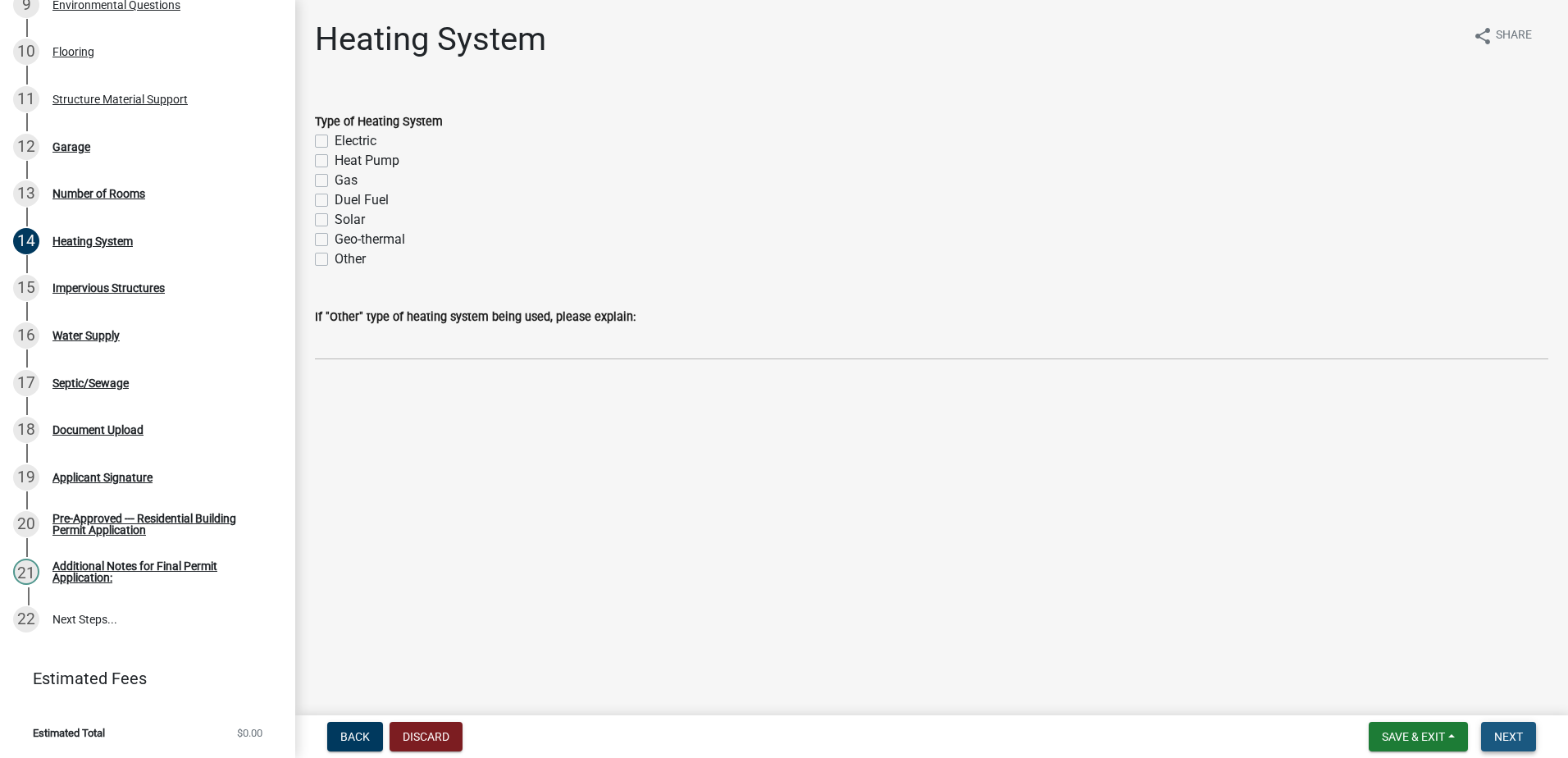
click at [1512, 736] on span "Next" at bounding box center [1509, 736] width 29 height 13
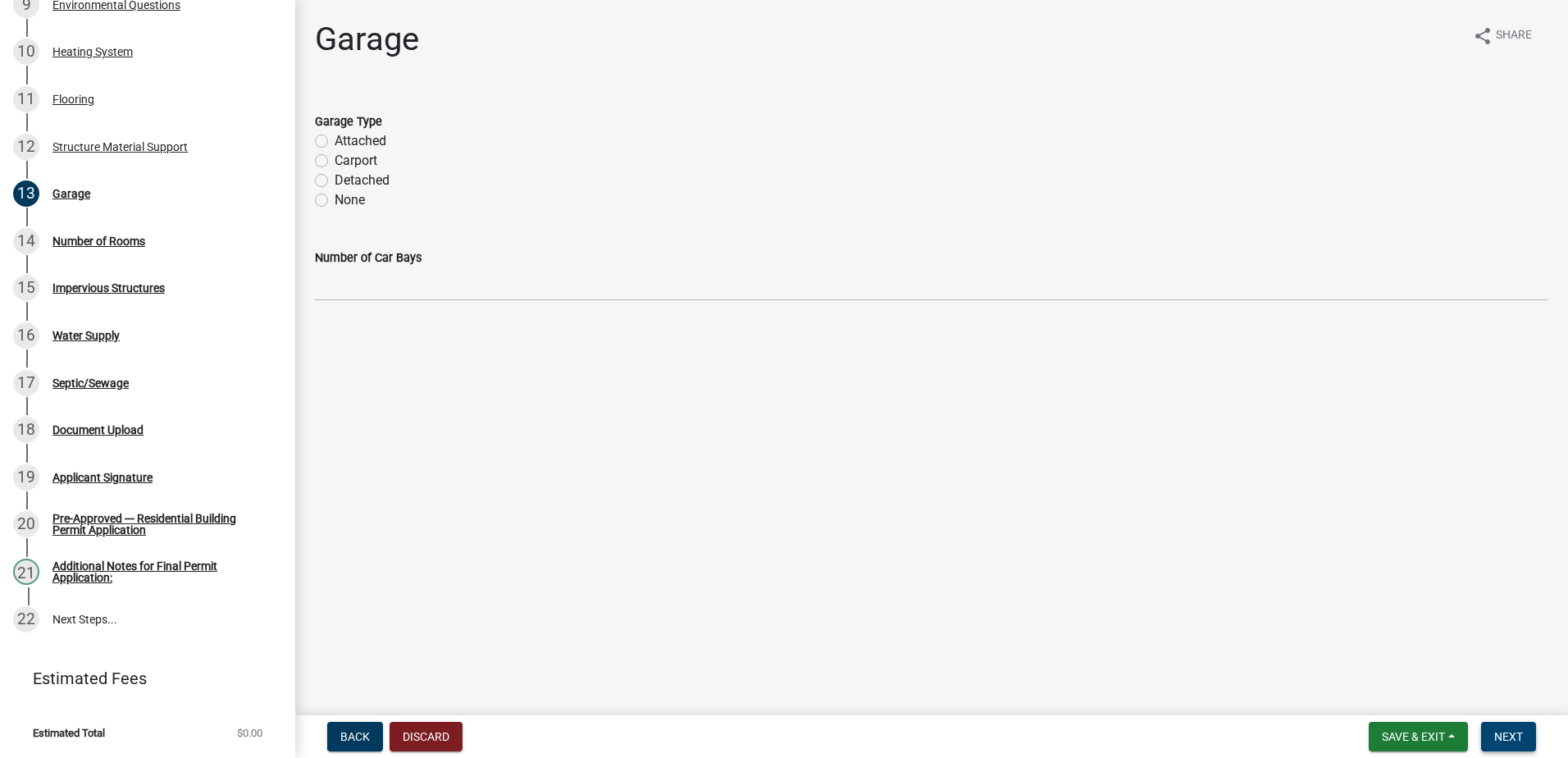
click at [1512, 737] on span "Next" at bounding box center [1509, 736] width 29 height 13
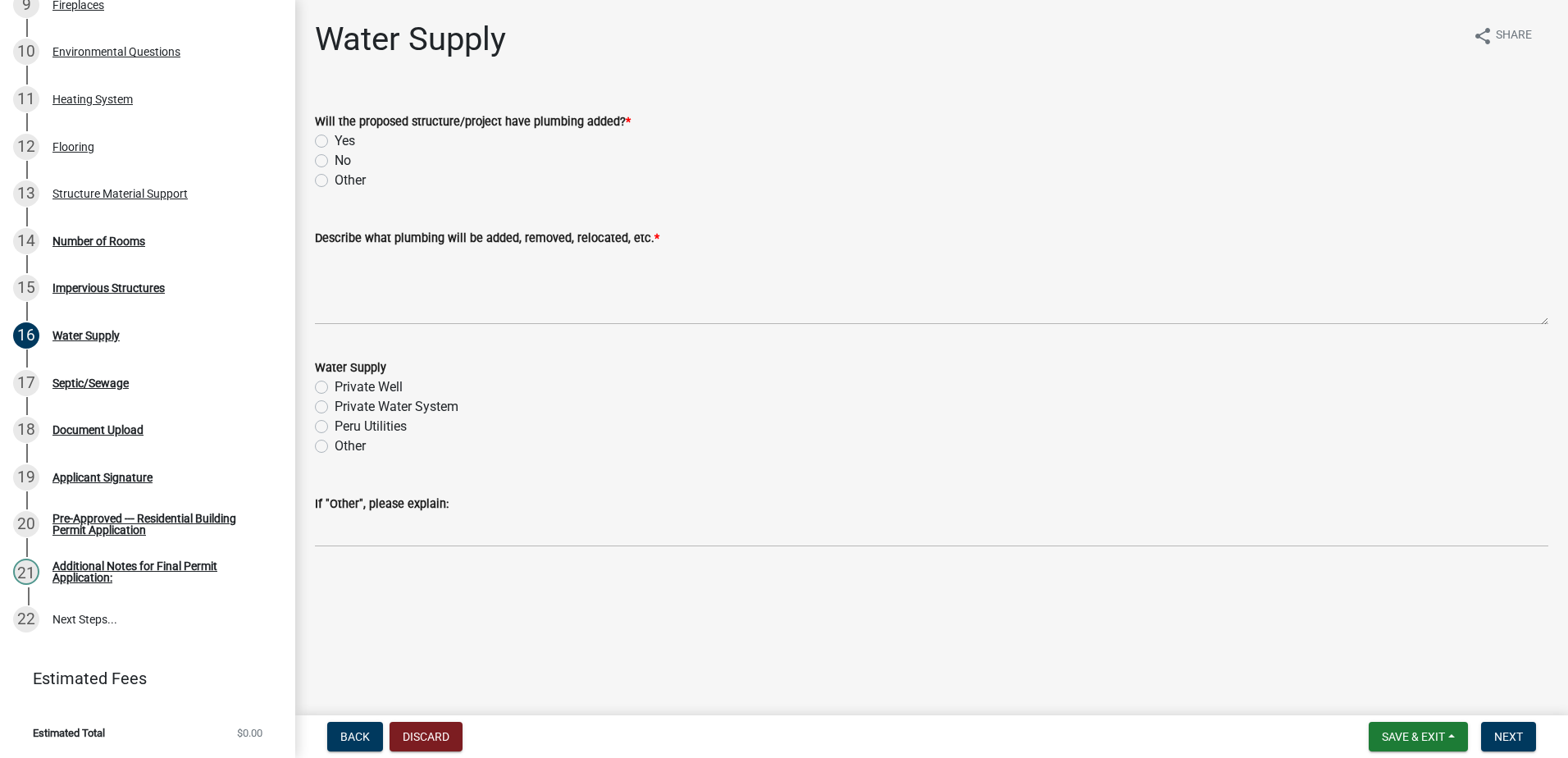
click at [334, 159] on label "No" at bounding box center [342, 160] width 16 height 20
click at [334, 159] on input "No" at bounding box center [340, 156] width 10 height 10
radio input "true"
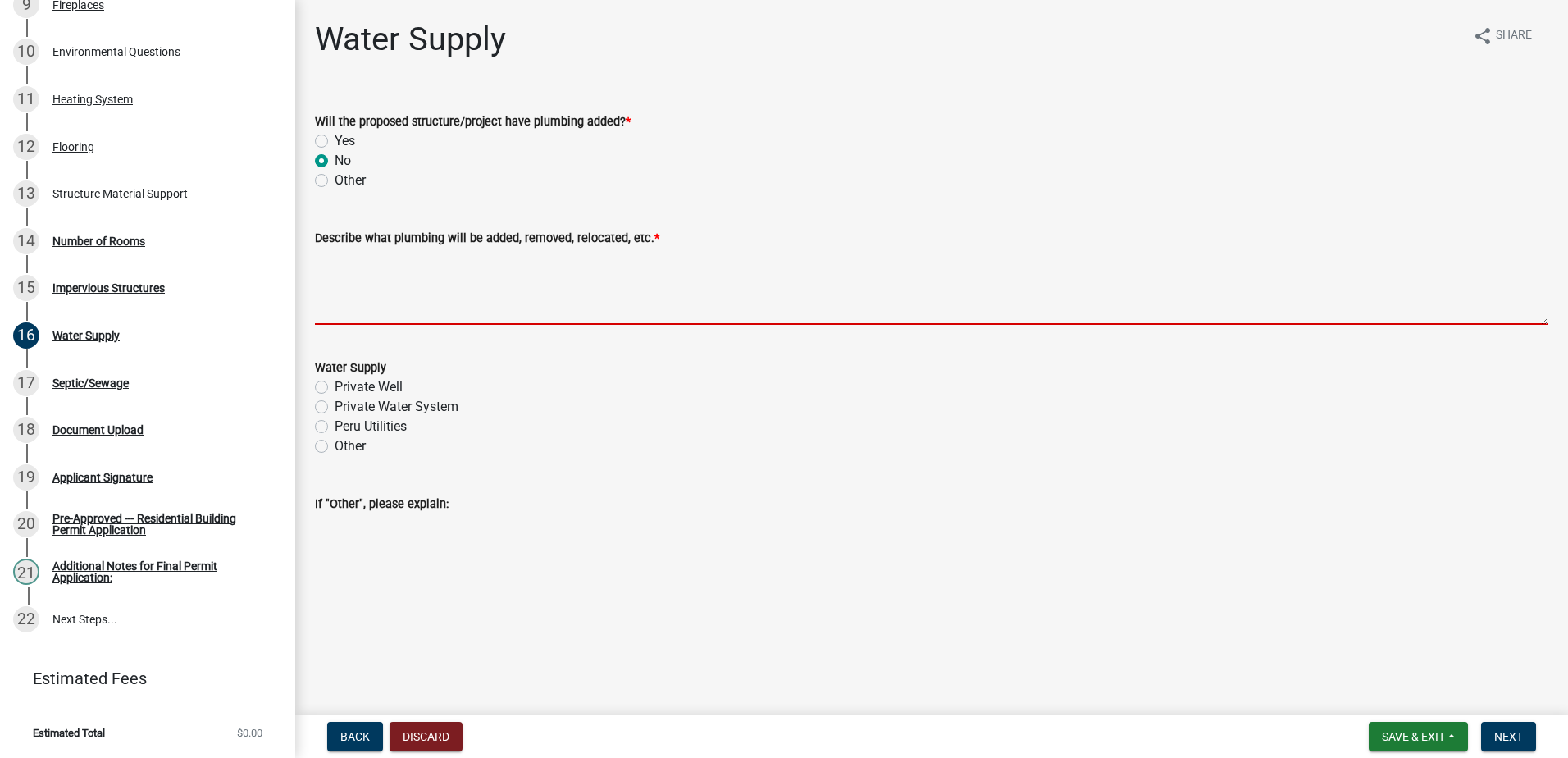
click at [367, 307] on textarea "Describe what plumbing will be added, removed, relocated, etc. *" at bounding box center [932, 287] width 1234 height 77
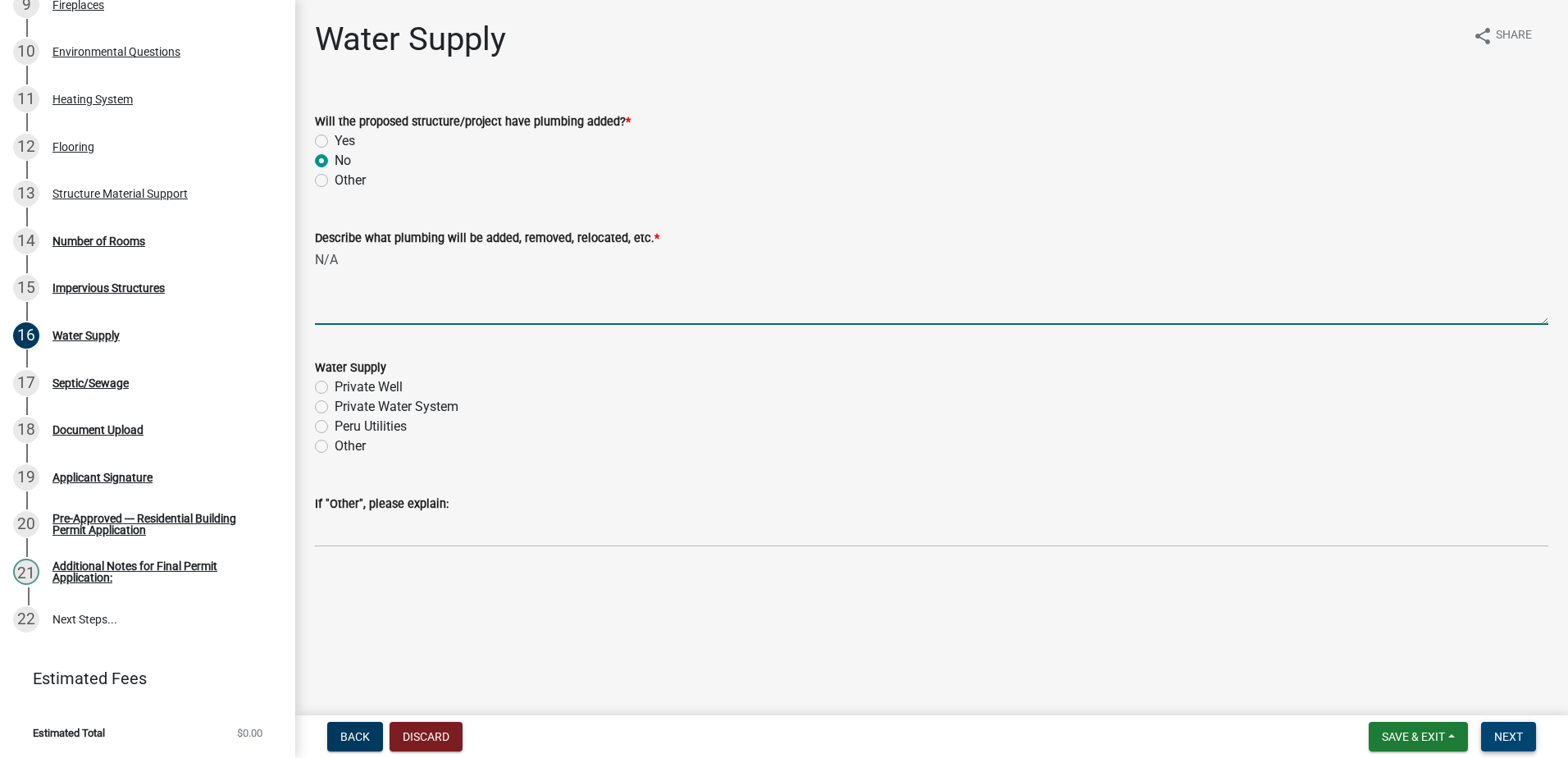
type textarea "N/A"
click at [1507, 733] on span "Next" at bounding box center [1509, 736] width 29 height 13
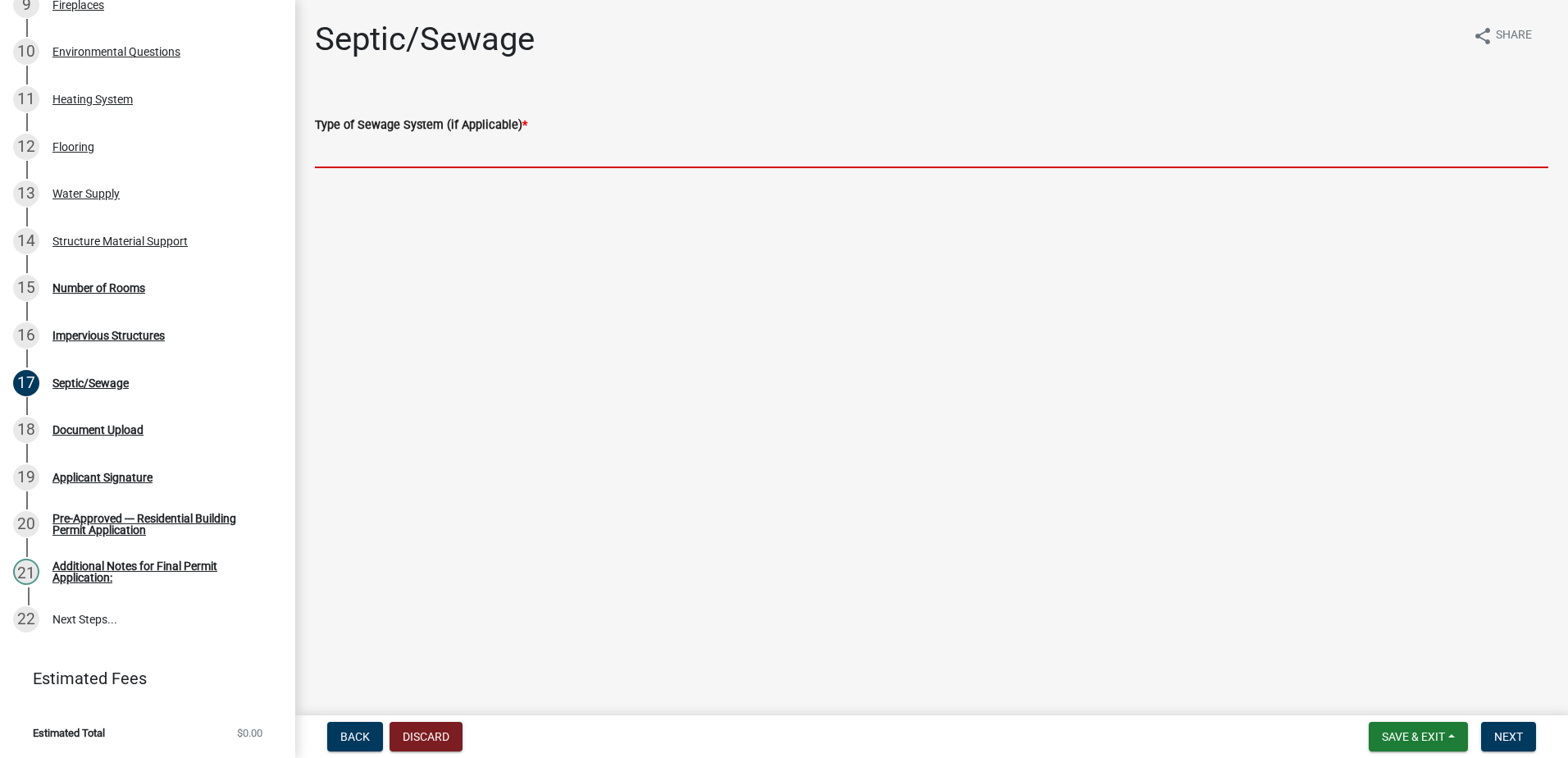
click at [352, 153] on input "Type of Sewage System (if Applicable) *" at bounding box center [932, 151] width 1234 height 33
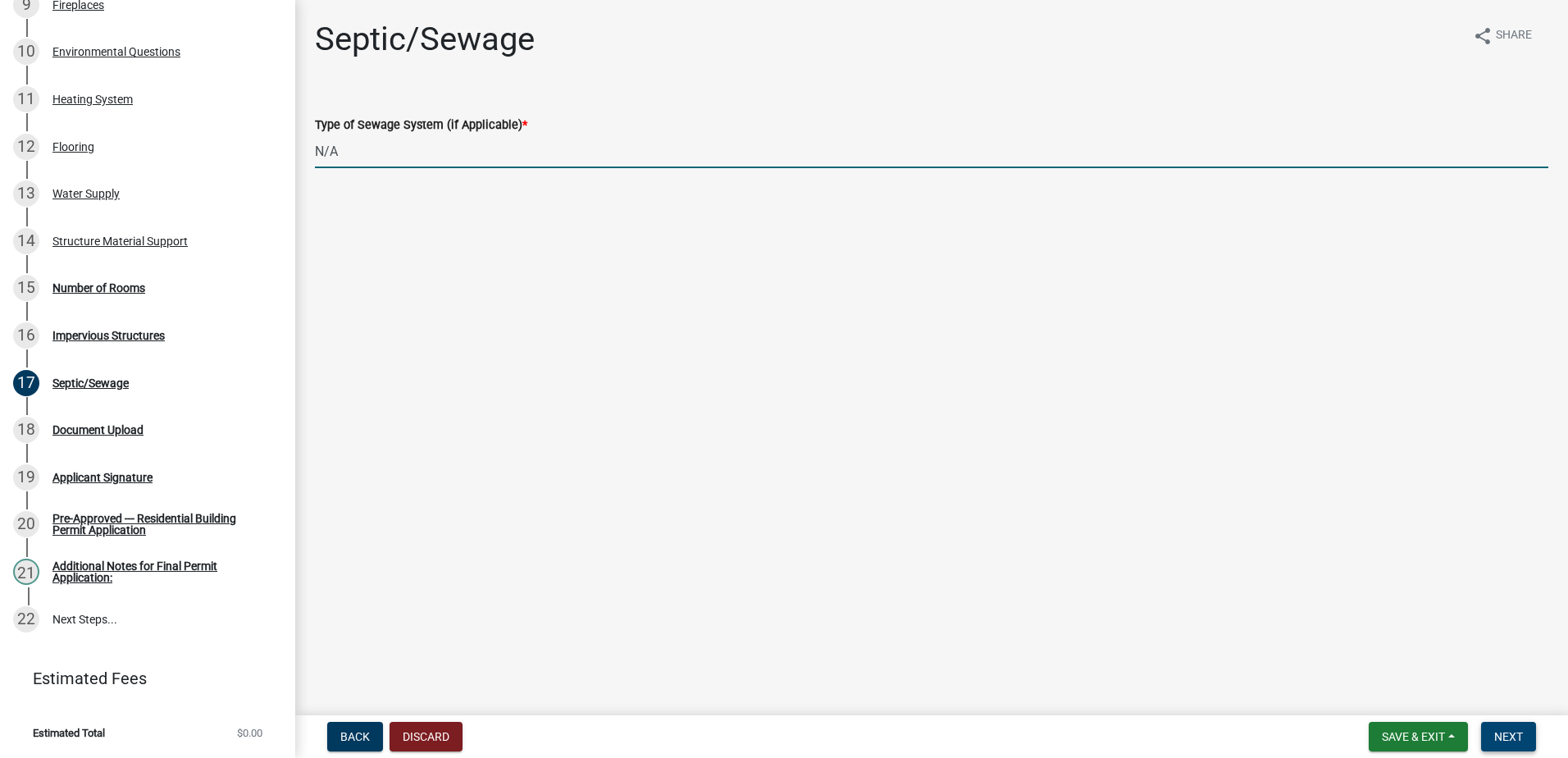
type input "N/A"
click at [1502, 730] on span "Next" at bounding box center [1509, 736] width 29 height 13
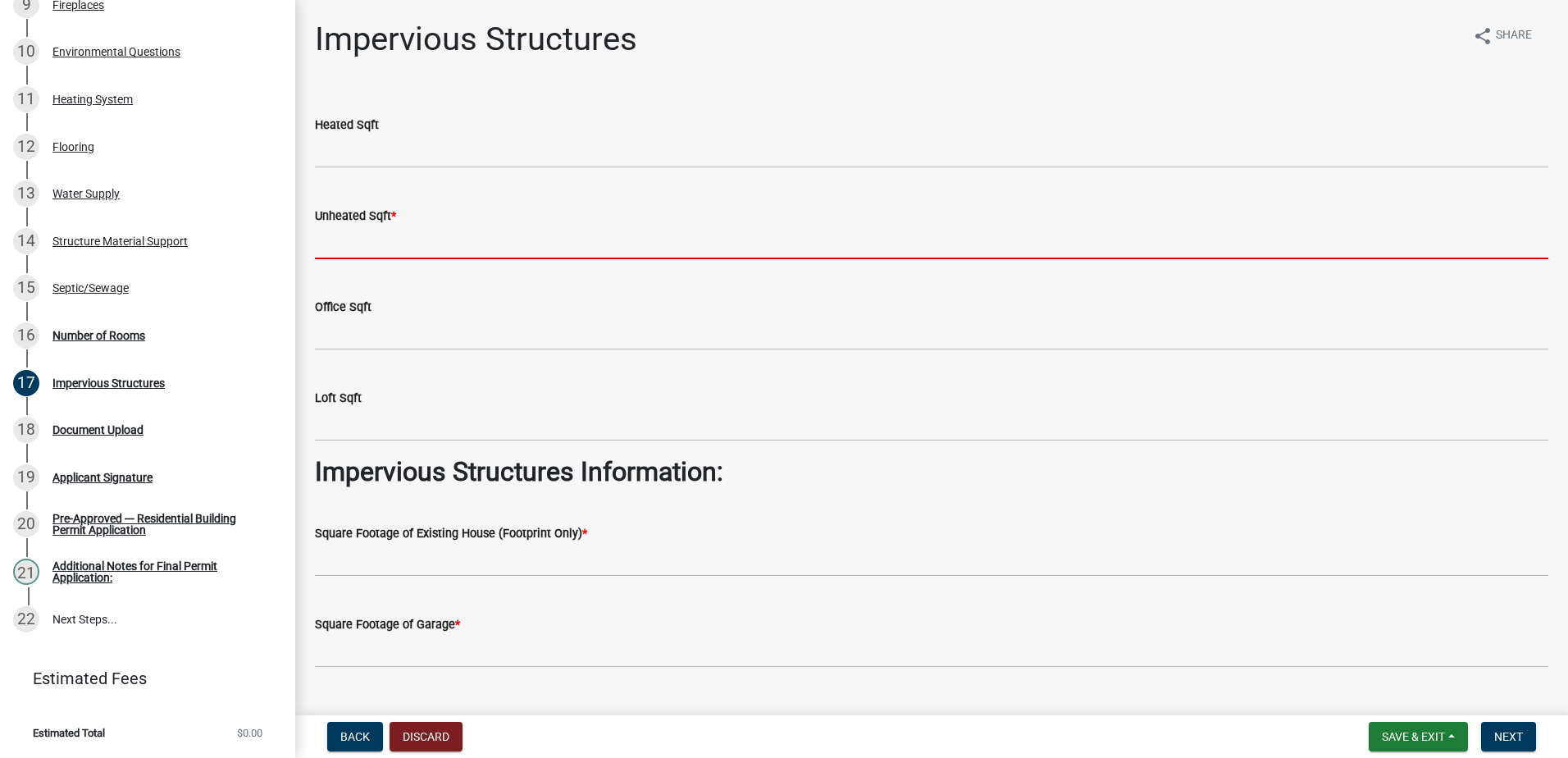
click at [333, 227] on input "text" at bounding box center [932, 242] width 1234 height 33
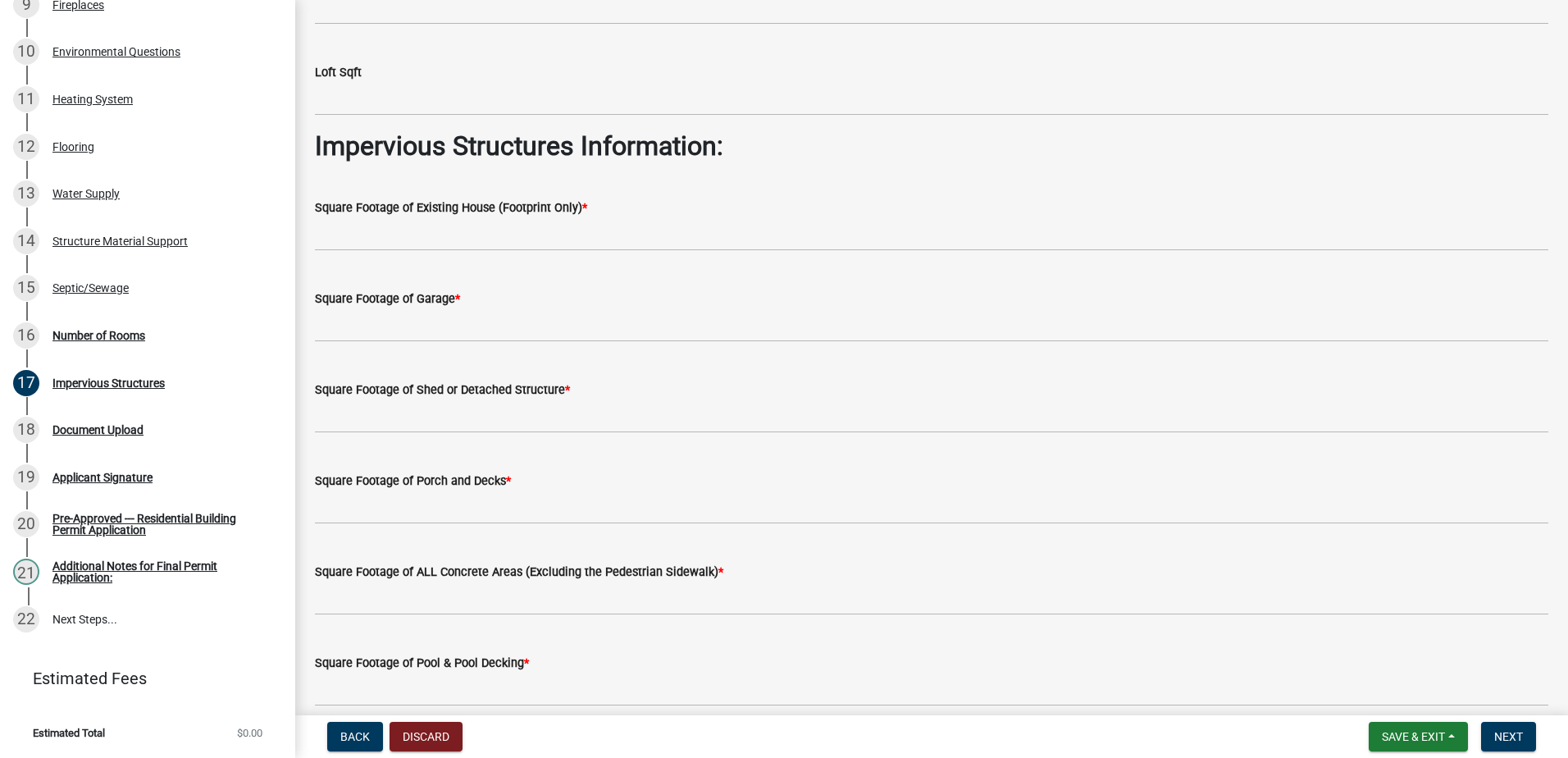
scroll to position [329, 0]
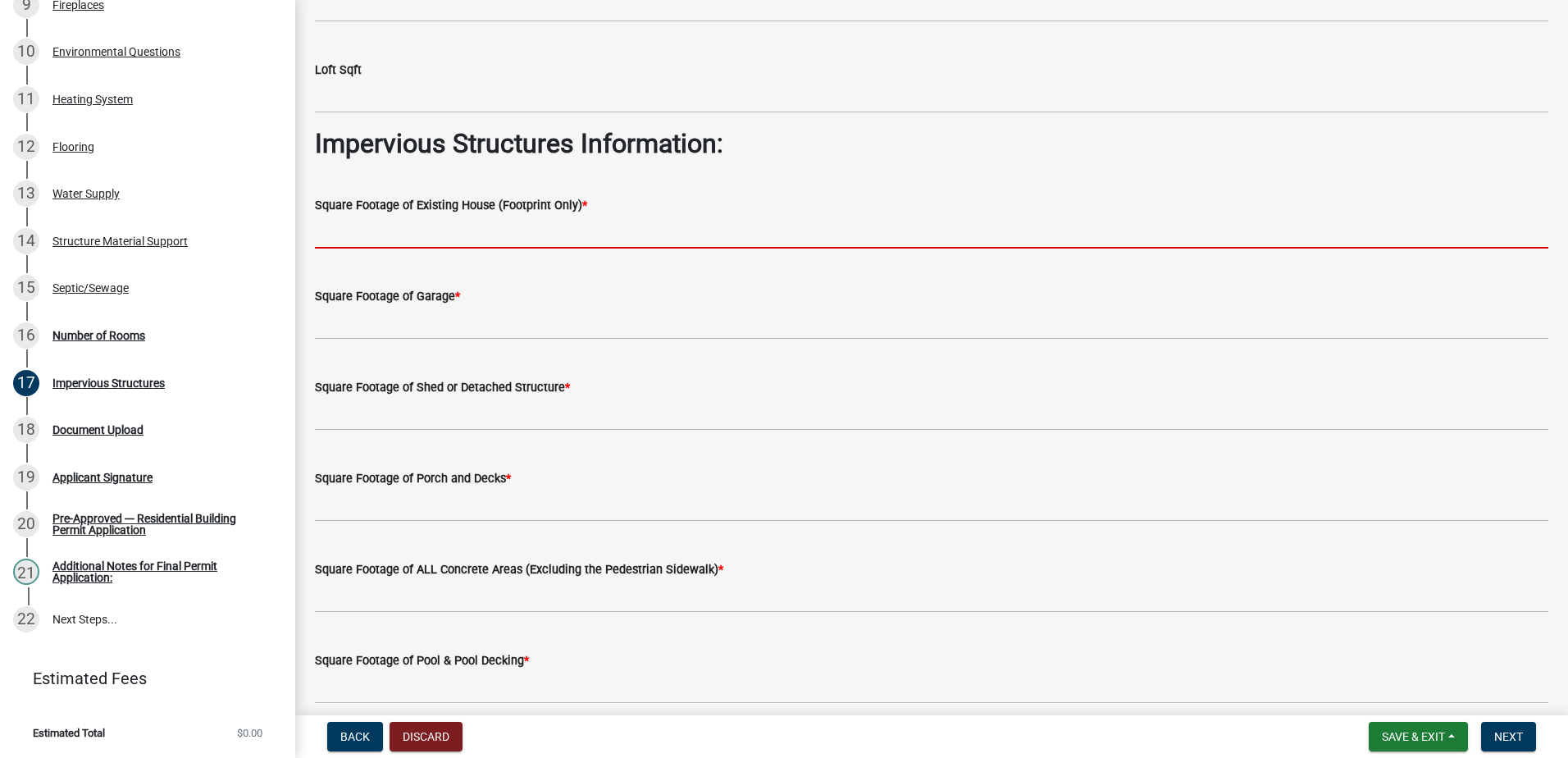
type input "0"
click at [386, 240] on input "text" at bounding box center [932, 231] width 1234 height 33
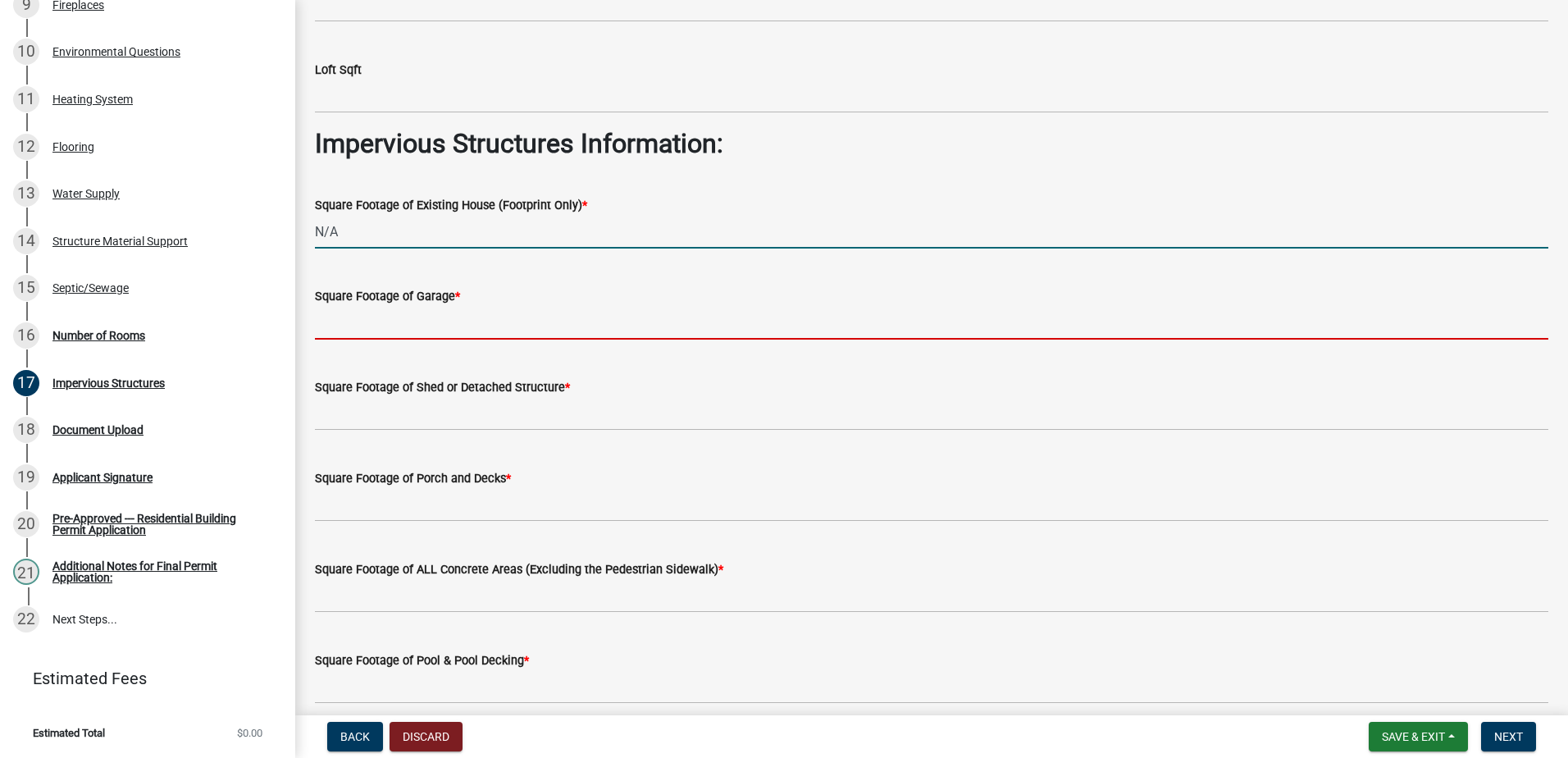
type input "0"
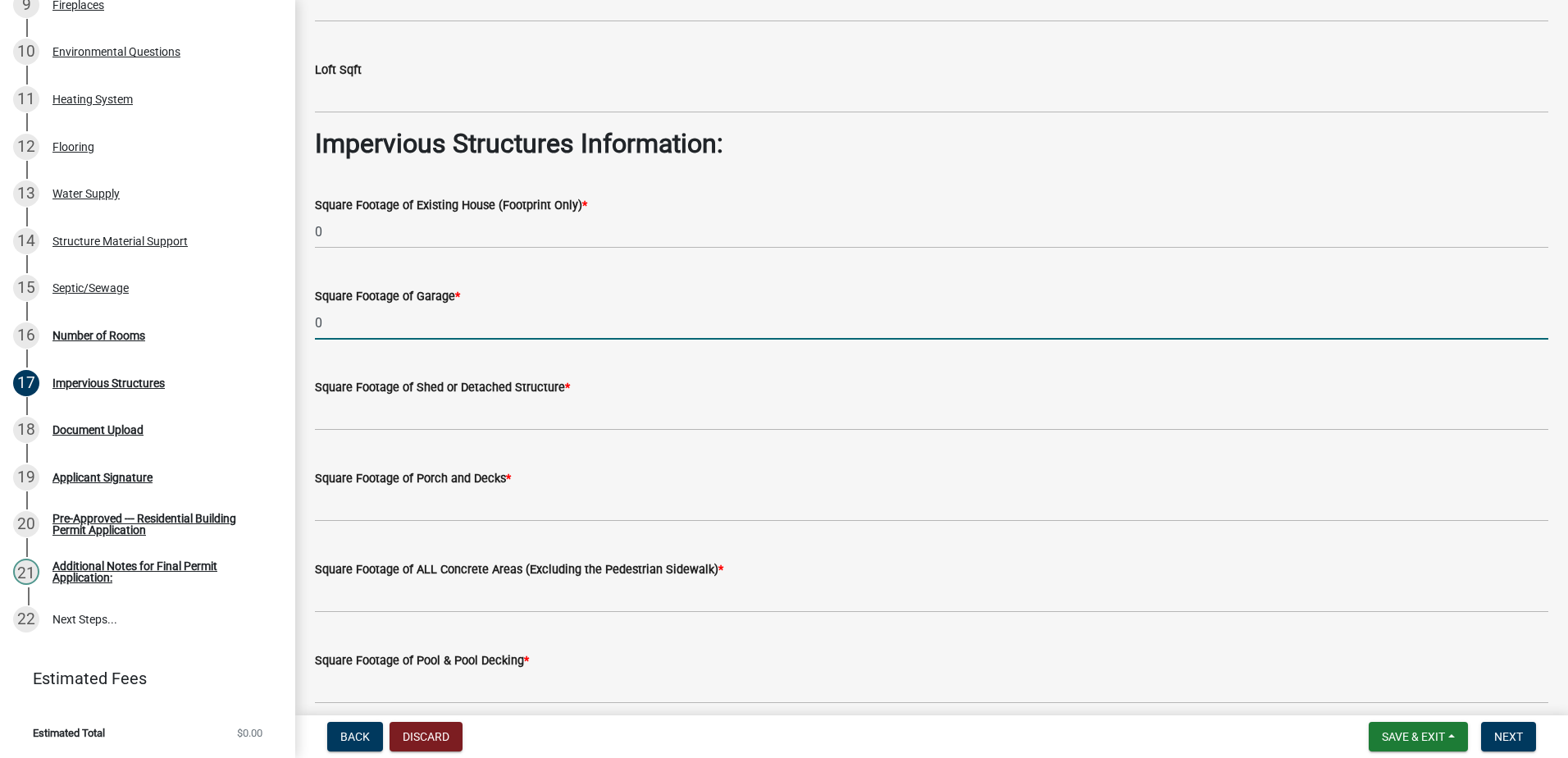
type input "0"
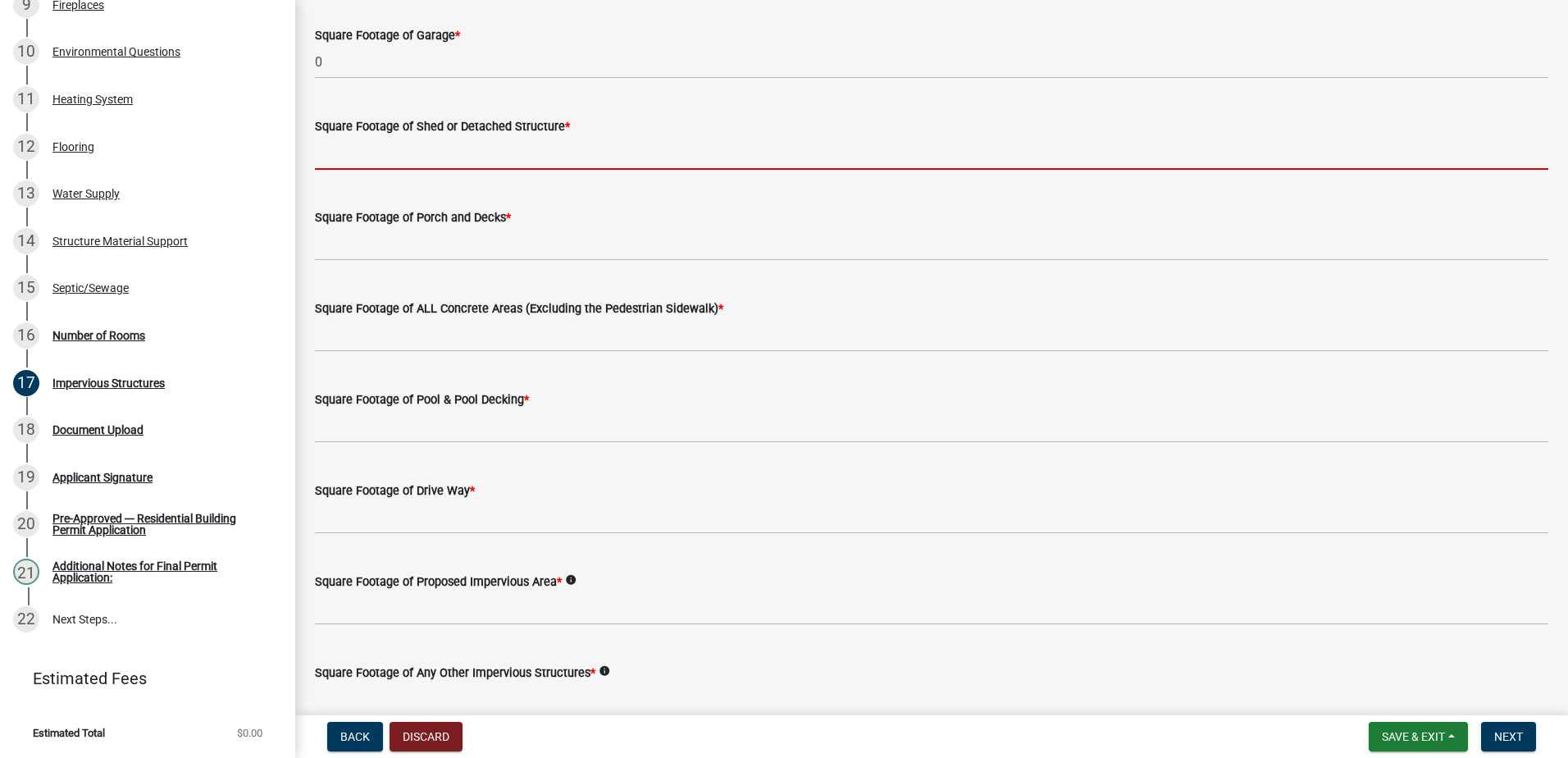
scroll to position [574, 0]
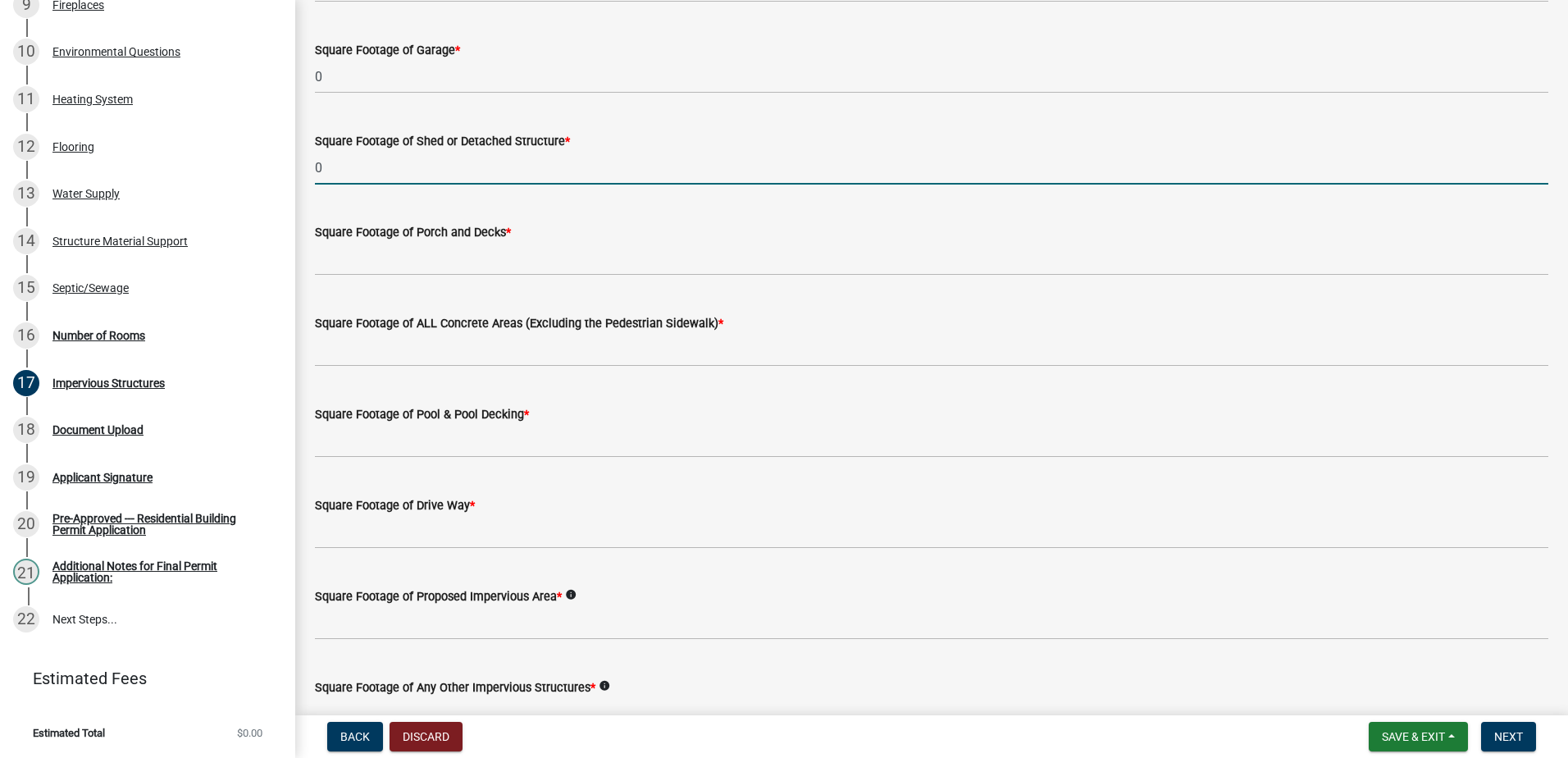
type input "0"
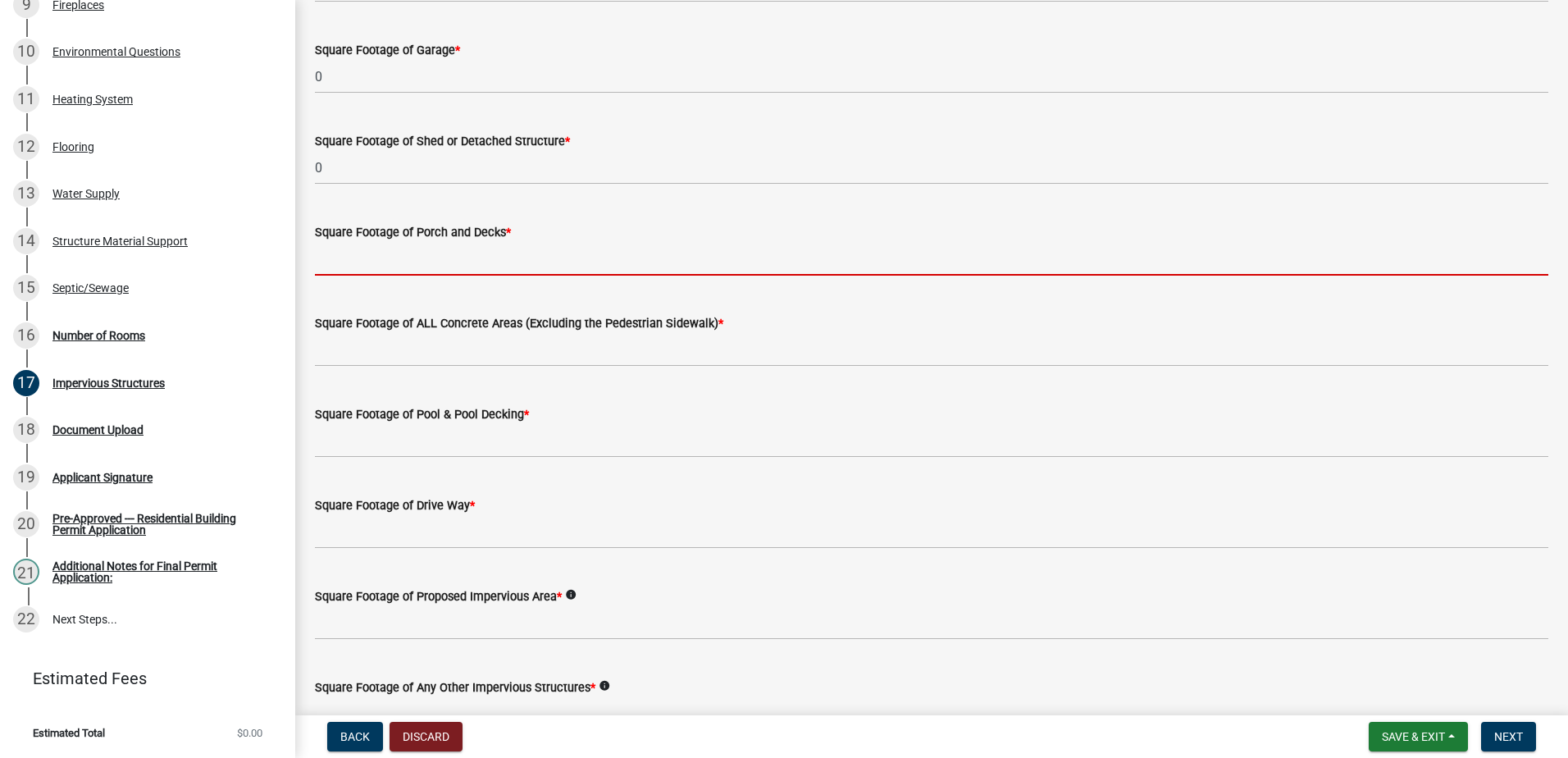
click at [345, 264] on input "text" at bounding box center [932, 258] width 1234 height 33
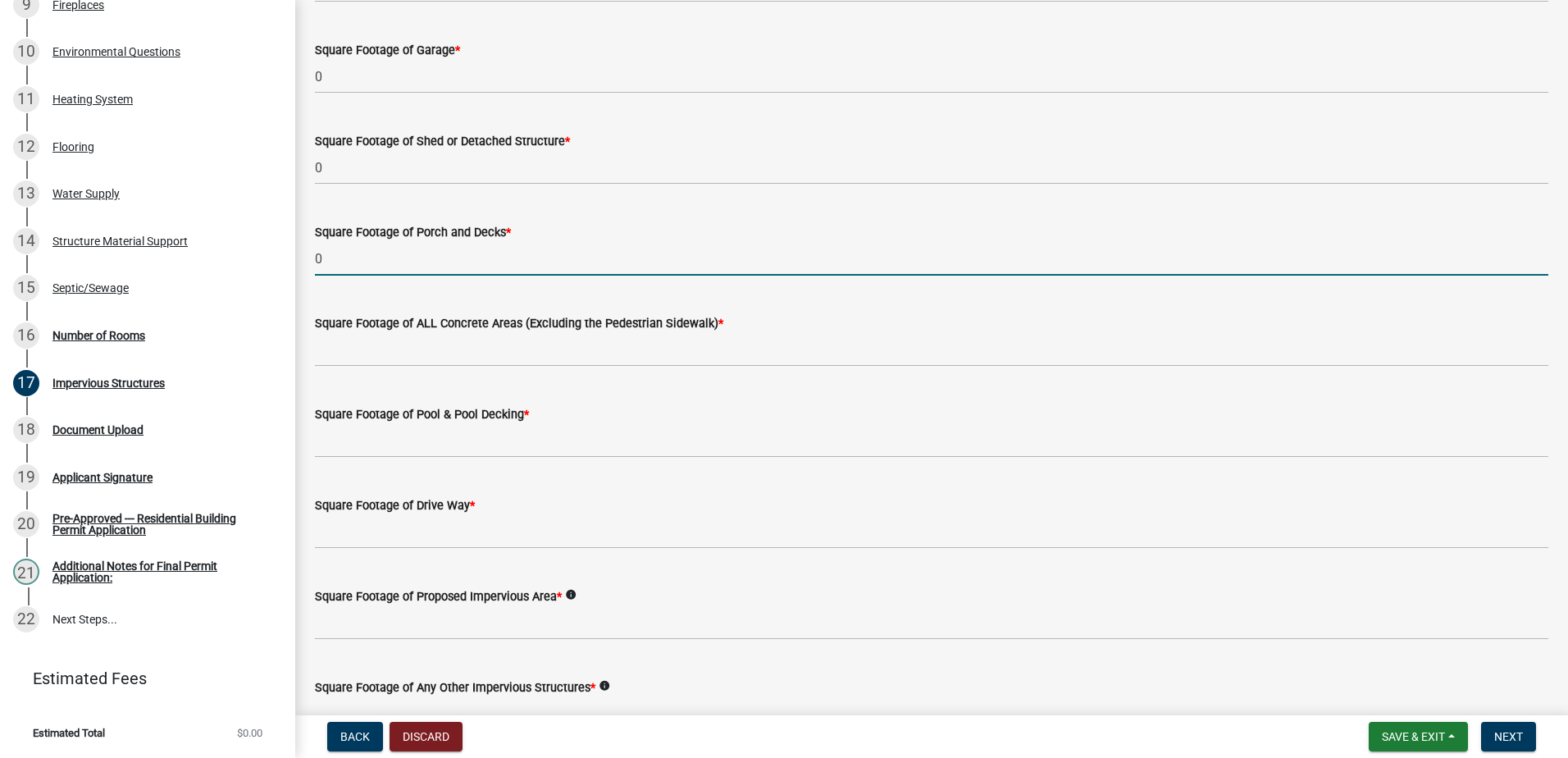
type input "0"
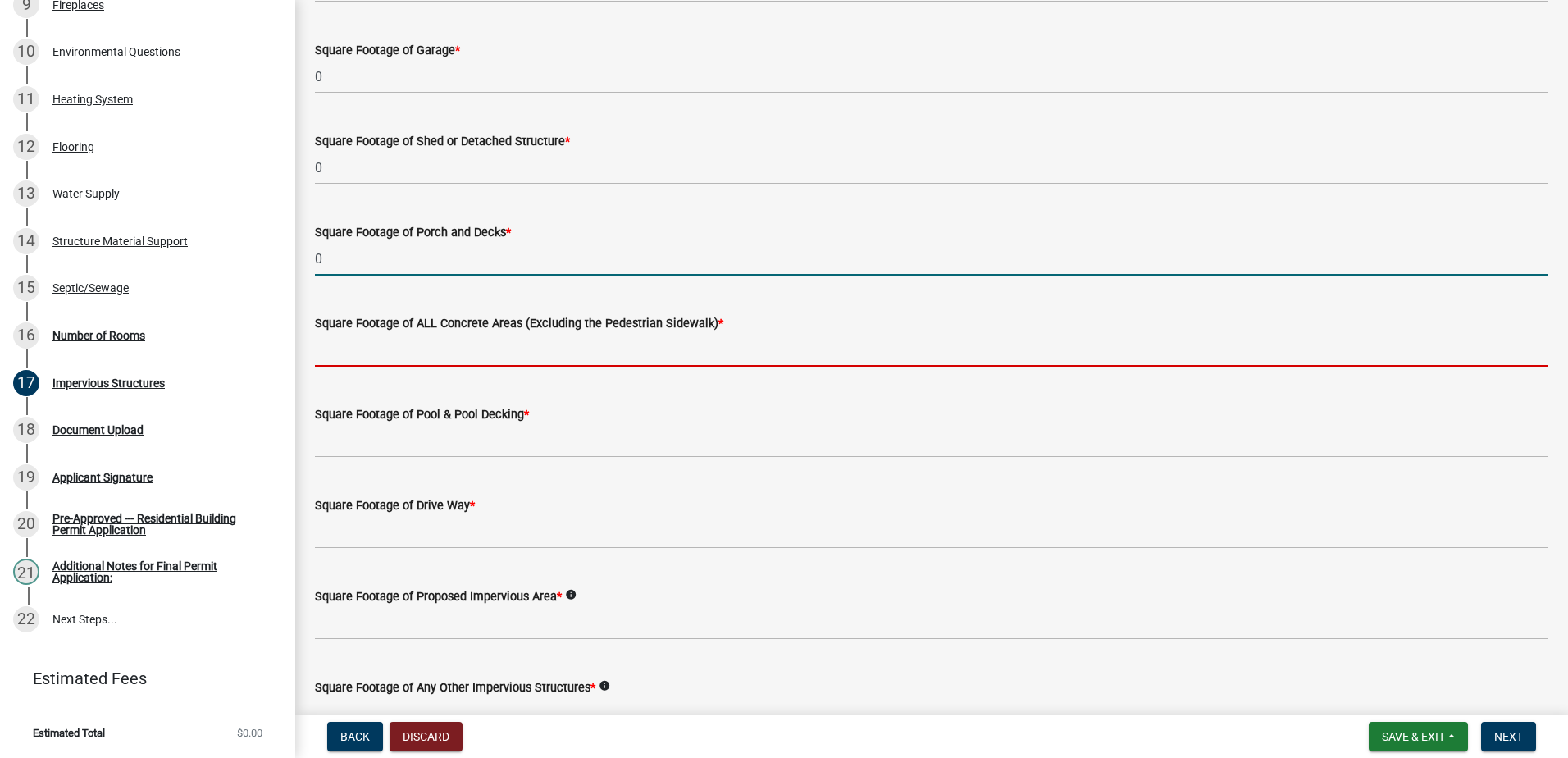
click at [358, 346] on input "text" at bounding box center [932, 349] width 1234 height 33
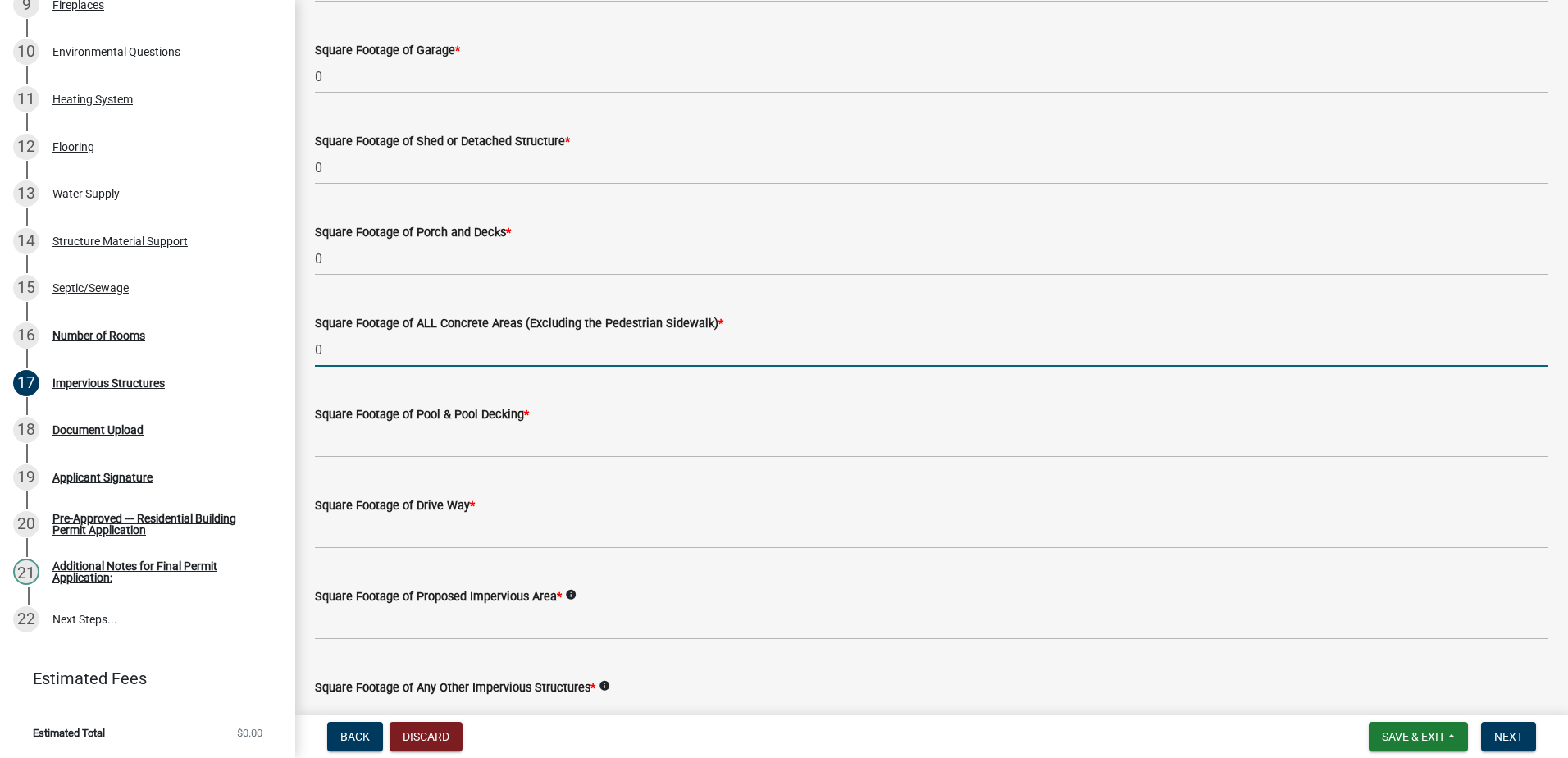
type input "0"
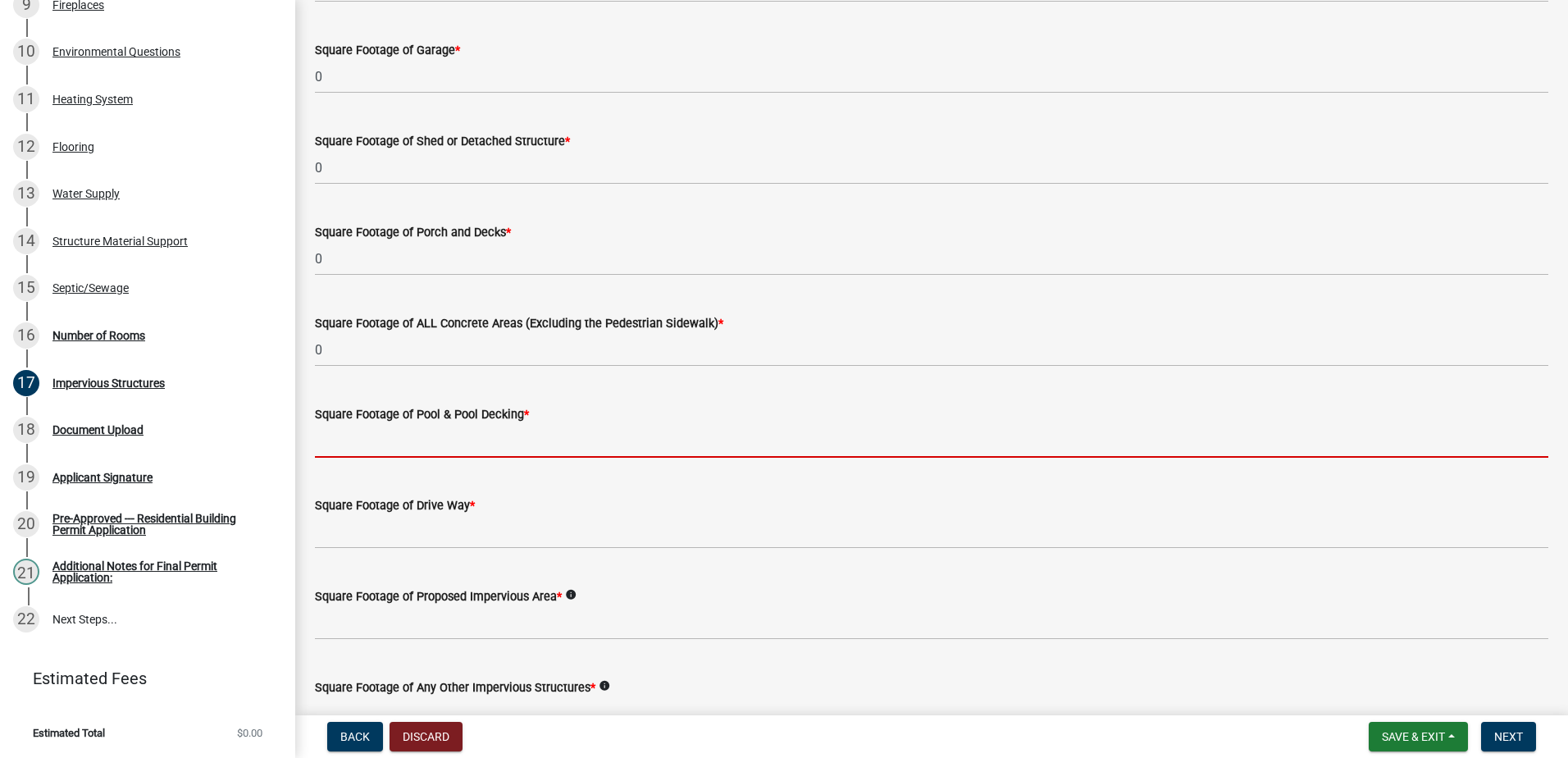
click at [346, 453] on input "text" at bounding box center [932, 441] width 1234 height 33
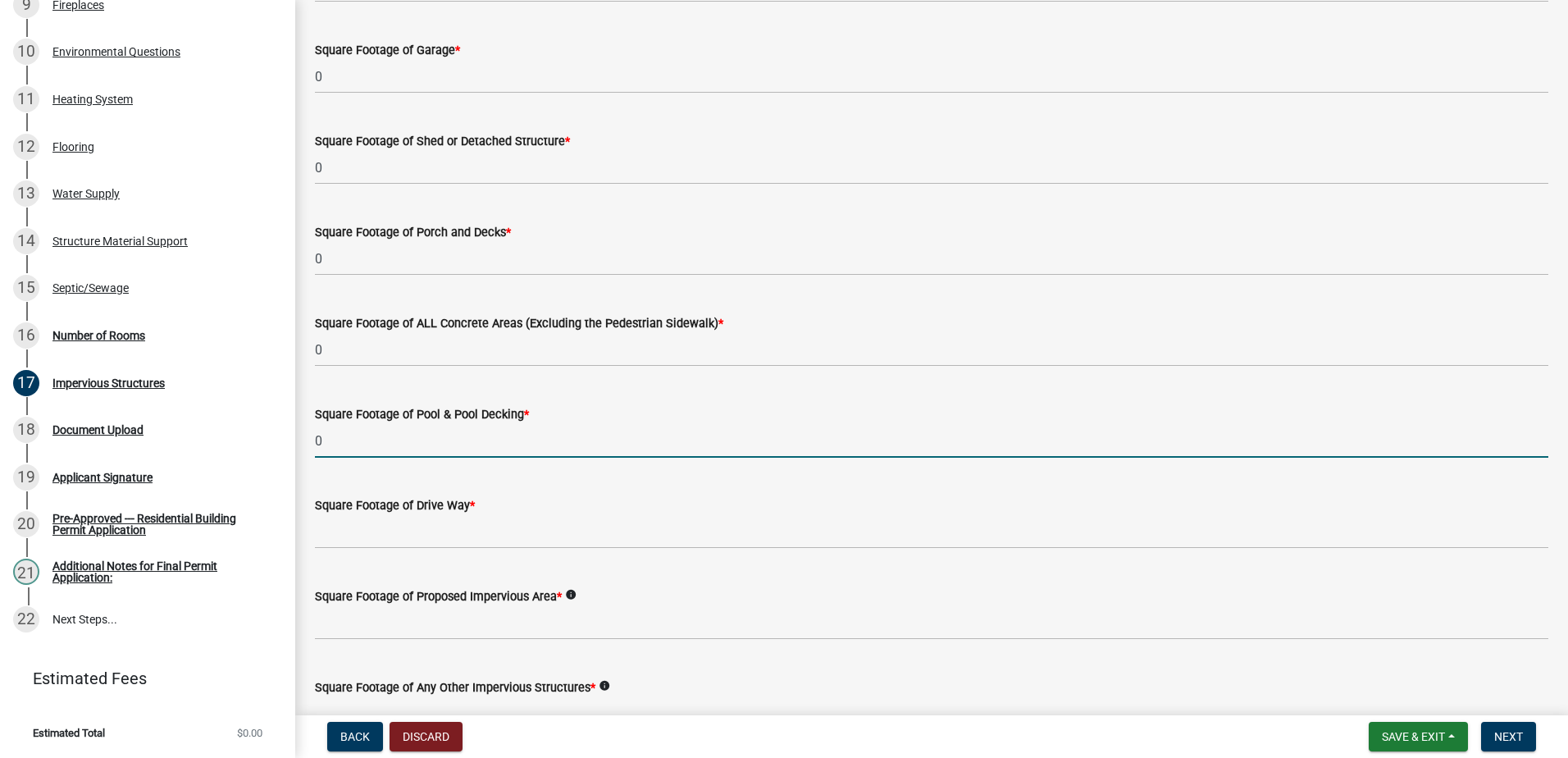
type input "0"
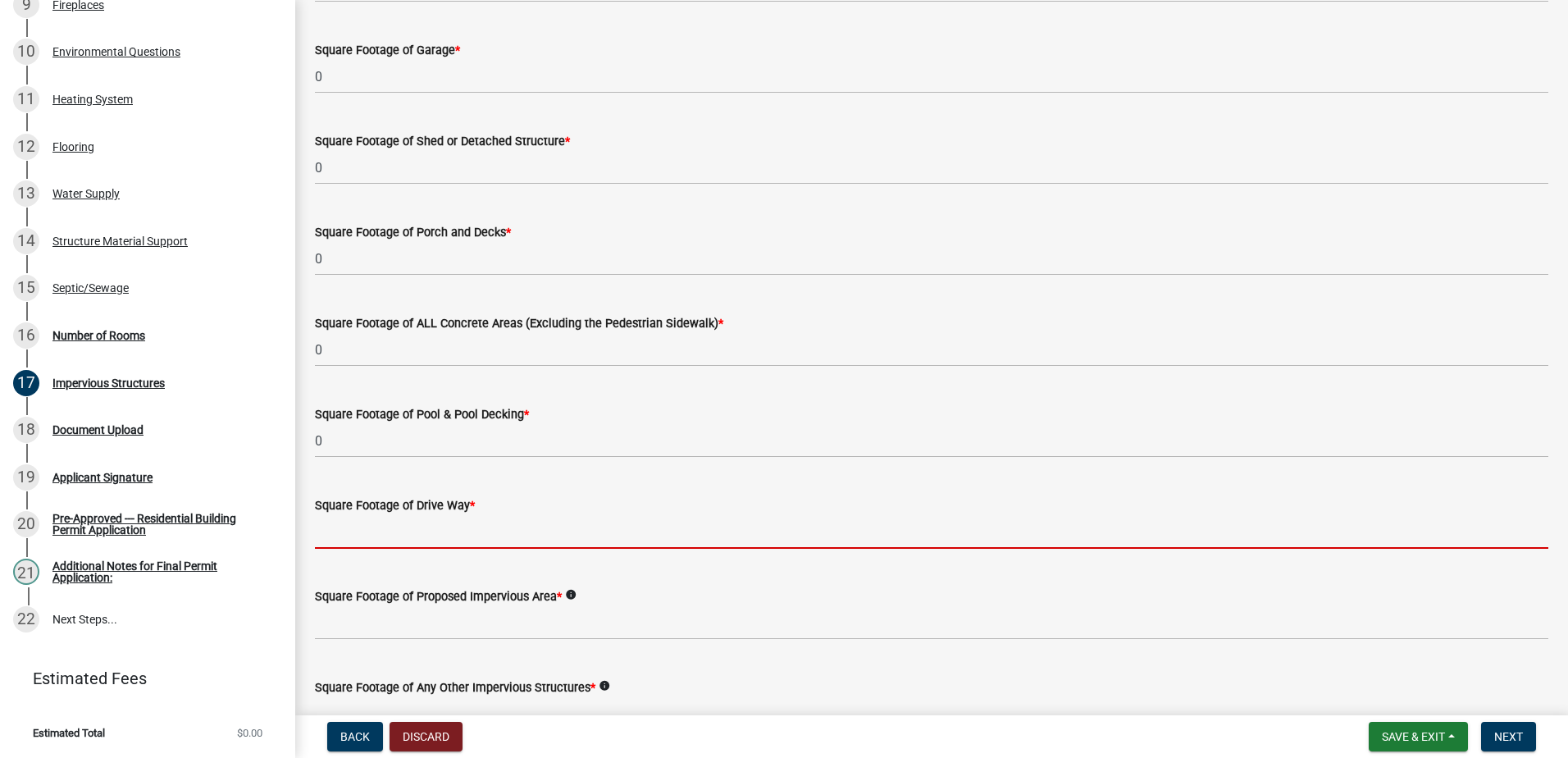
click at [339, 536] on input "text" at bounding box center [932, 531] width 1234 height 33
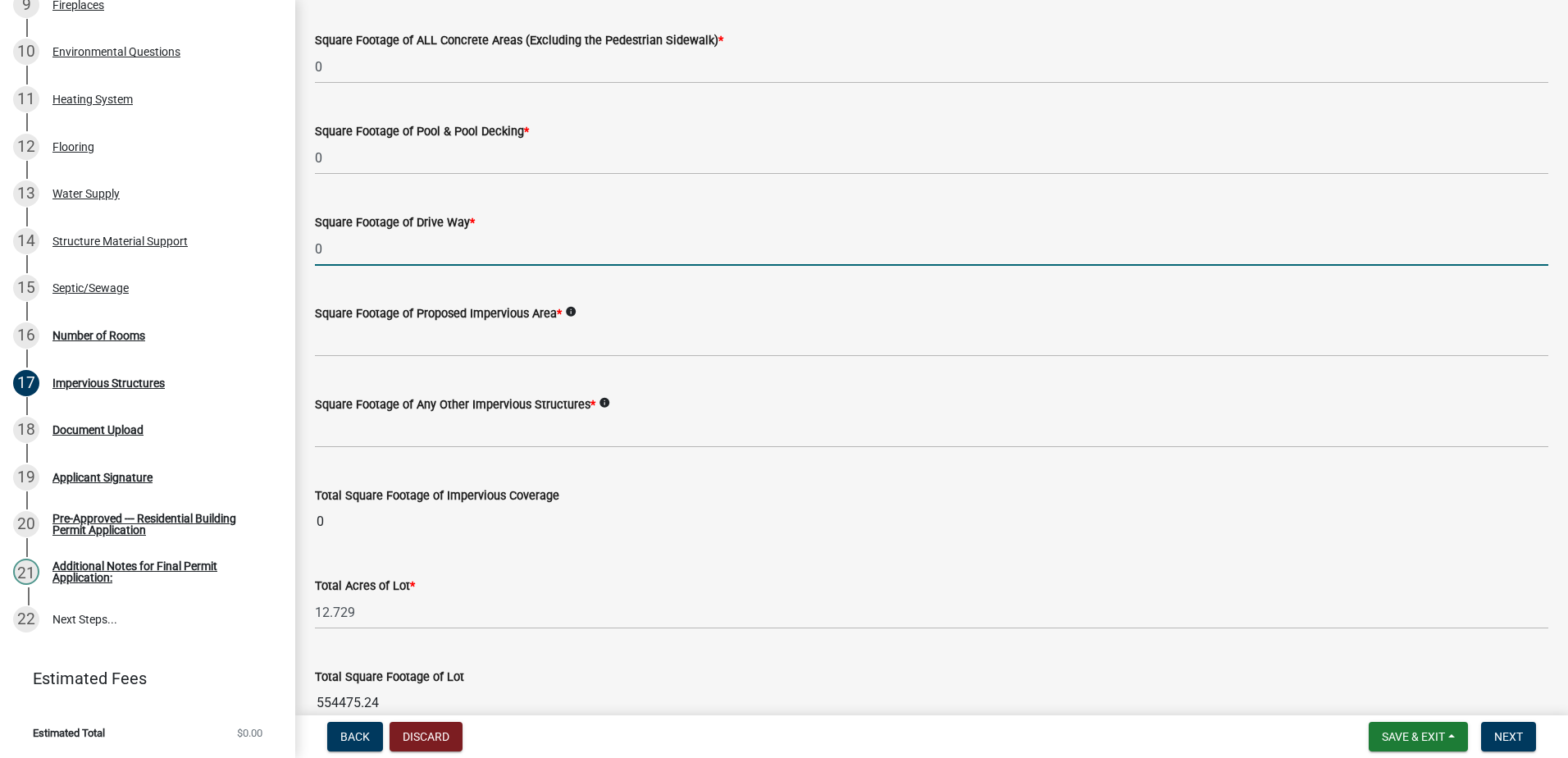
scroll to position [903, 0]
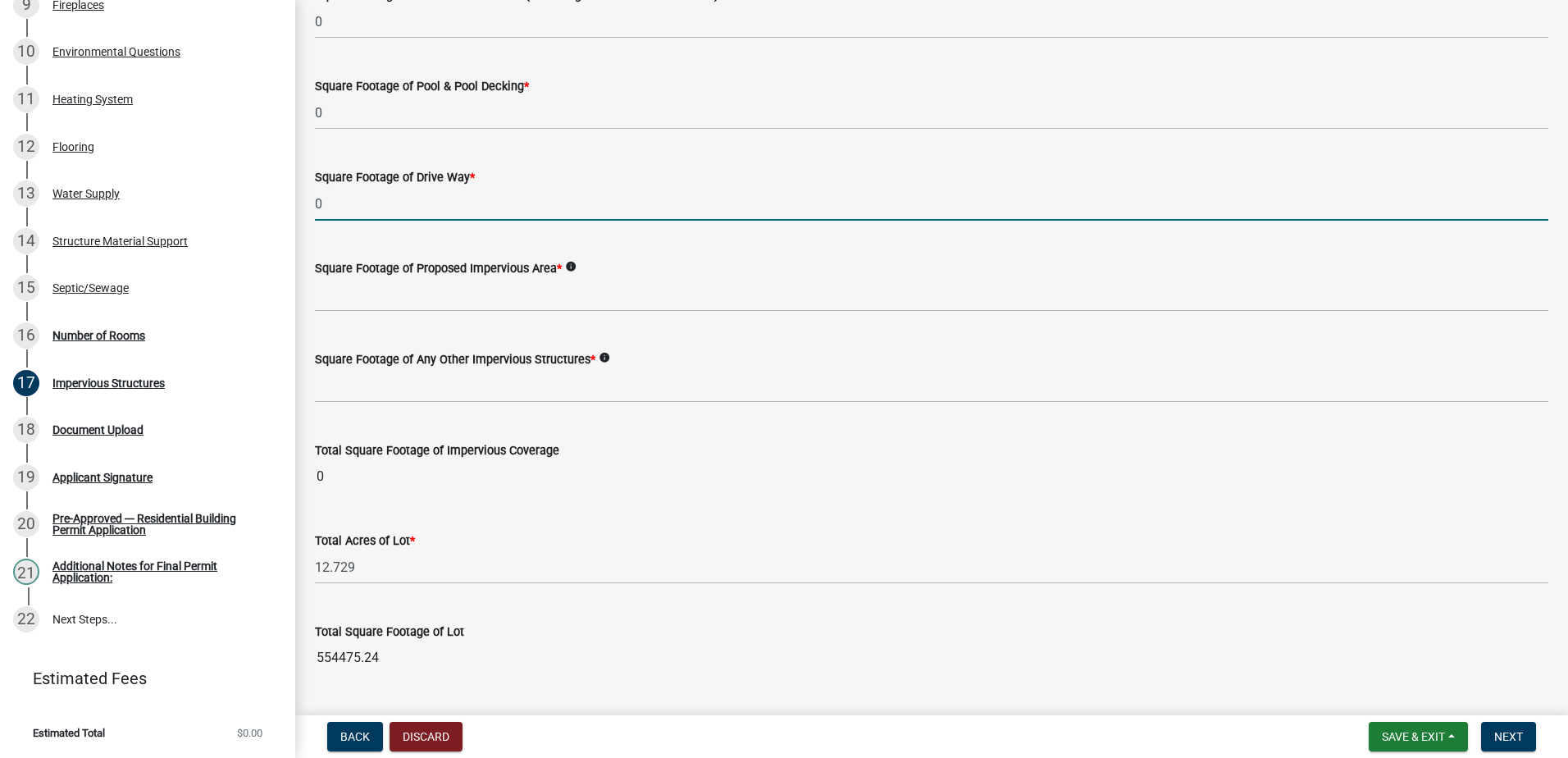
type input "0"
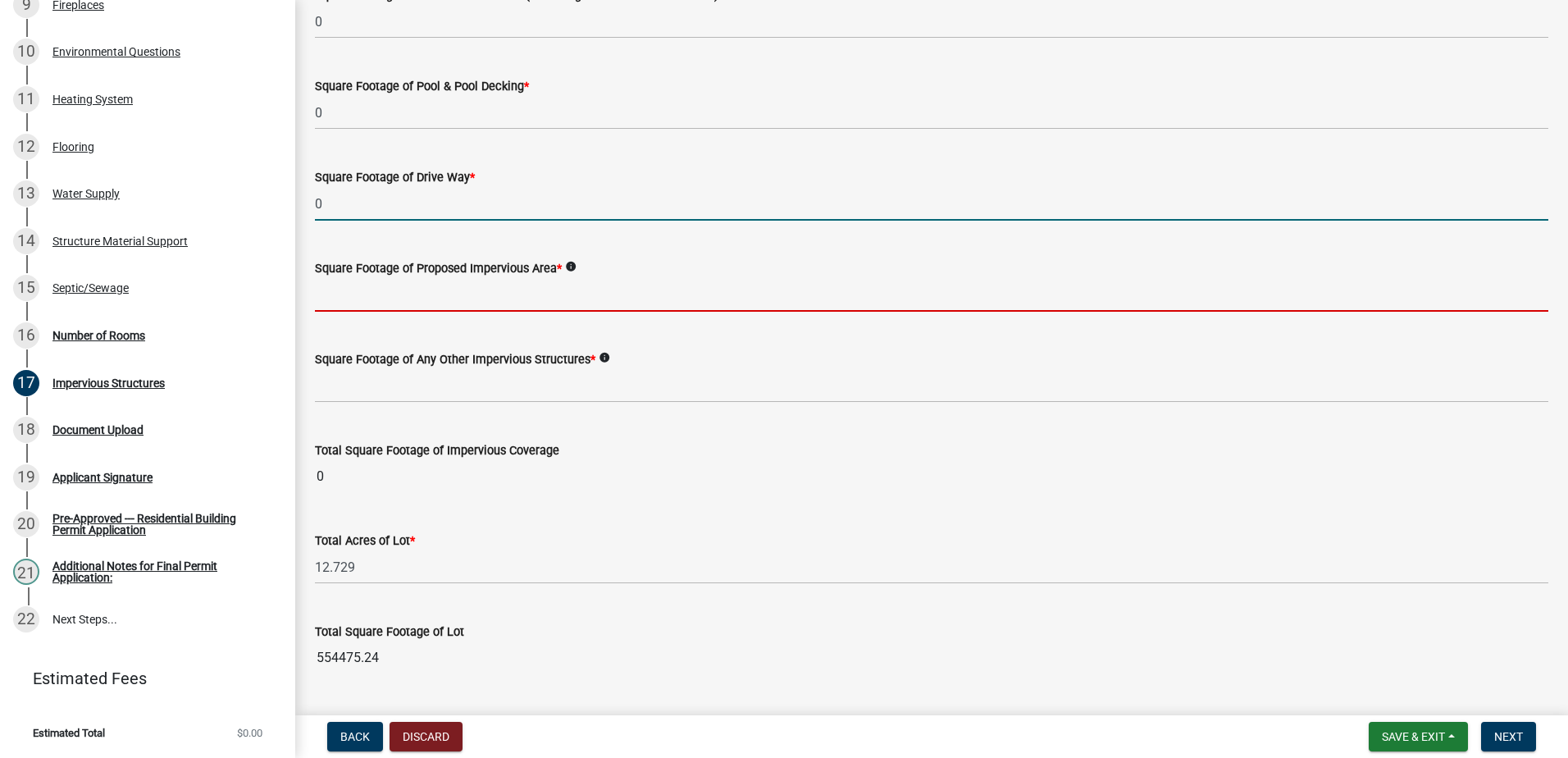
click at [349, 304] on input "text" at bounding box center [932, 294] width 1234 height 33
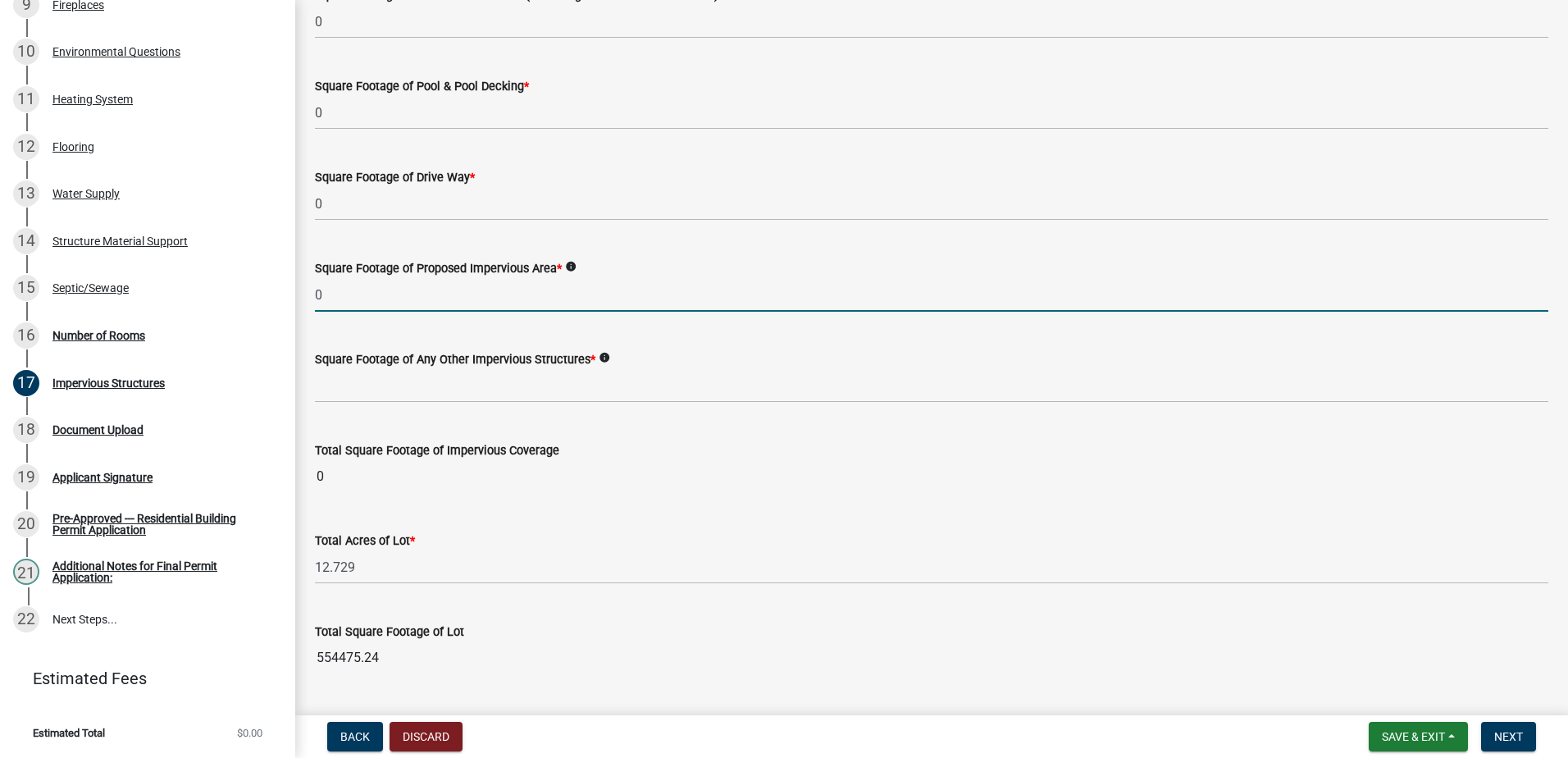
type input "0"
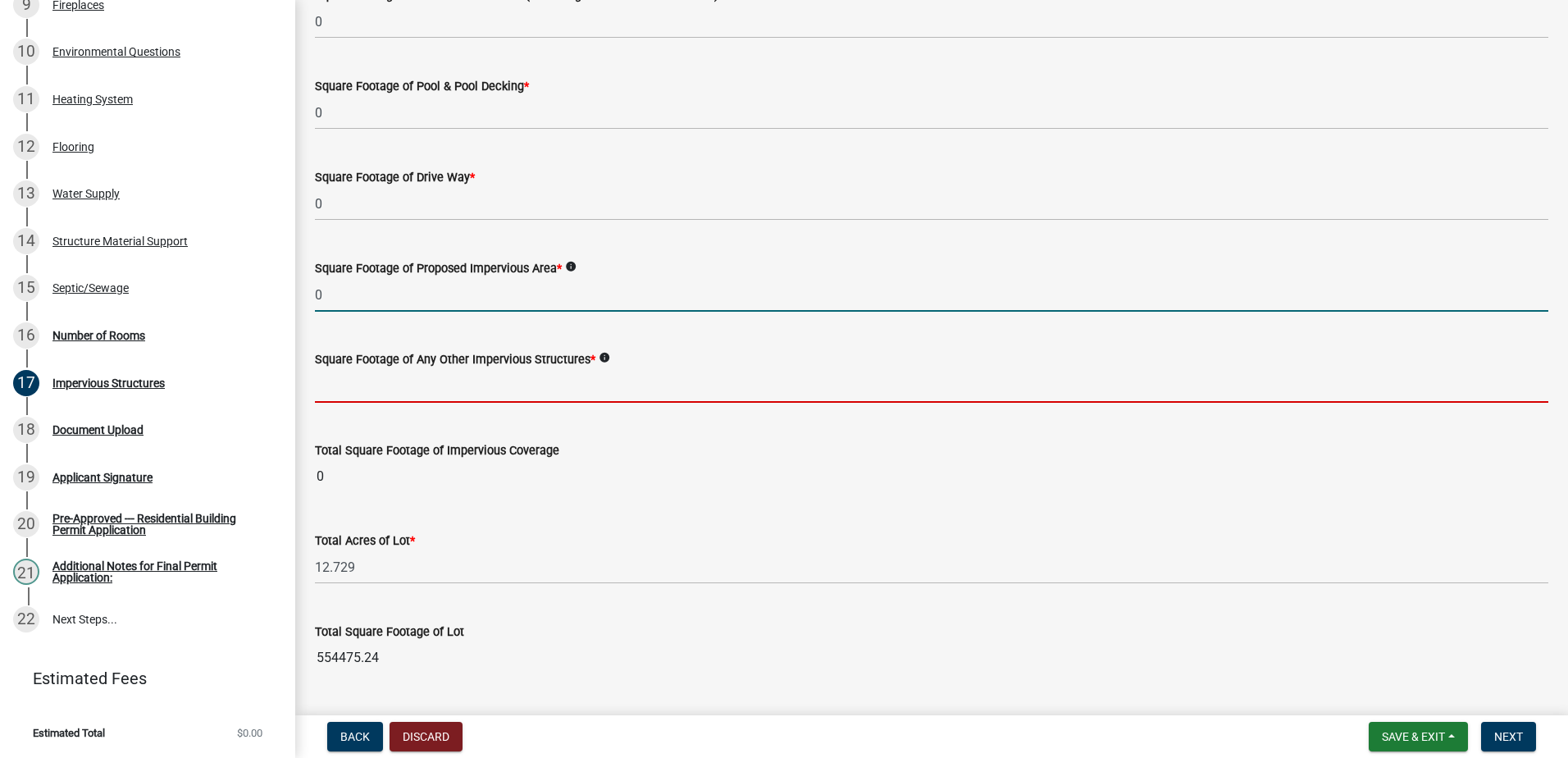
click at [341, 389] on input "text" at bounding box center [932, 386] width 1234 height 33
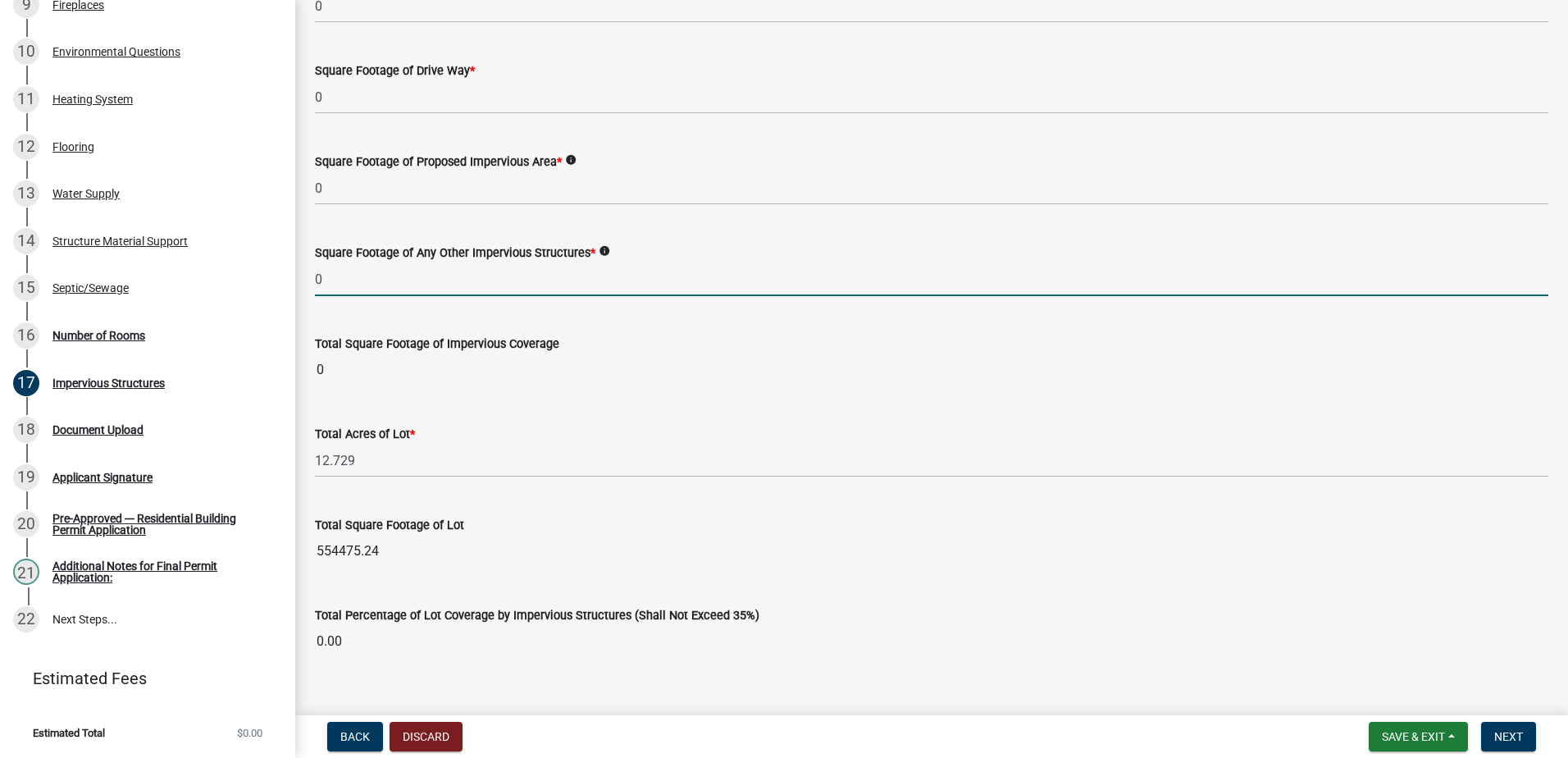
scroll to position [1037, 0]
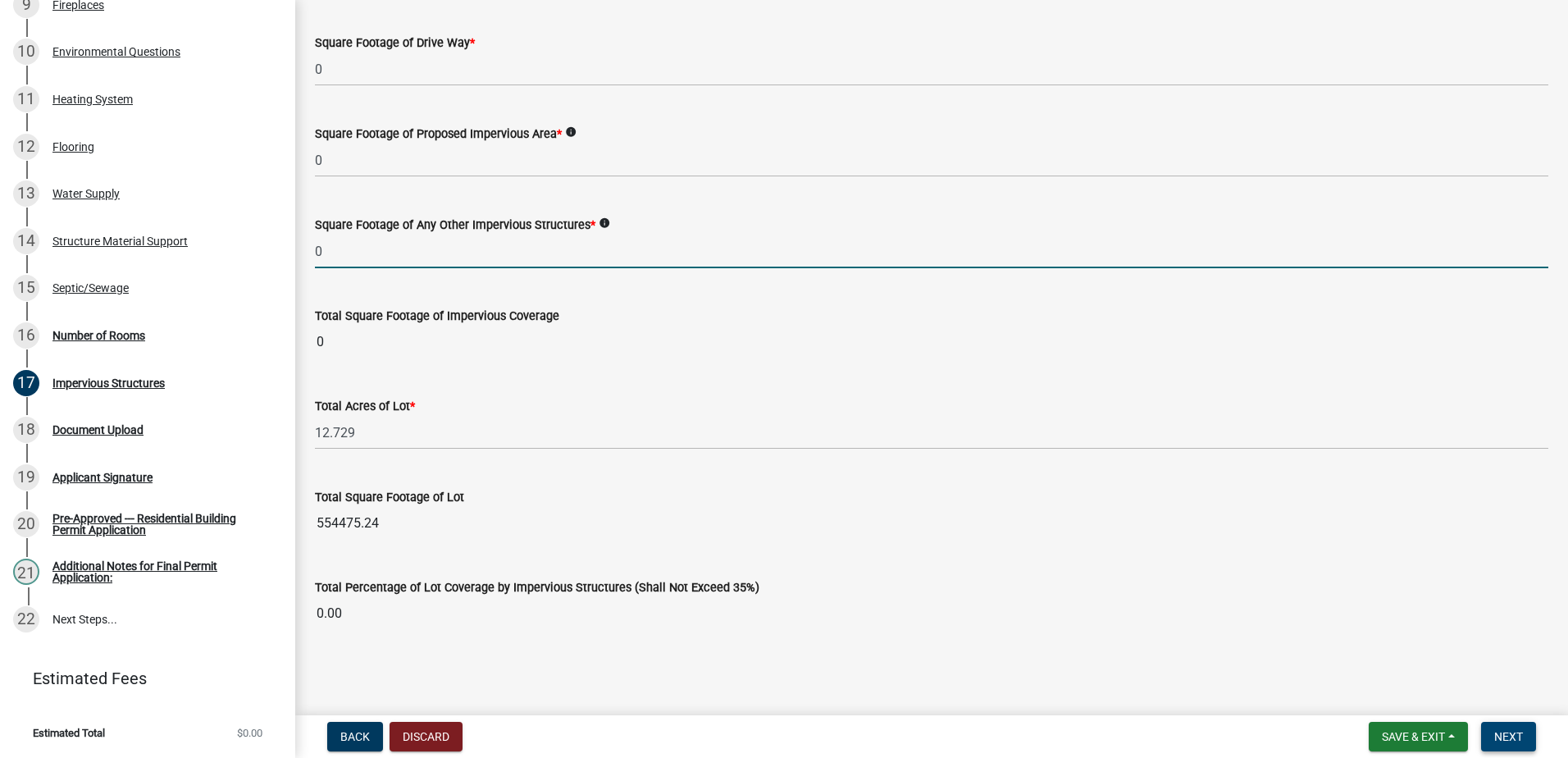
type input "0"
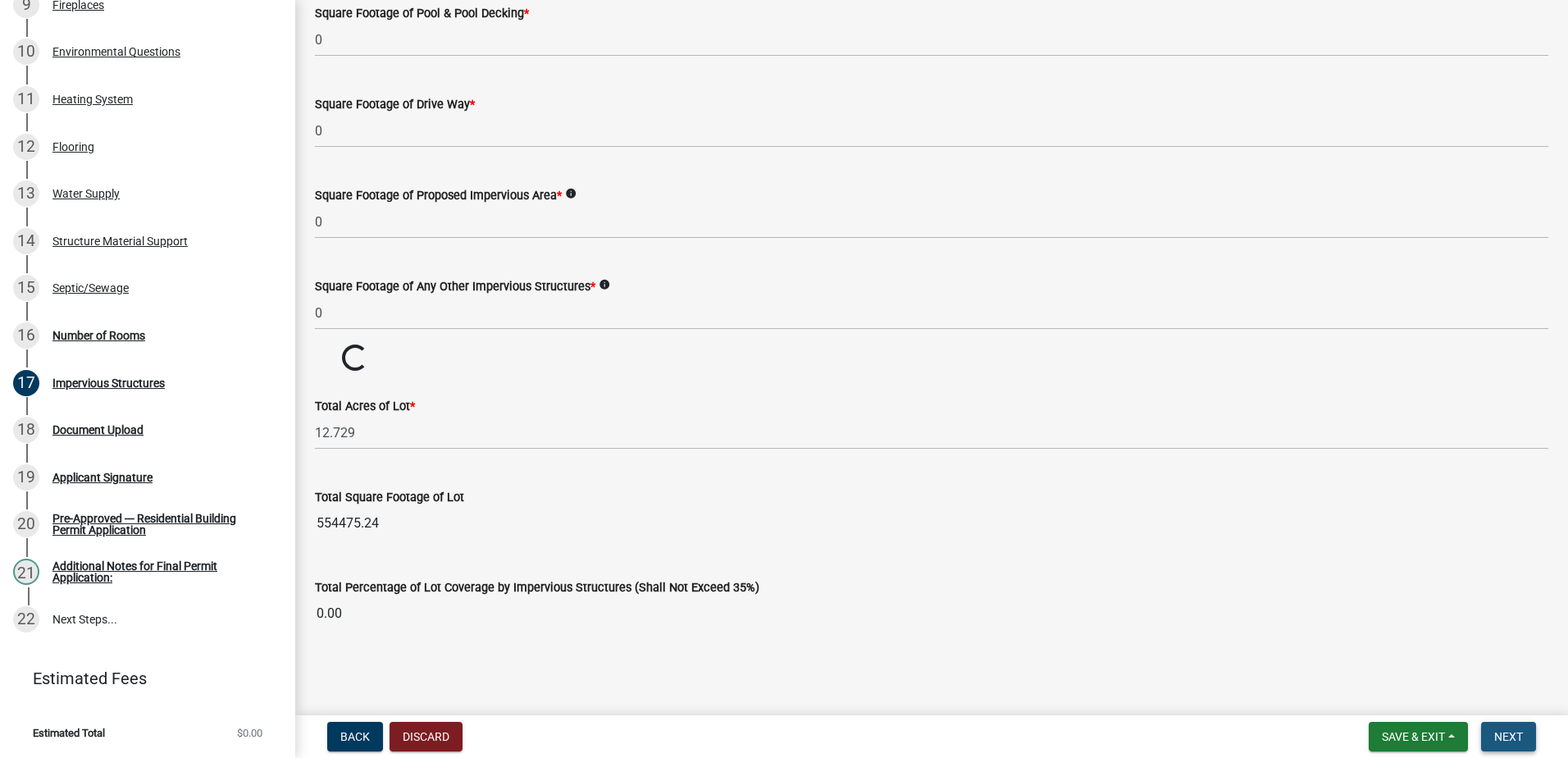
click at [1510, 732] on span "Next" at bounding box center [1509, 736] width 29 height 13
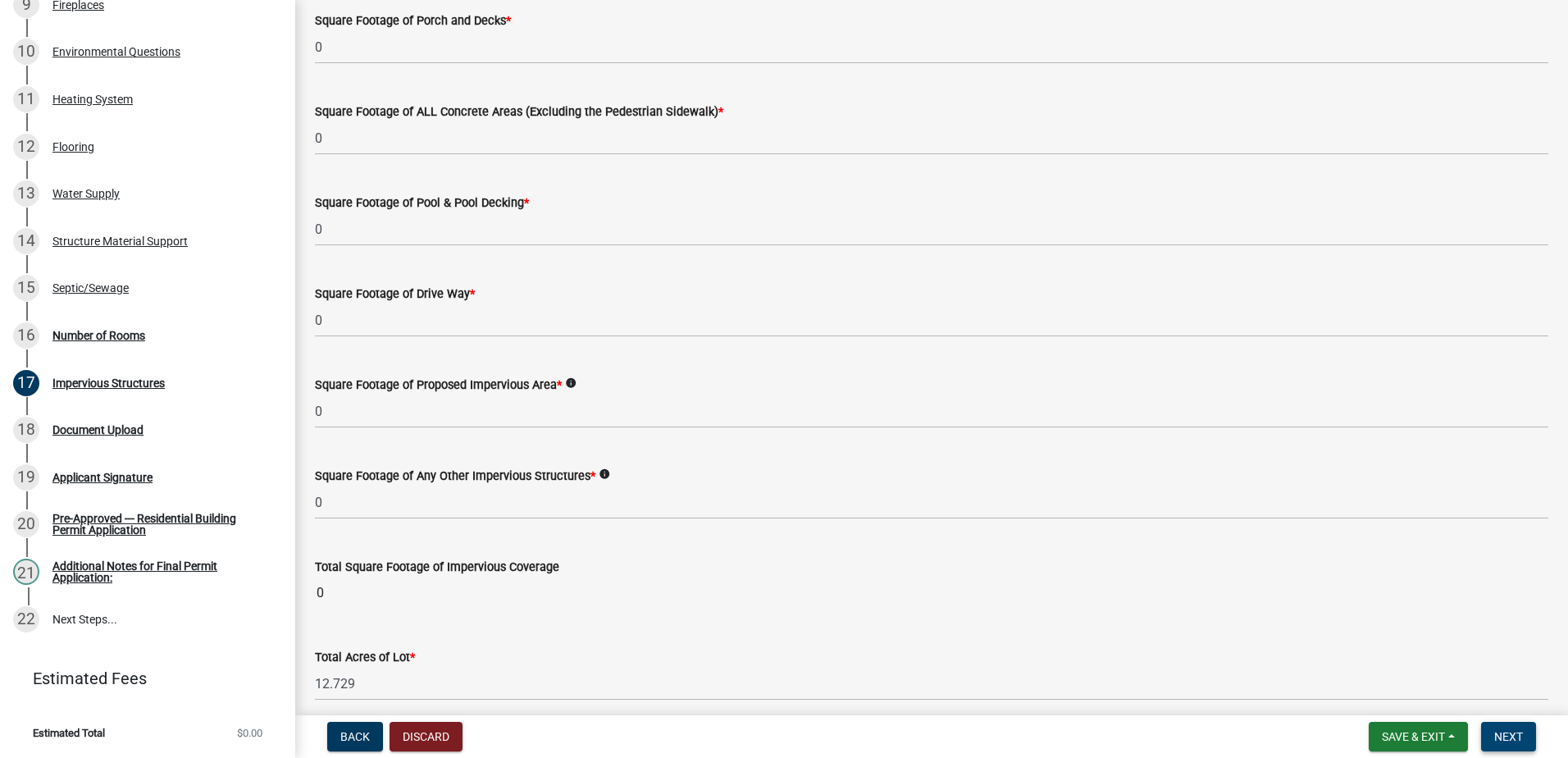
scroll to position [709, 0]
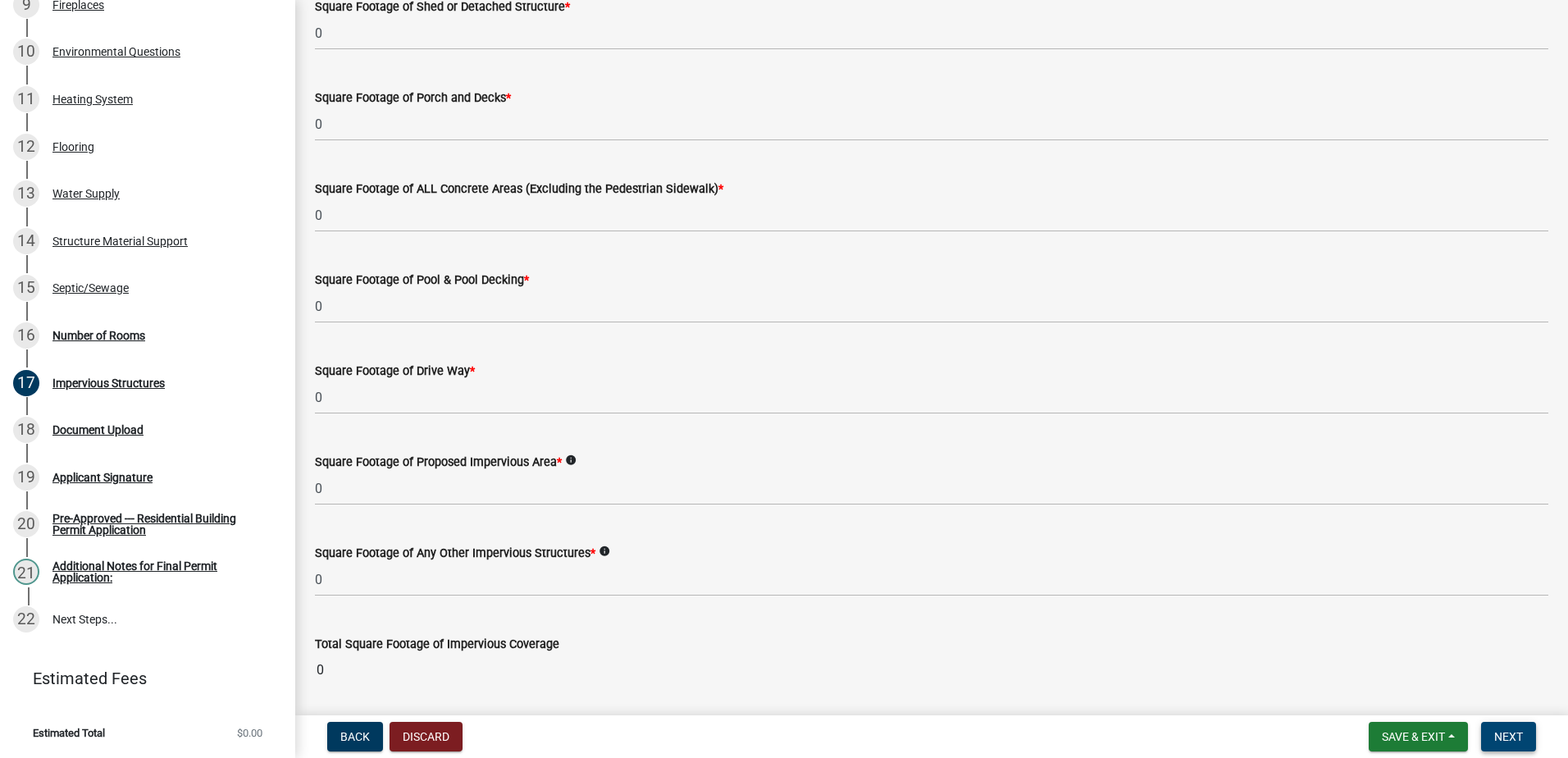
click at [1512, 734] on span "Next" at bounding box center [1509, 736] width 29 height 13
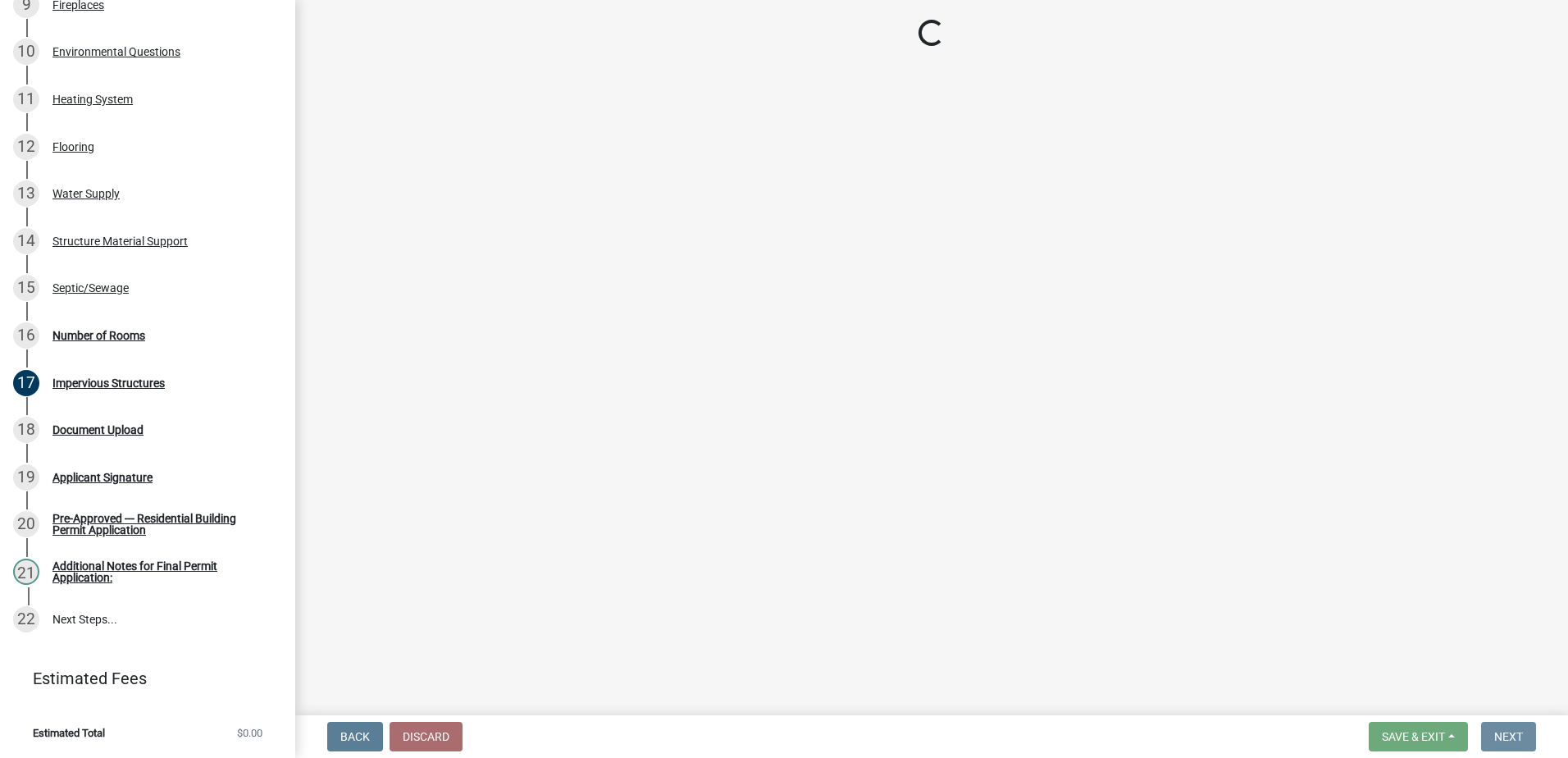
scroll to position [0, 0]
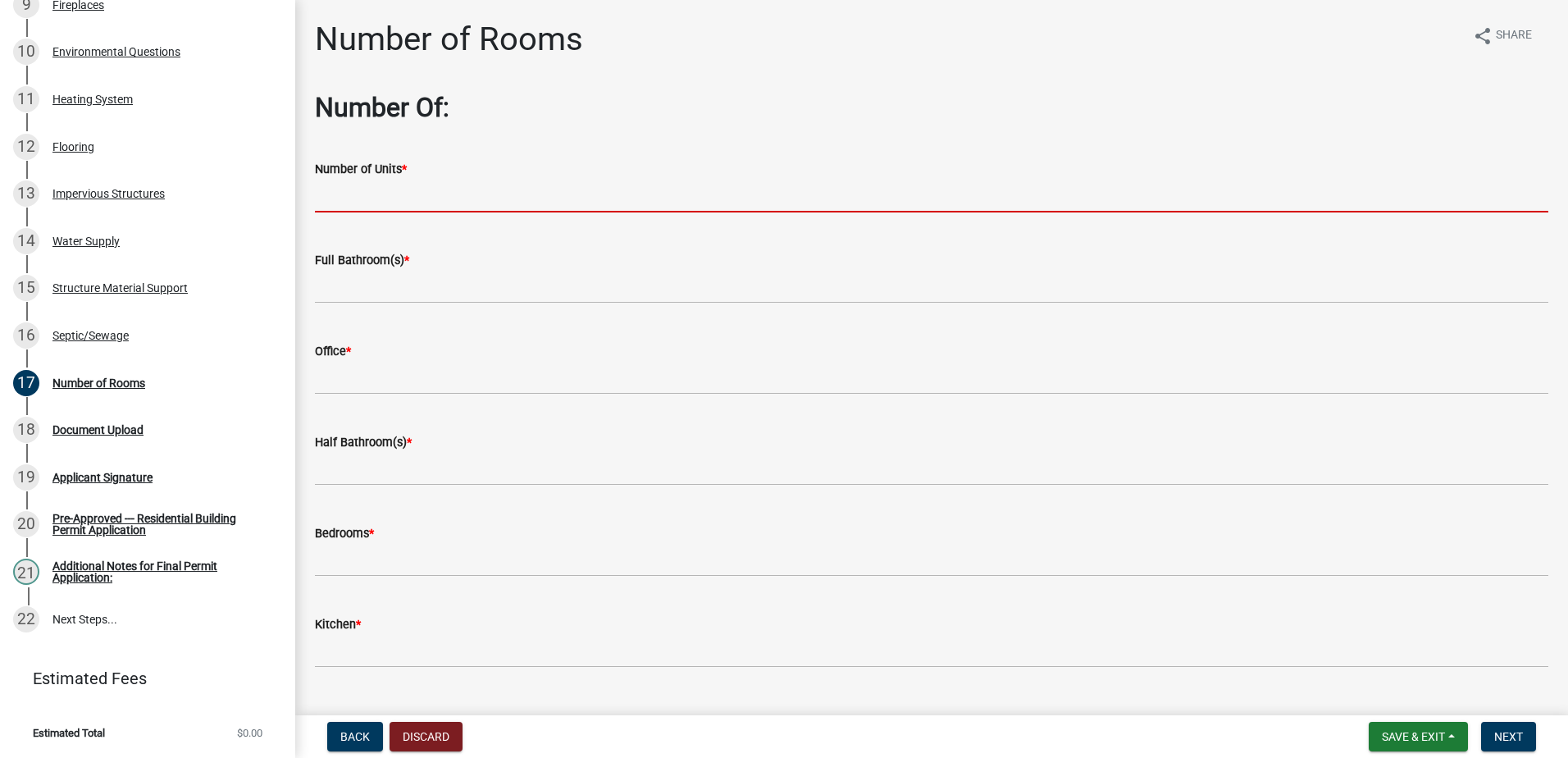
click at [337, 204] on input "text" at bounding box center [932, 195] width 1234 height 33
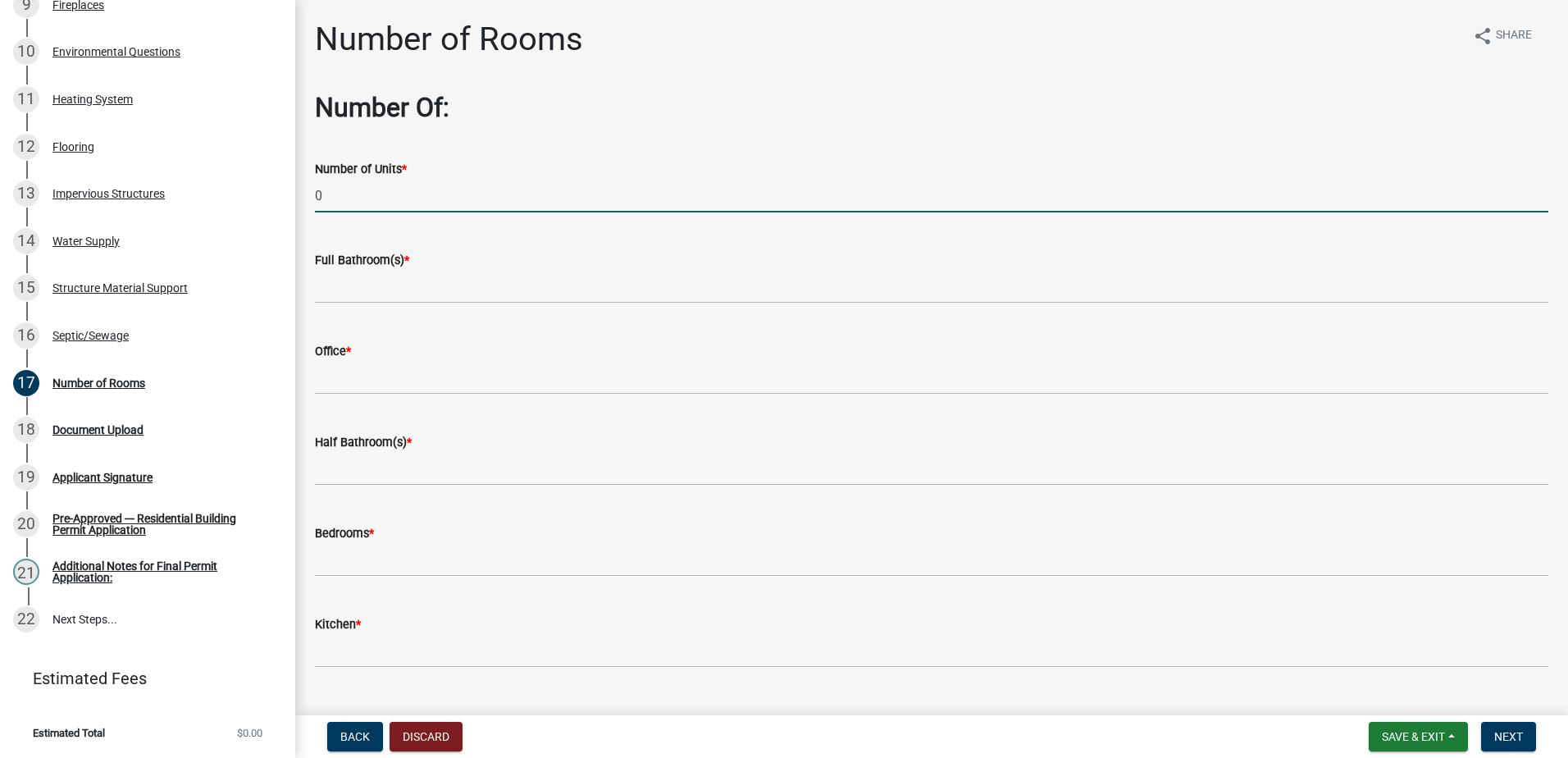
type input "0"
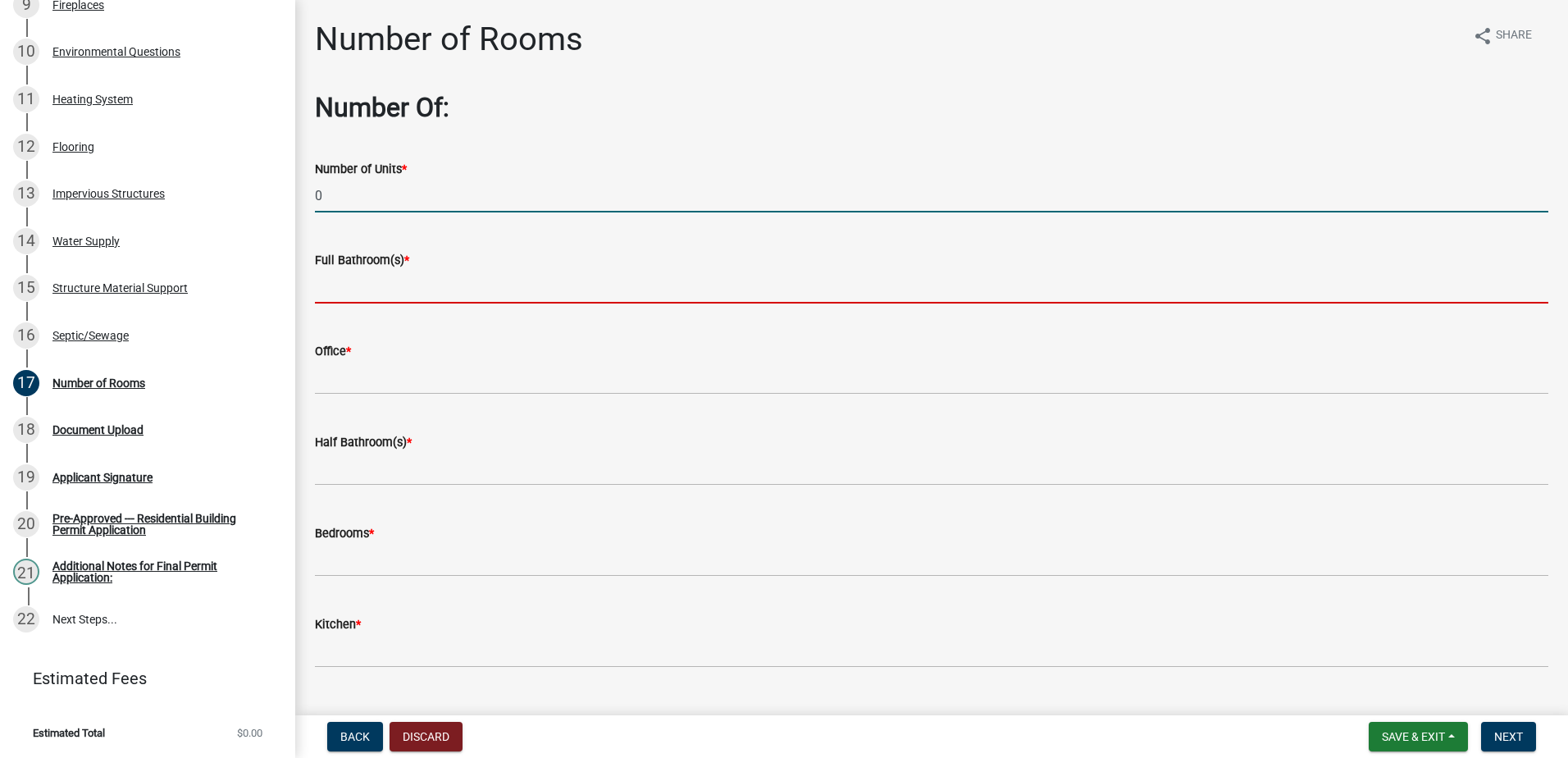
click at [355, 288] on input "text" at bounding box center [932, 286] width 1234 height 33
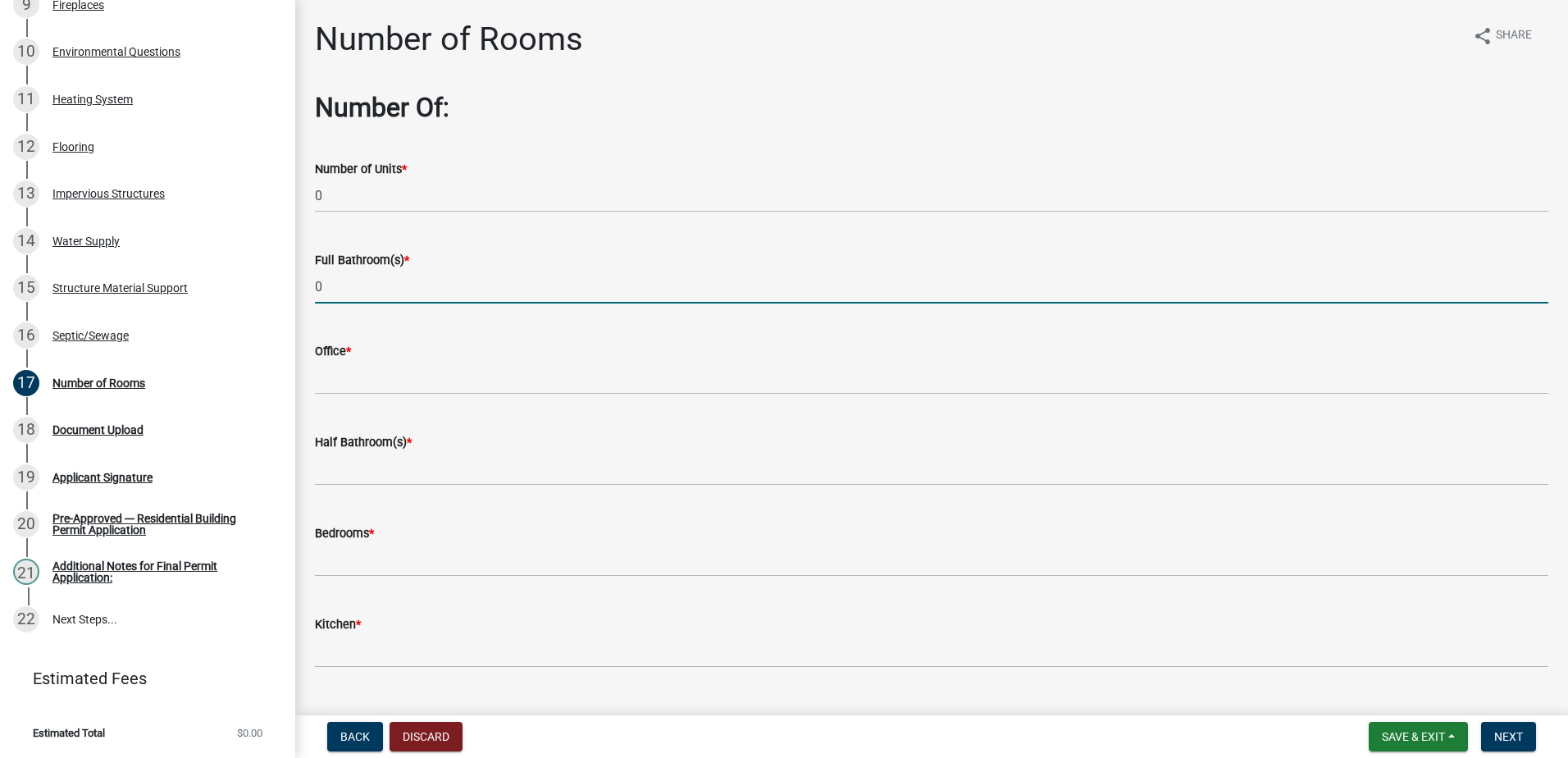
type input "0"
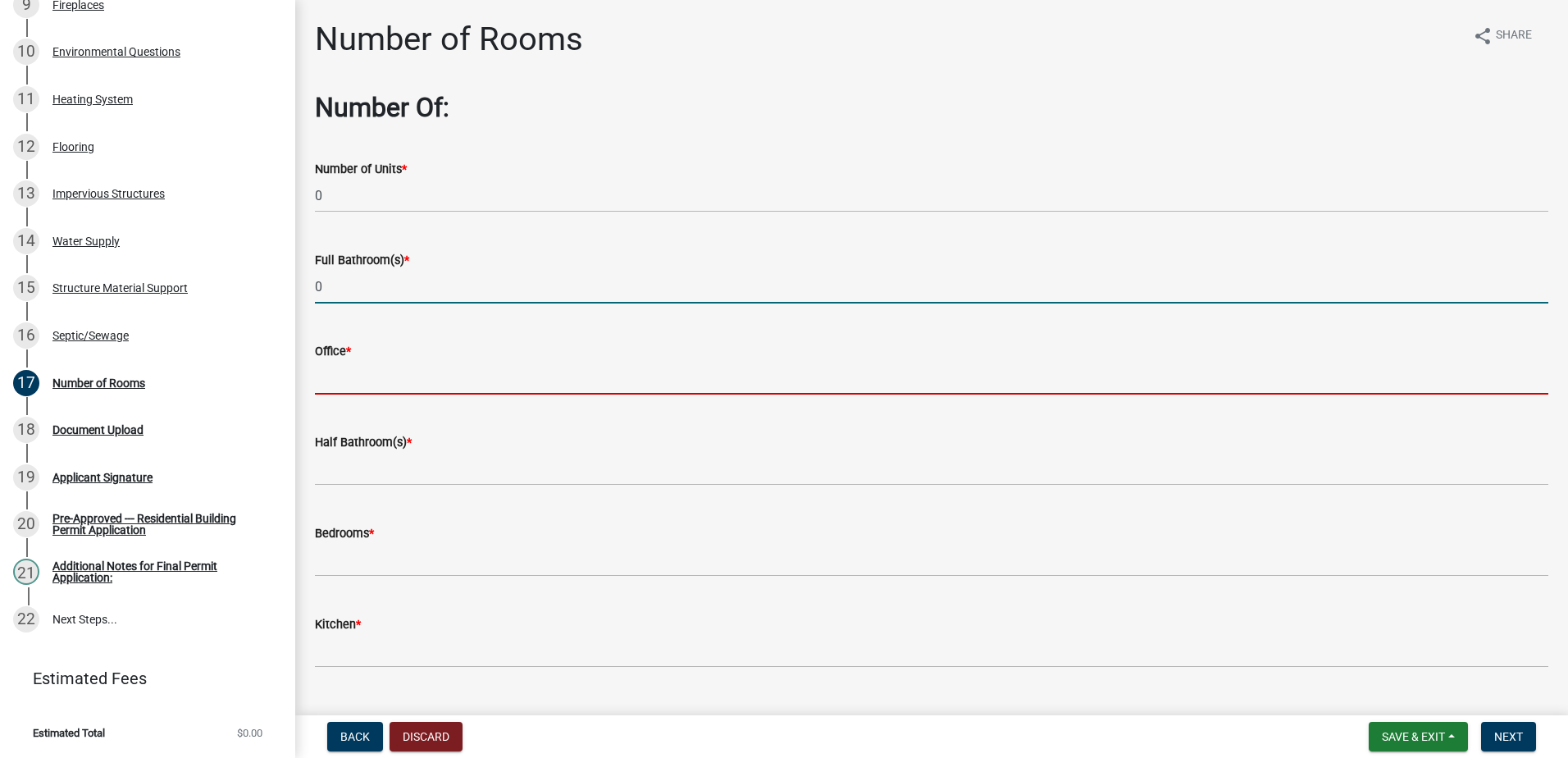
click at [363, 386] on input "text" at bounding box center [932, 377] width 1234 height 33
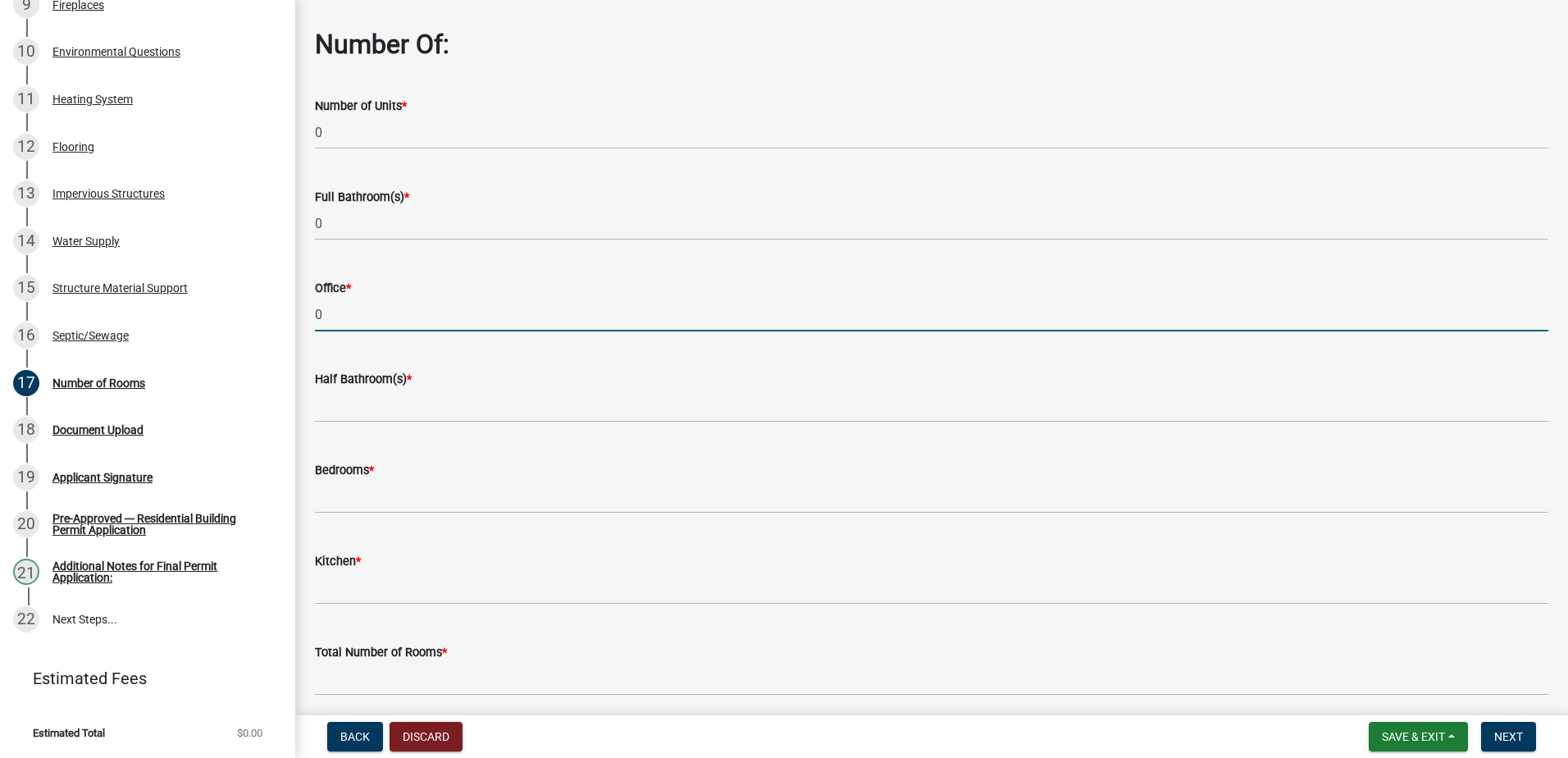
scroll to position [129, 0]
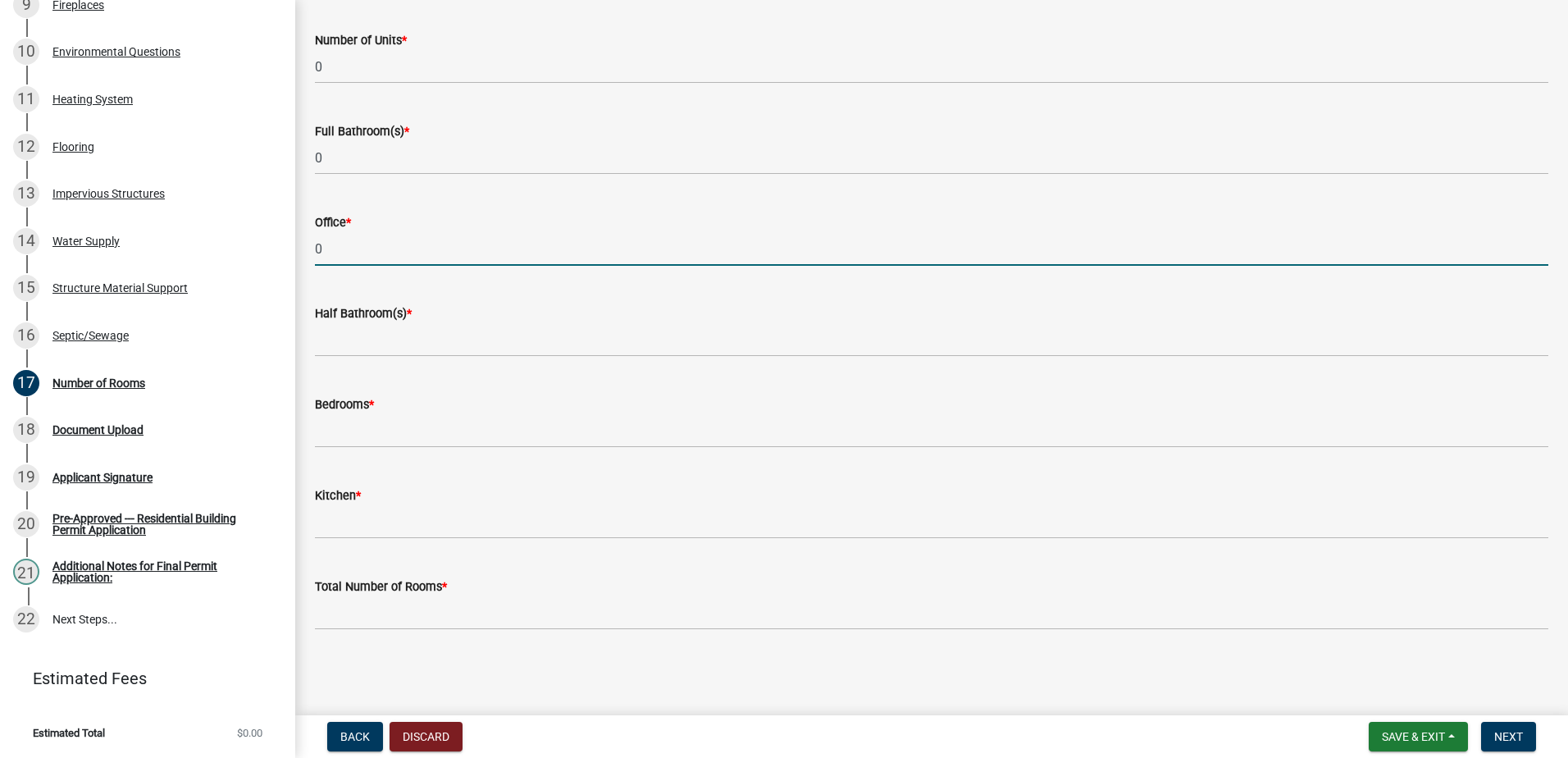
type input "0"
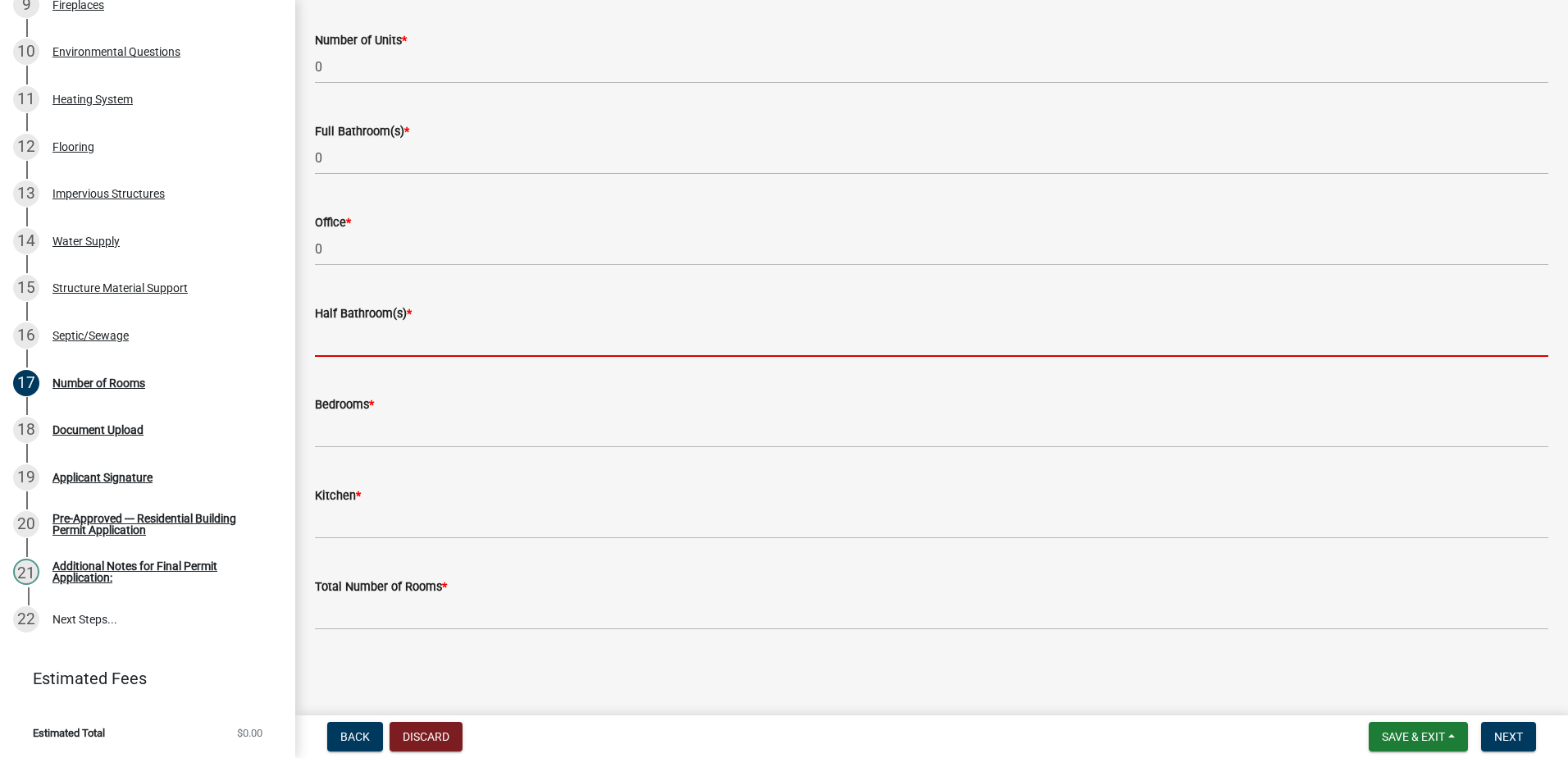
click at [340, 341] on input "text" at bounding box center [932, 340] width 1234 height 33
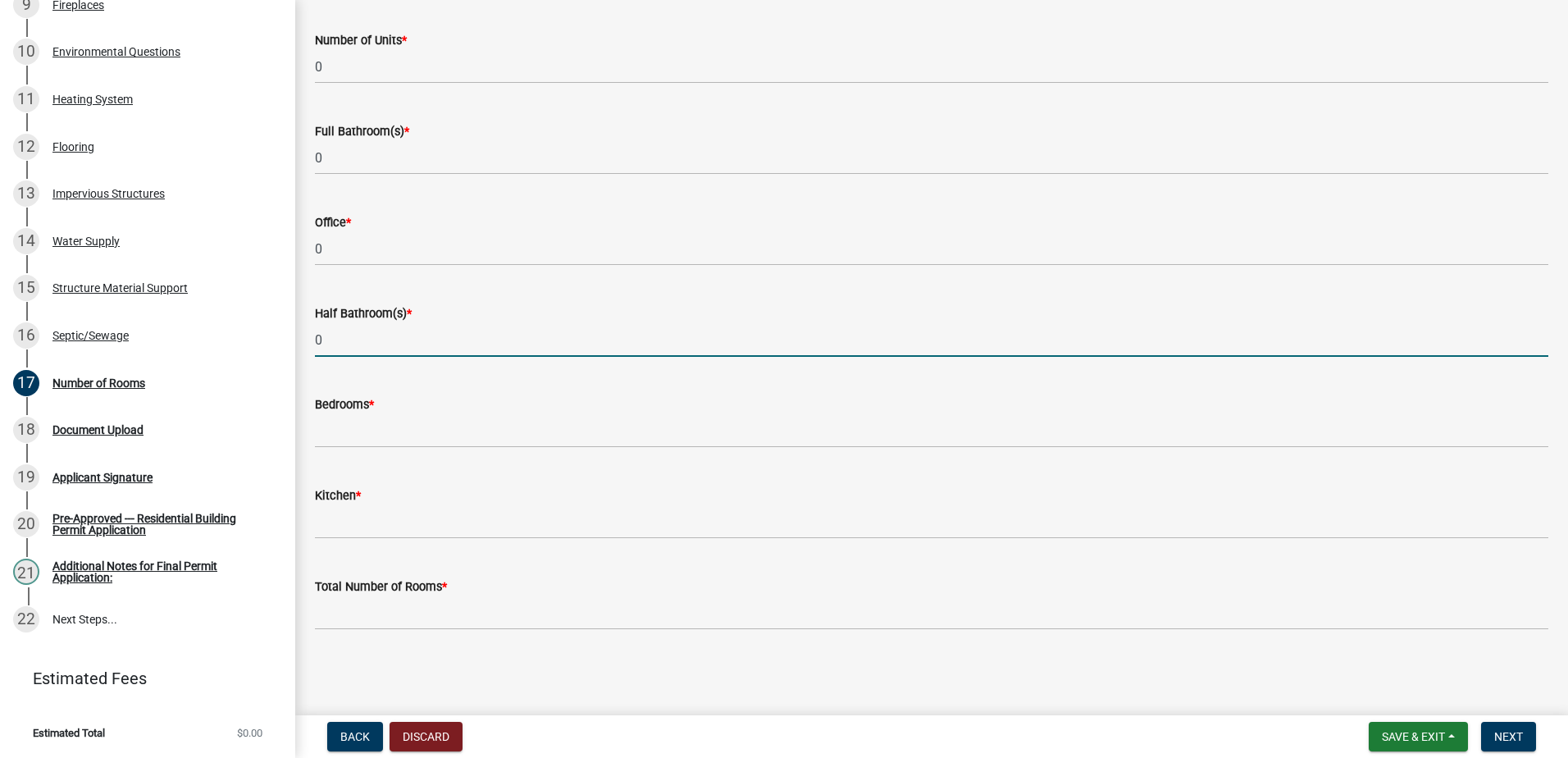
type input "0"
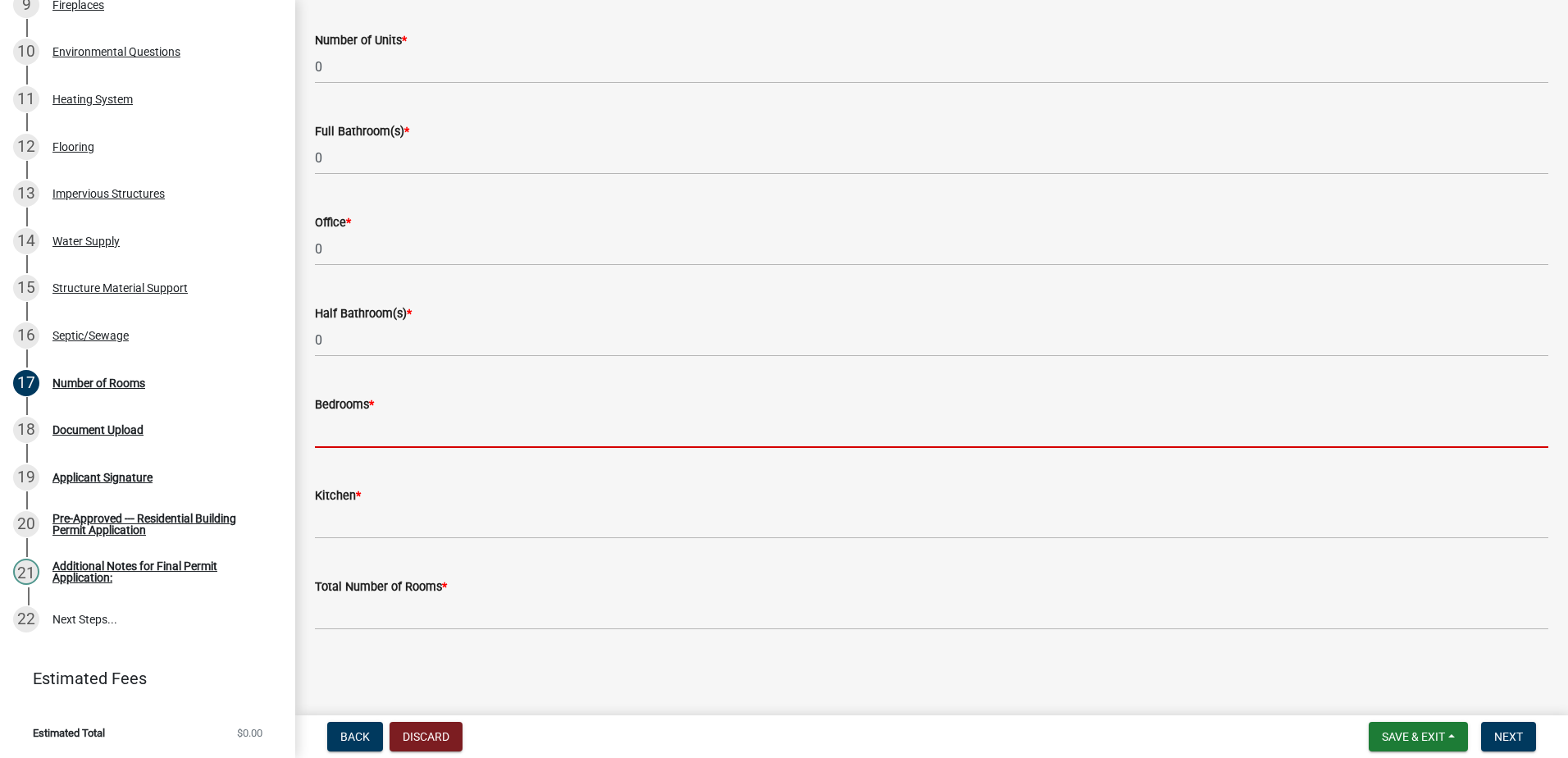
click at [339, 429] on input "text" at bounding box center [932, 430] width 1234 height 33
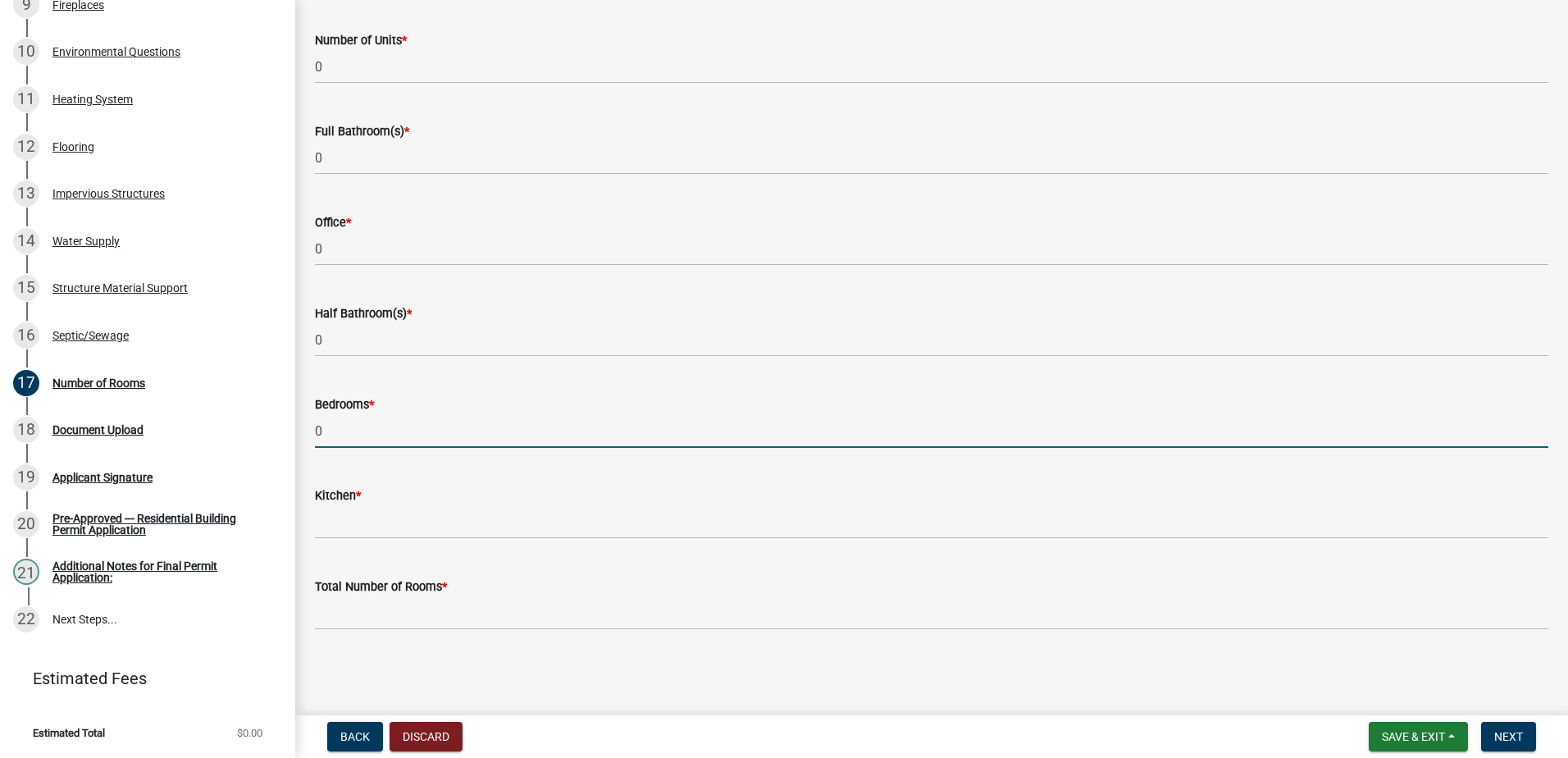
type input "0"
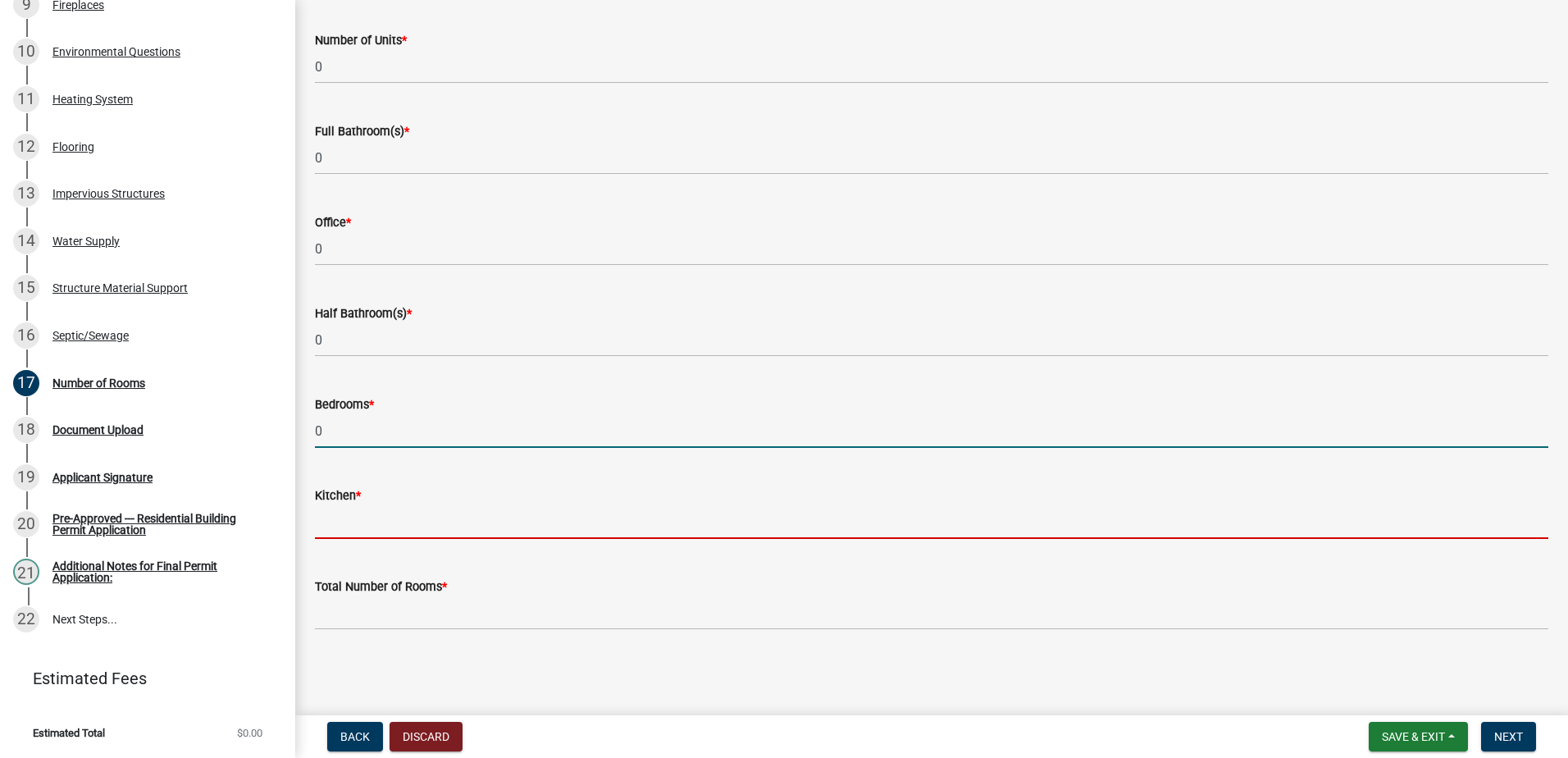
click at [353, 526] on input "text" at bounding box center [932, 522] width 1234 height 33
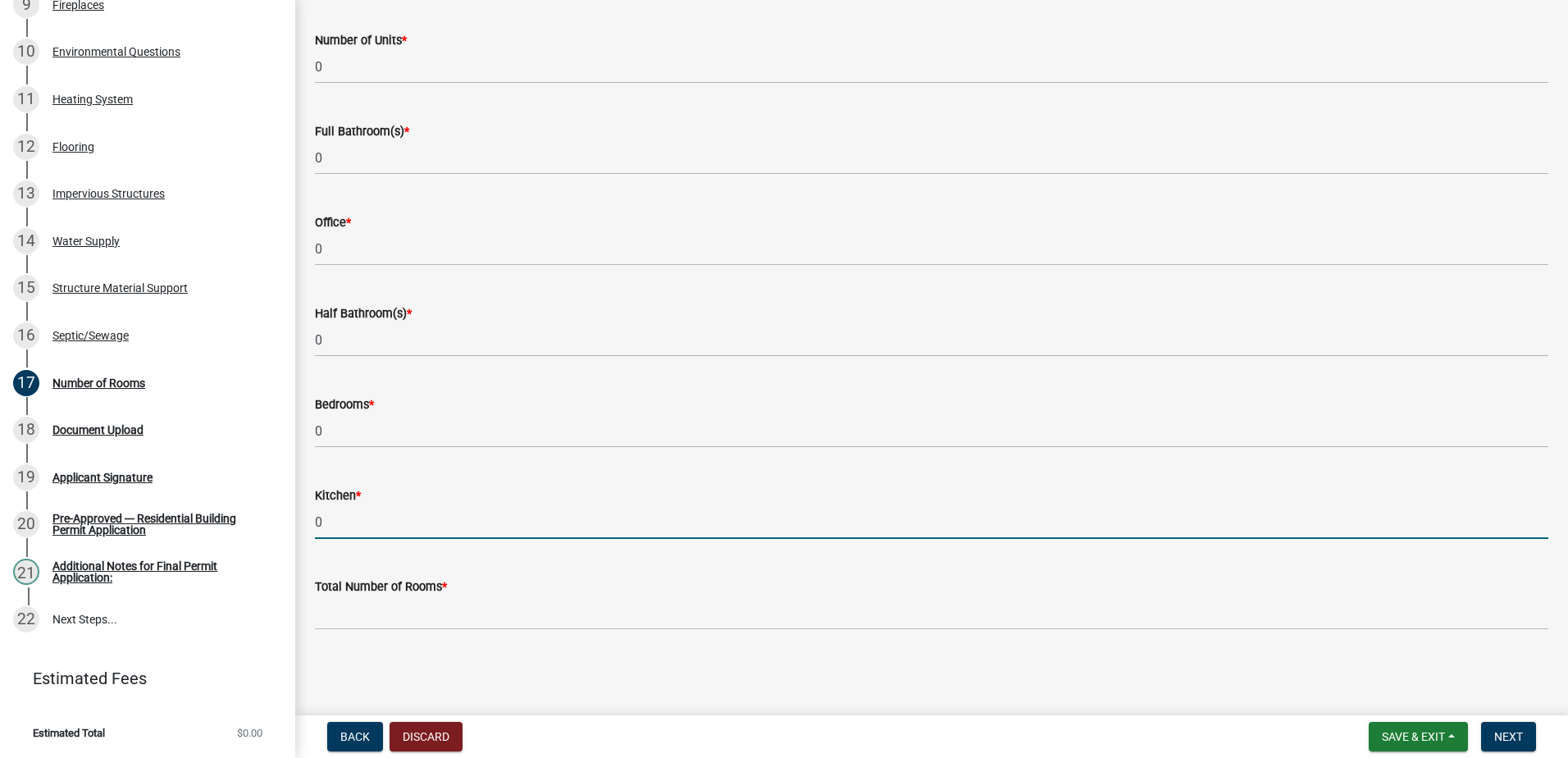
type input "0"
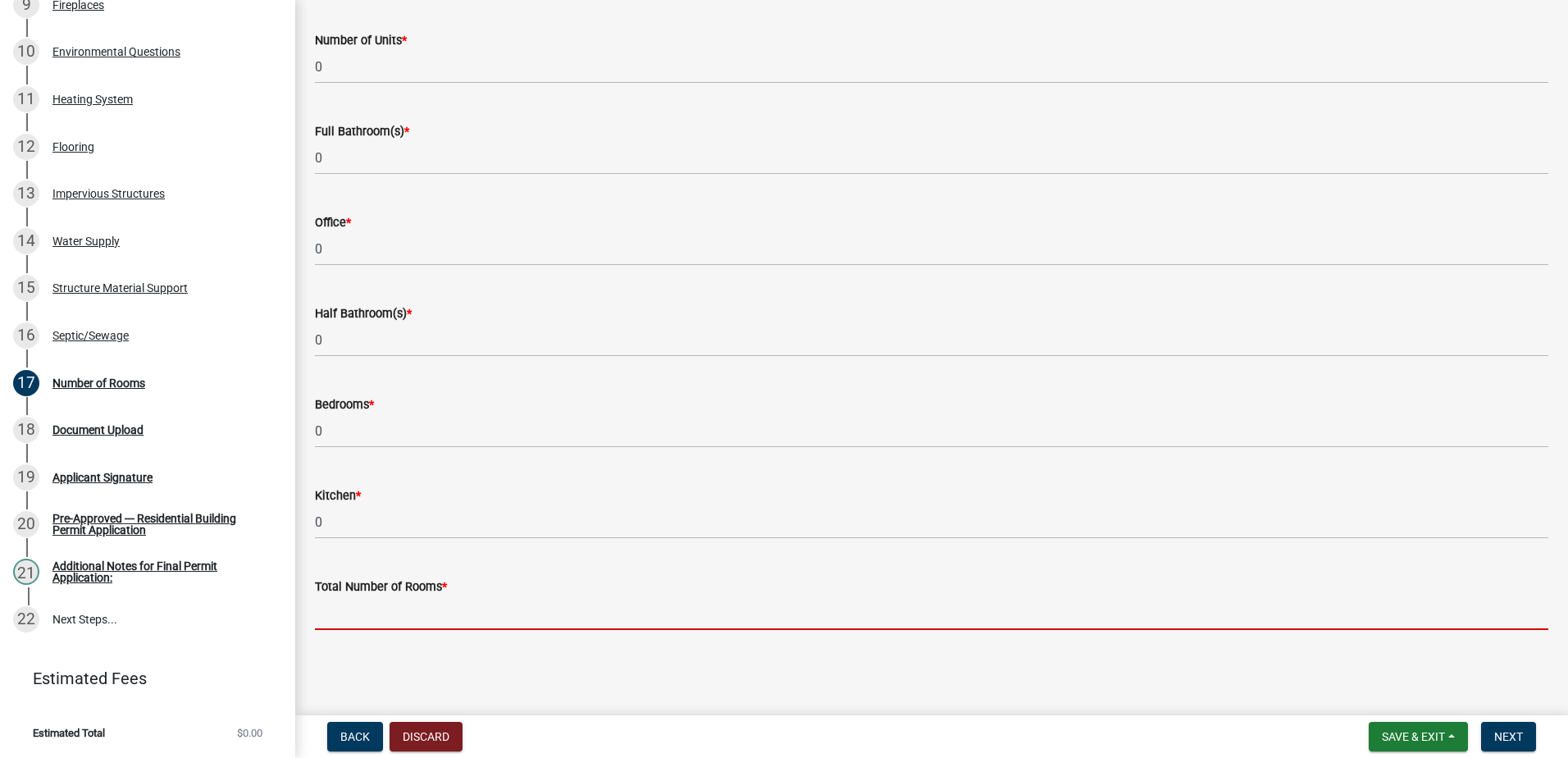
click at [330, 610] on input "text" at bounding box center [932, 613] width 1234 height 33
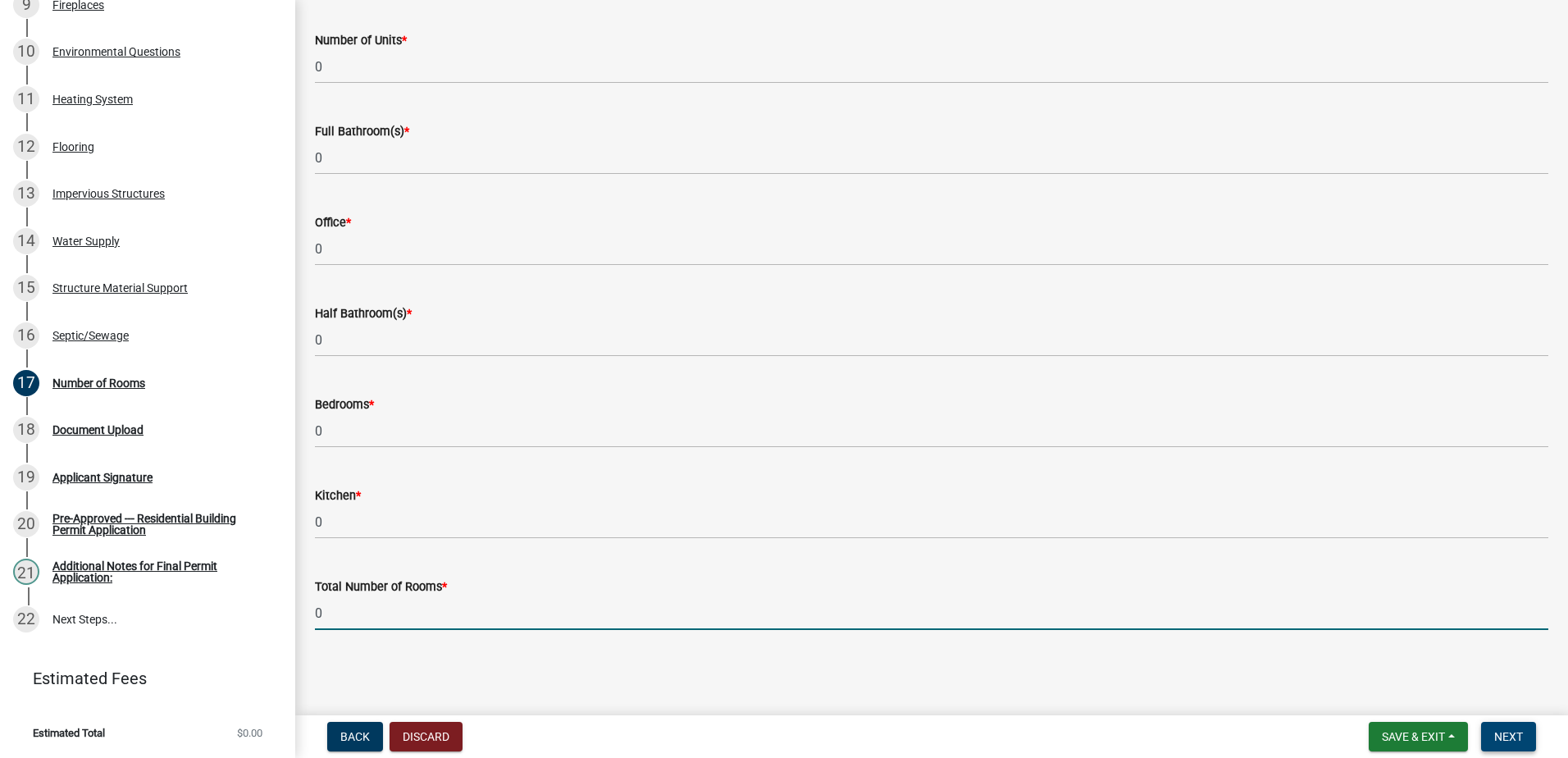
type input "0"
click at [1513, 734] on span "Next" at bounding box center [1509, 736] width 29 height 13
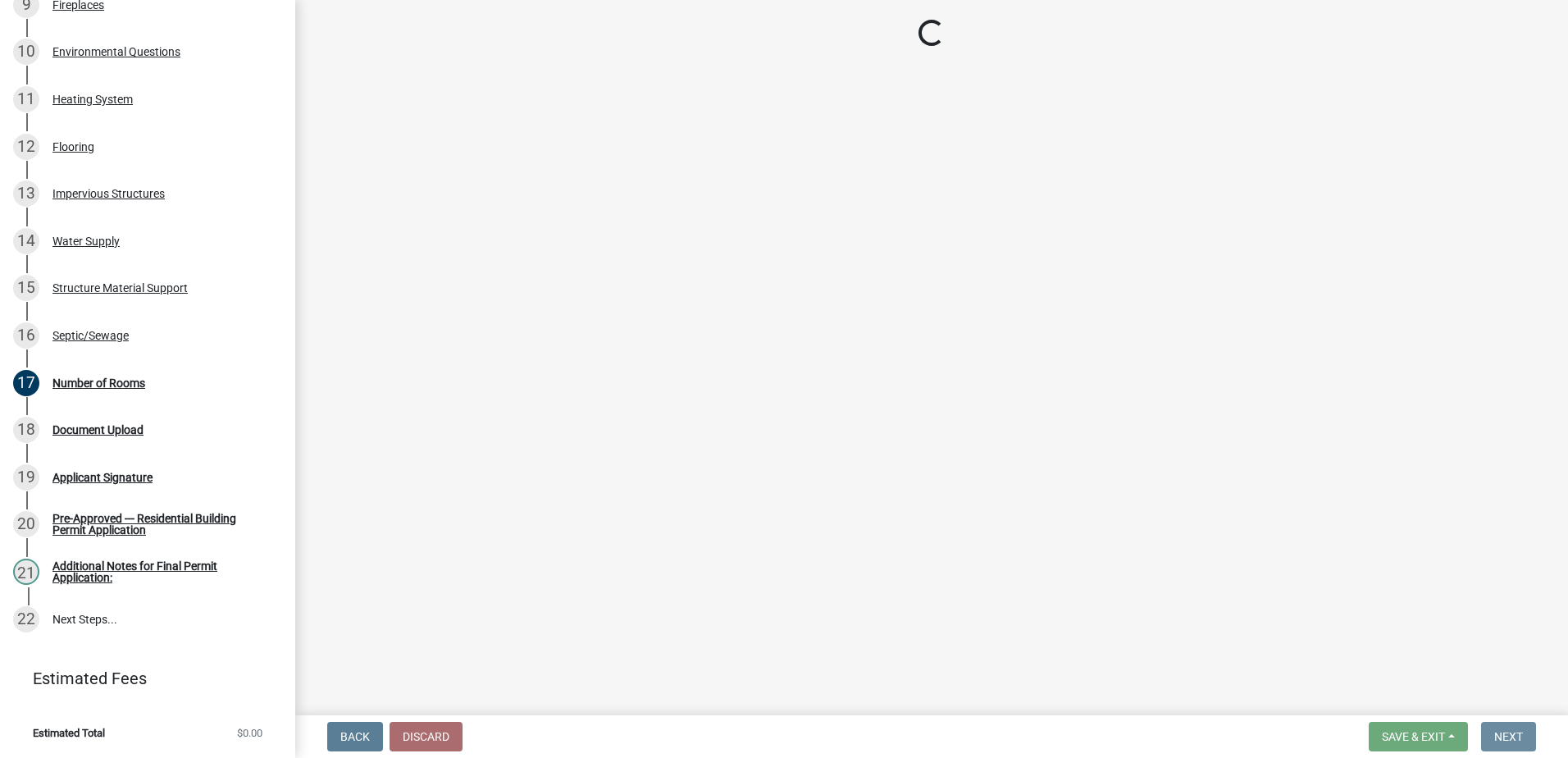
scroll to position [0, 0]
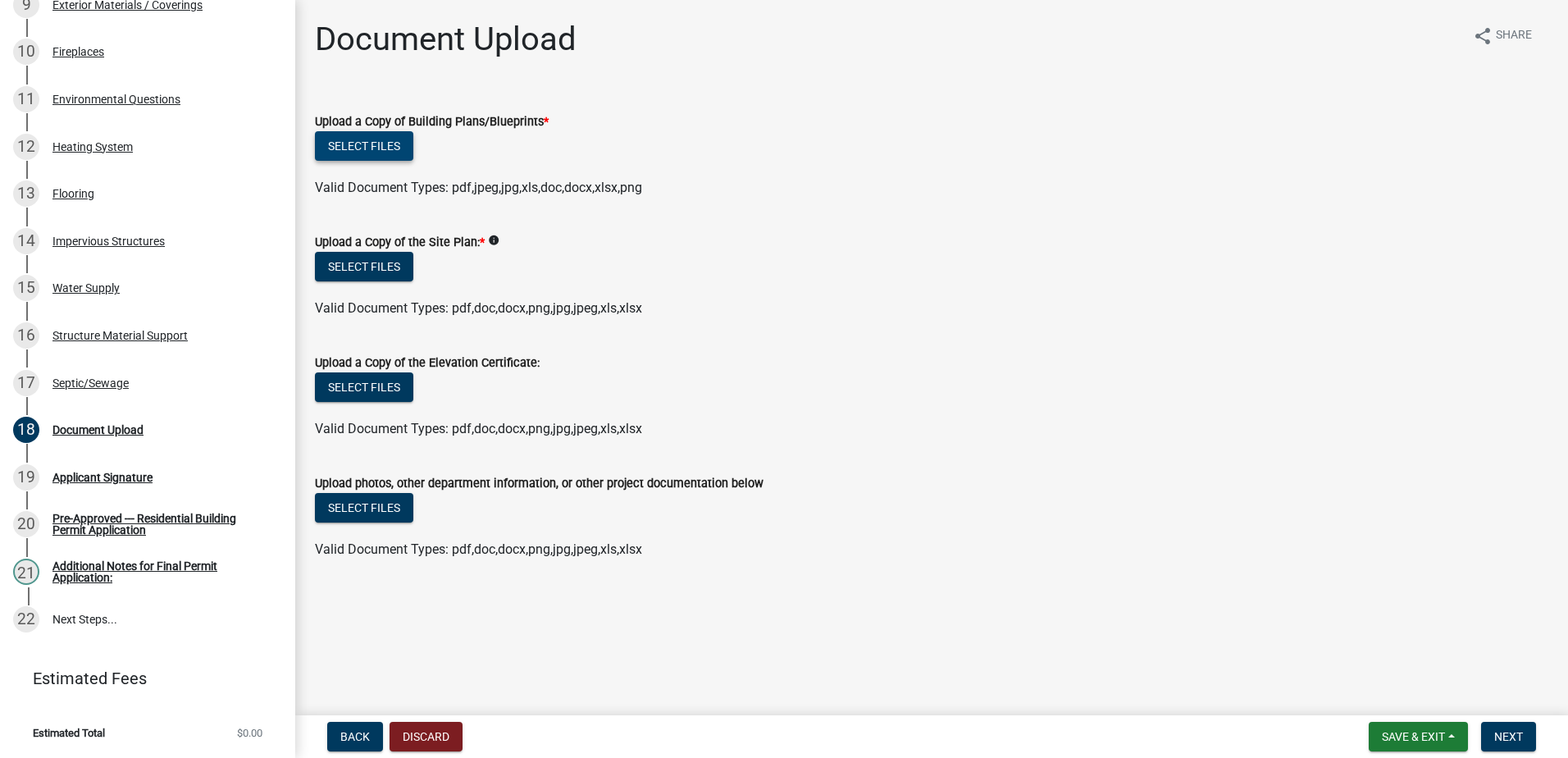
click at [382, 145] on button "Select files" at bounding box center [364, 145] width 98 height 30
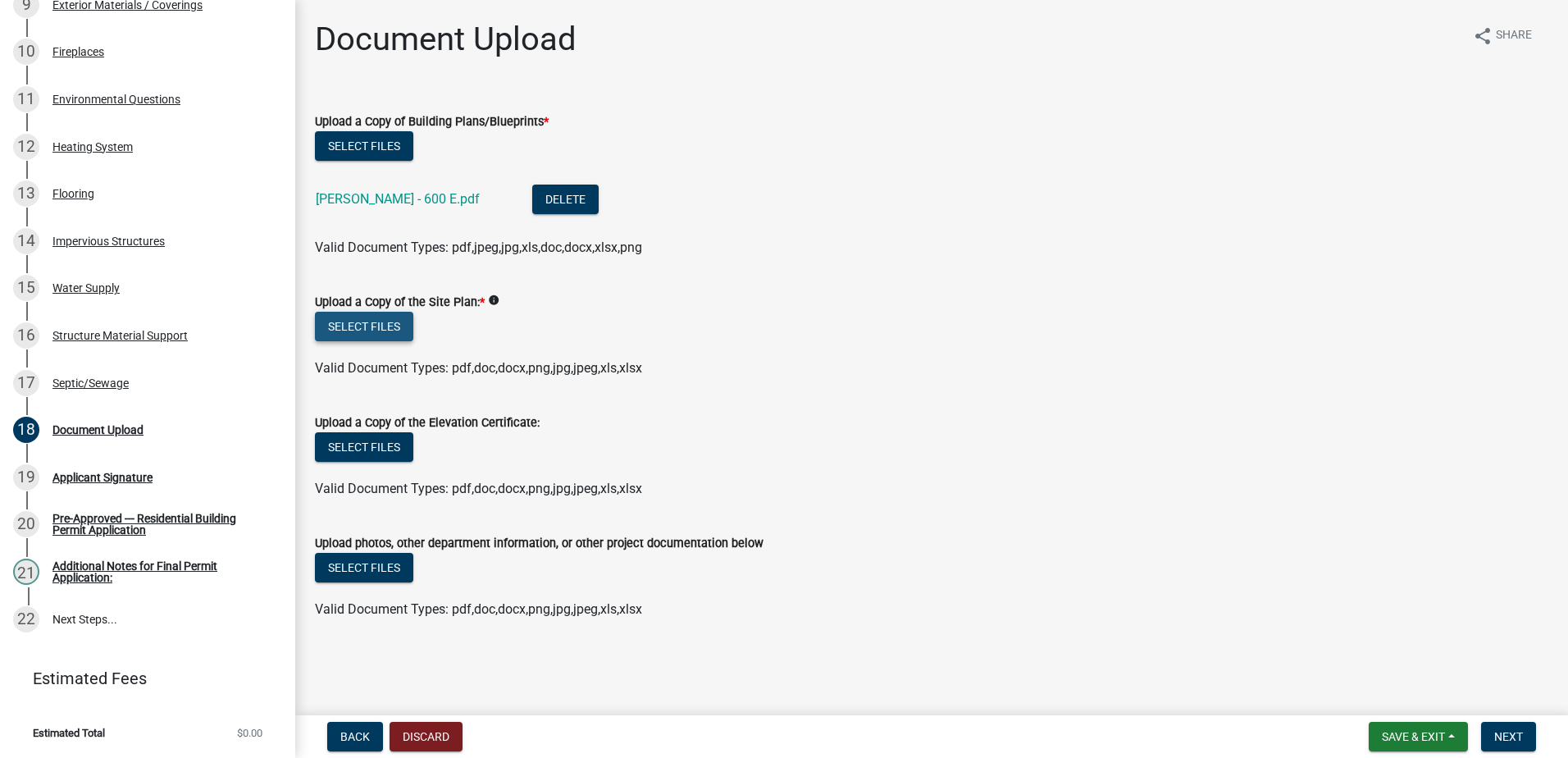
click at [387, 320] on button "Select files" at bounding box center [364, 326] width 98 height 30
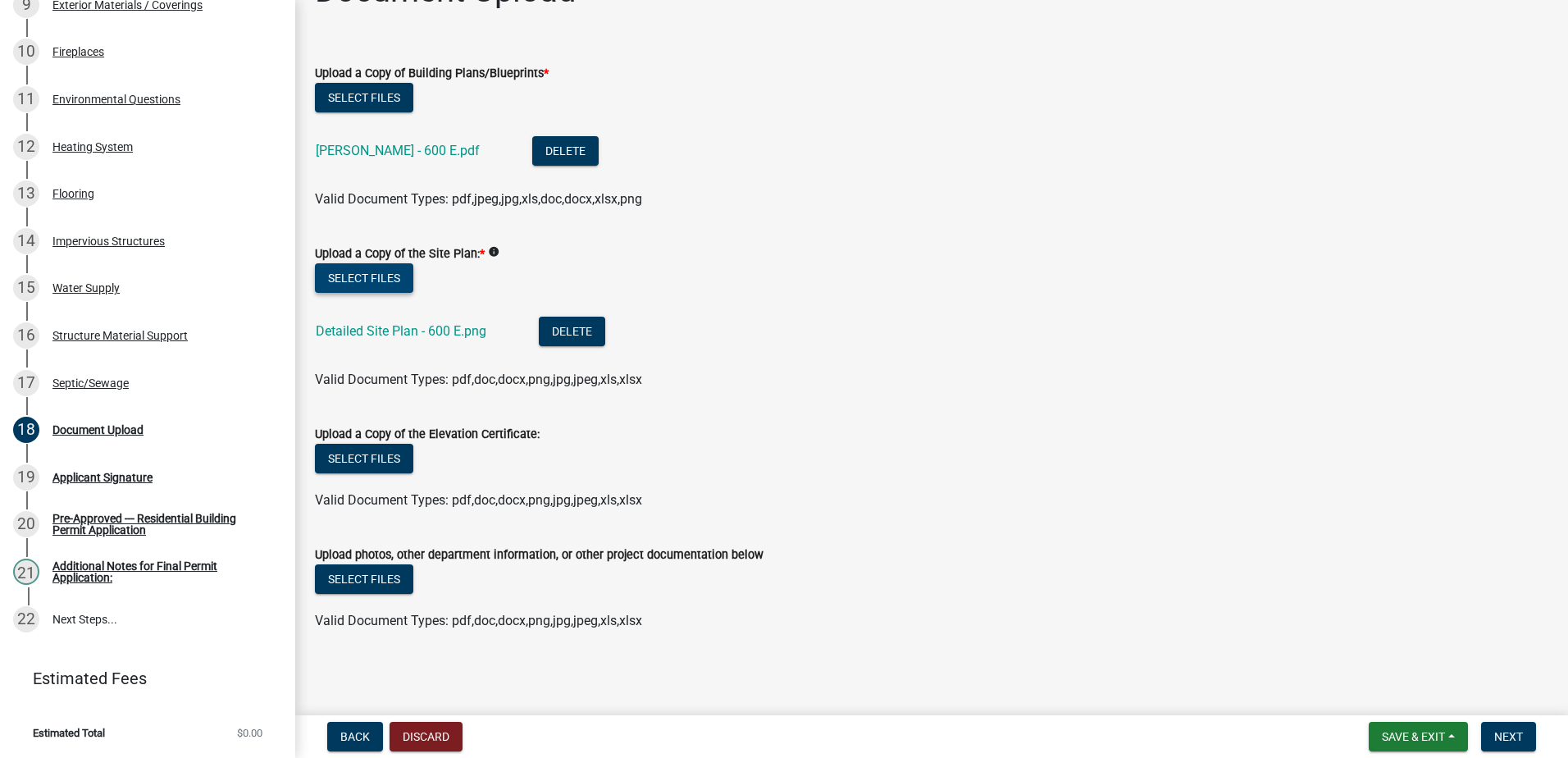
scroll to position [50, 0]
click at [1510, 732] on span "Next" at bounding box center [1509, 736] width 29 height 13
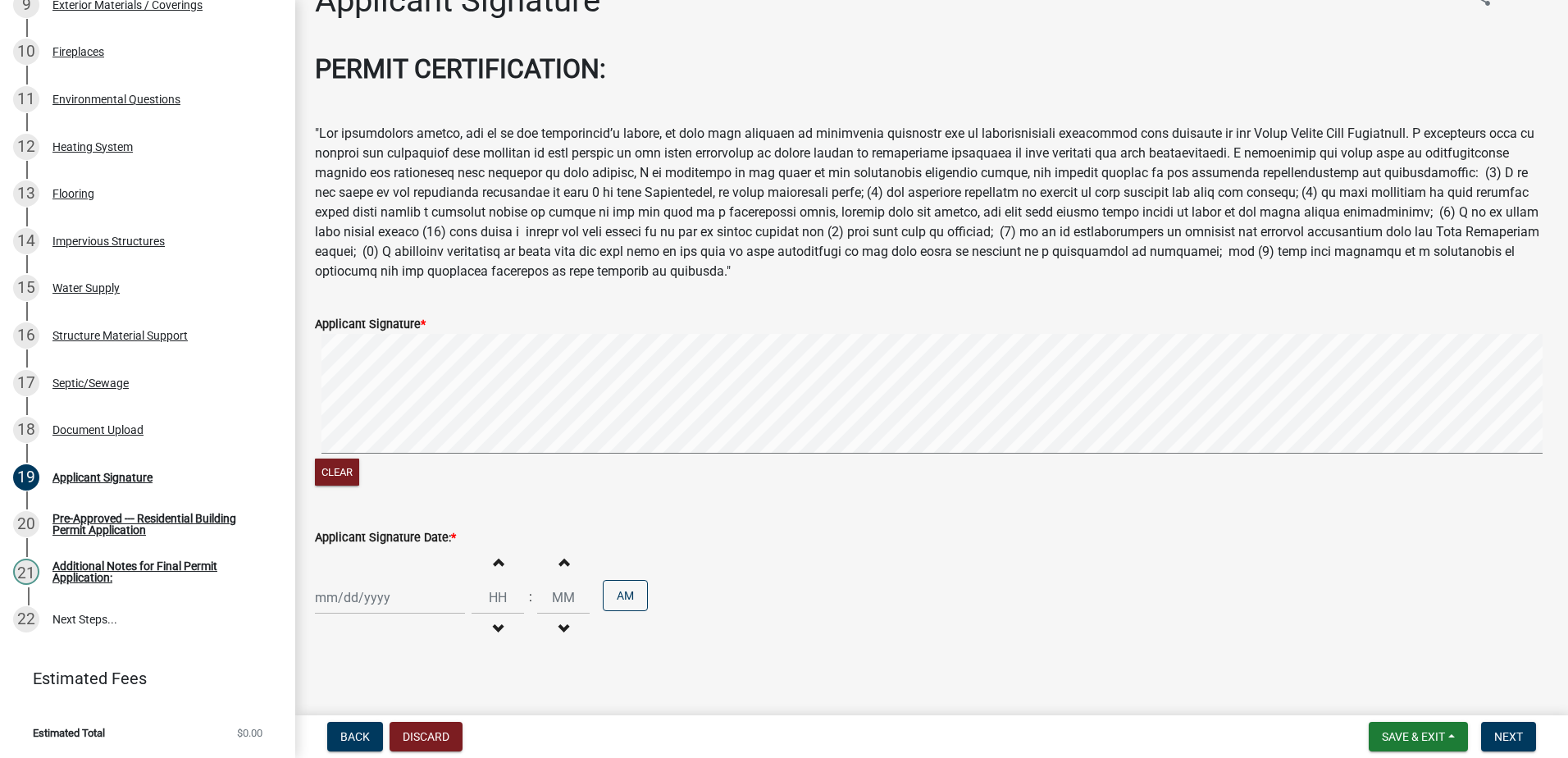
scroll to position [56, 0]
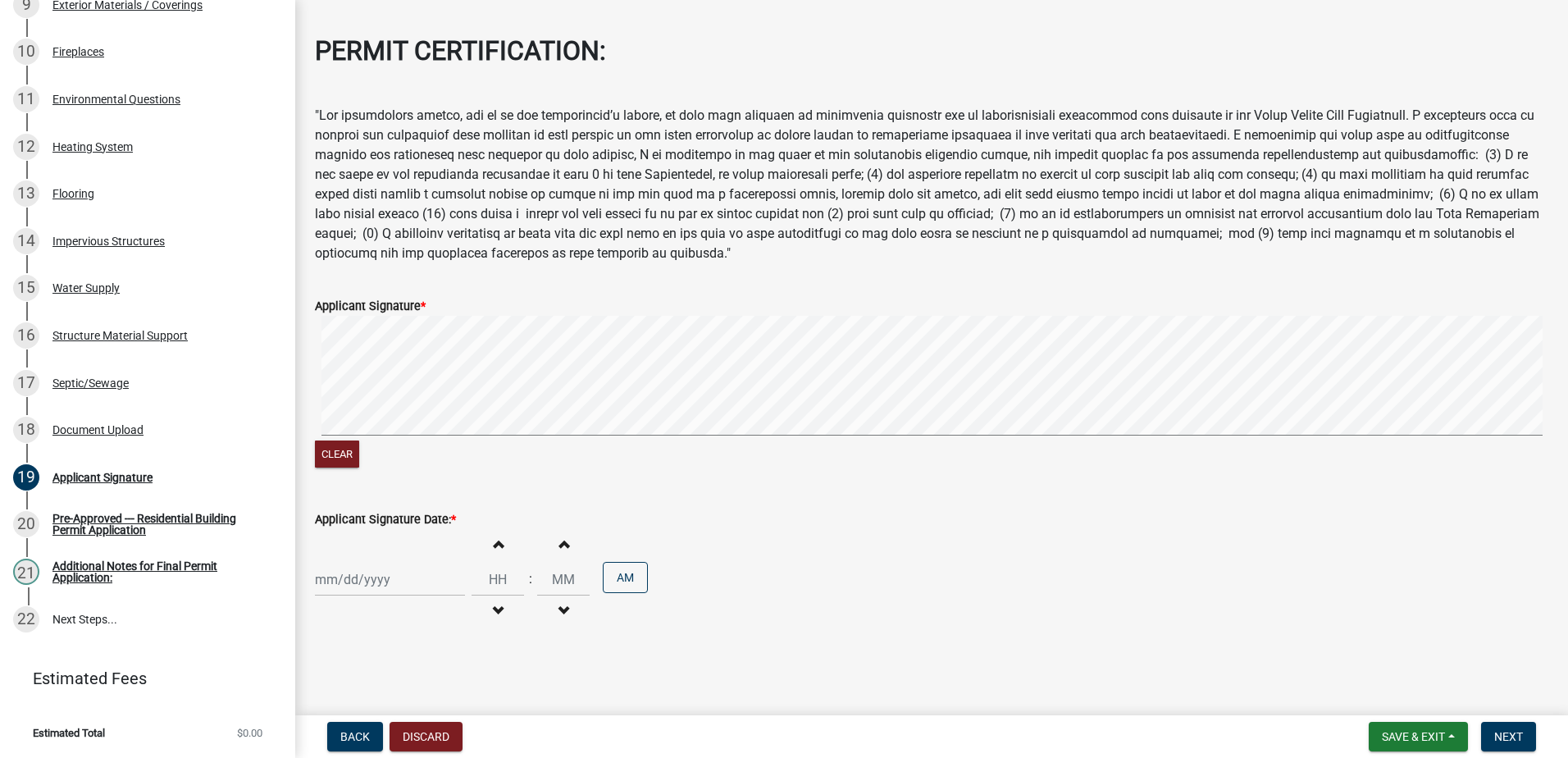
click at [383, 587] on div at bounding box center [389, 579] width 150 height 33
select select "9"
select select "2025"
click at [351, 465] on div "16" at bounding box center [358, 465] width 27 height 27
type input "[DATE]"
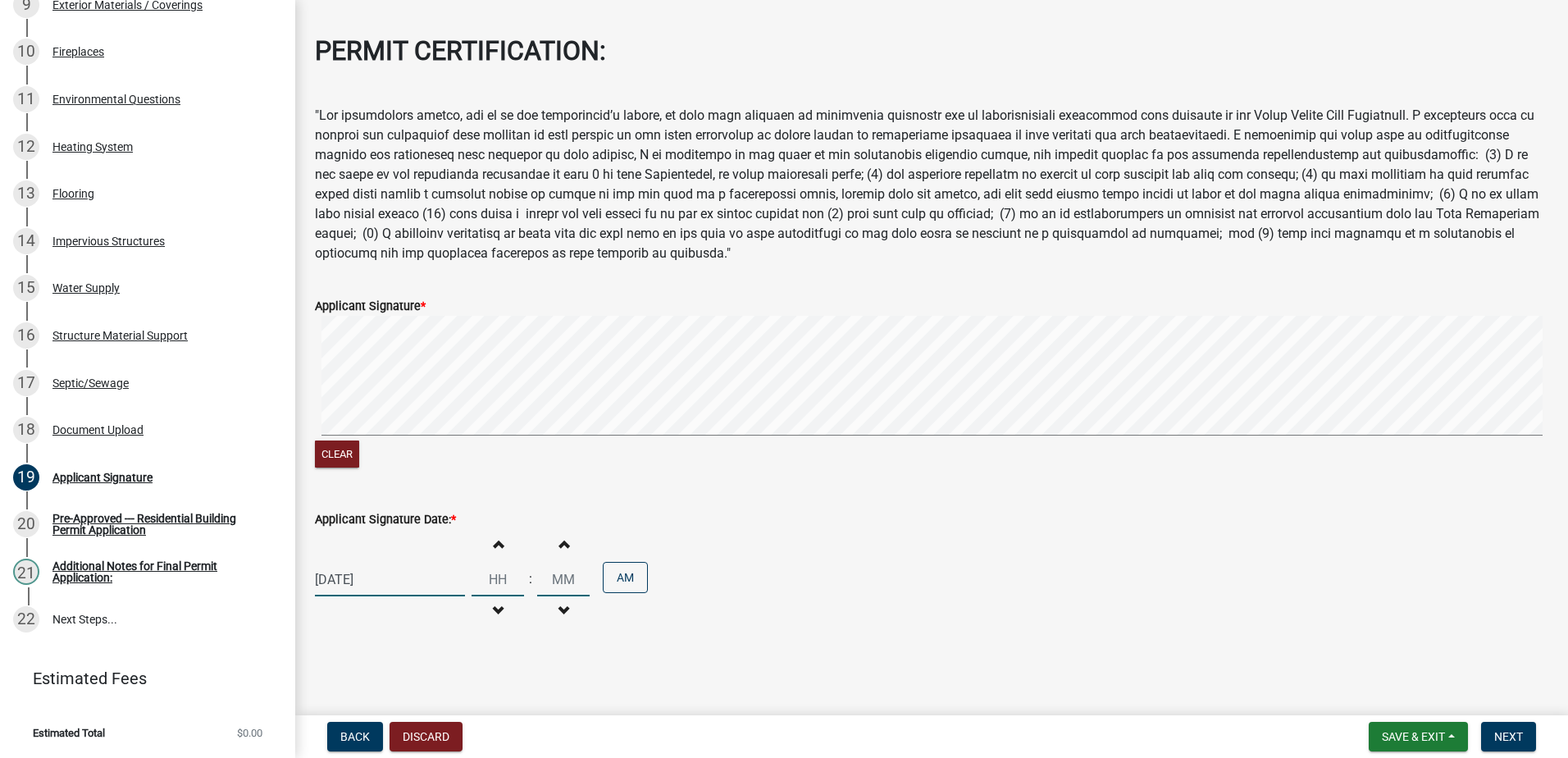
click at [498, 580] on input "Hours" at bounding box center [497, 579] width 52 height 33
type input "10"
type input "46"
click at [1513, 737] on span "Next" at bounding box center [1509, 736] width 29 height 13
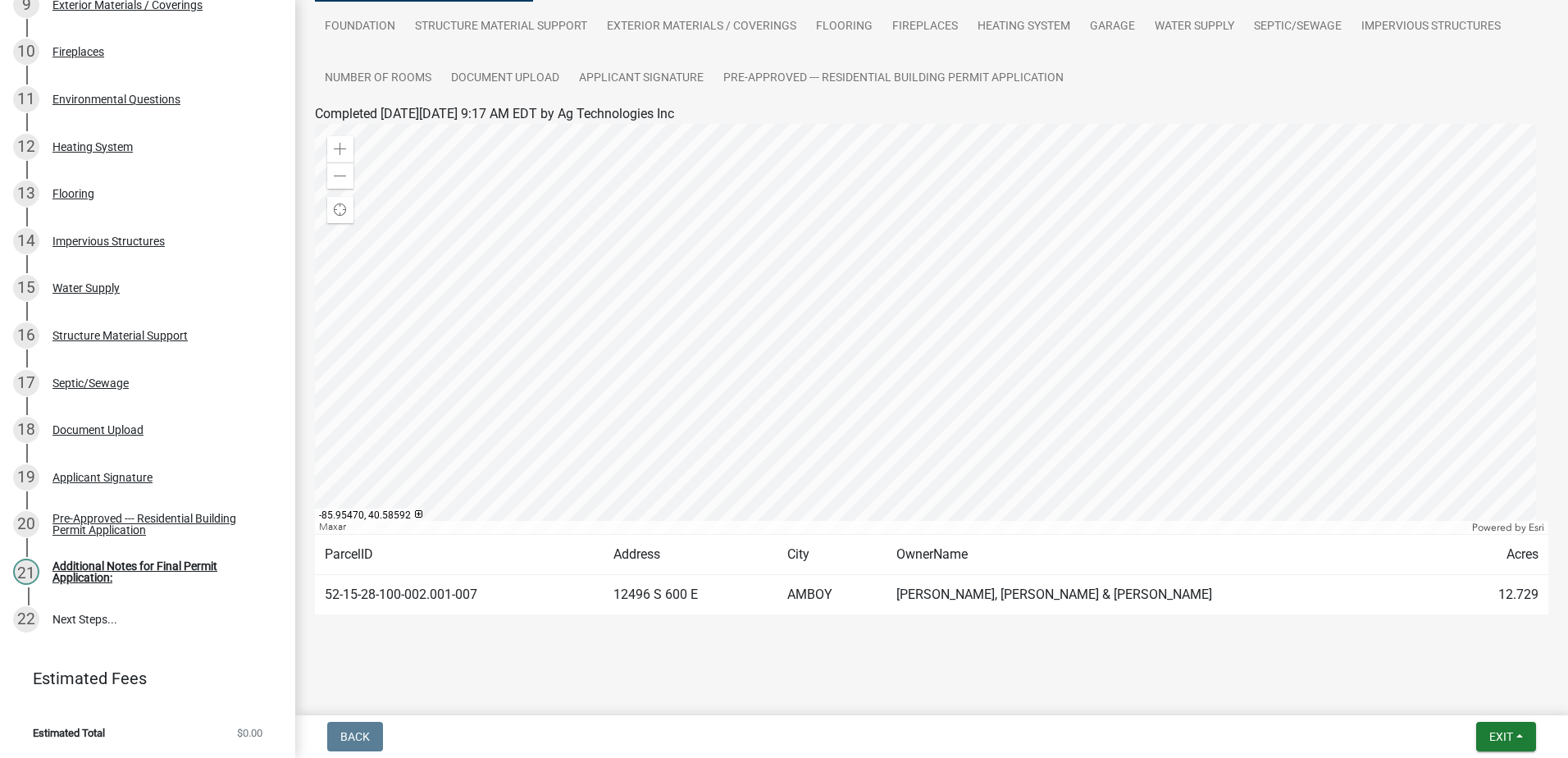
scroll to position [178, 0]
